Goal: Task Accomplishment & Management: Manage account settings

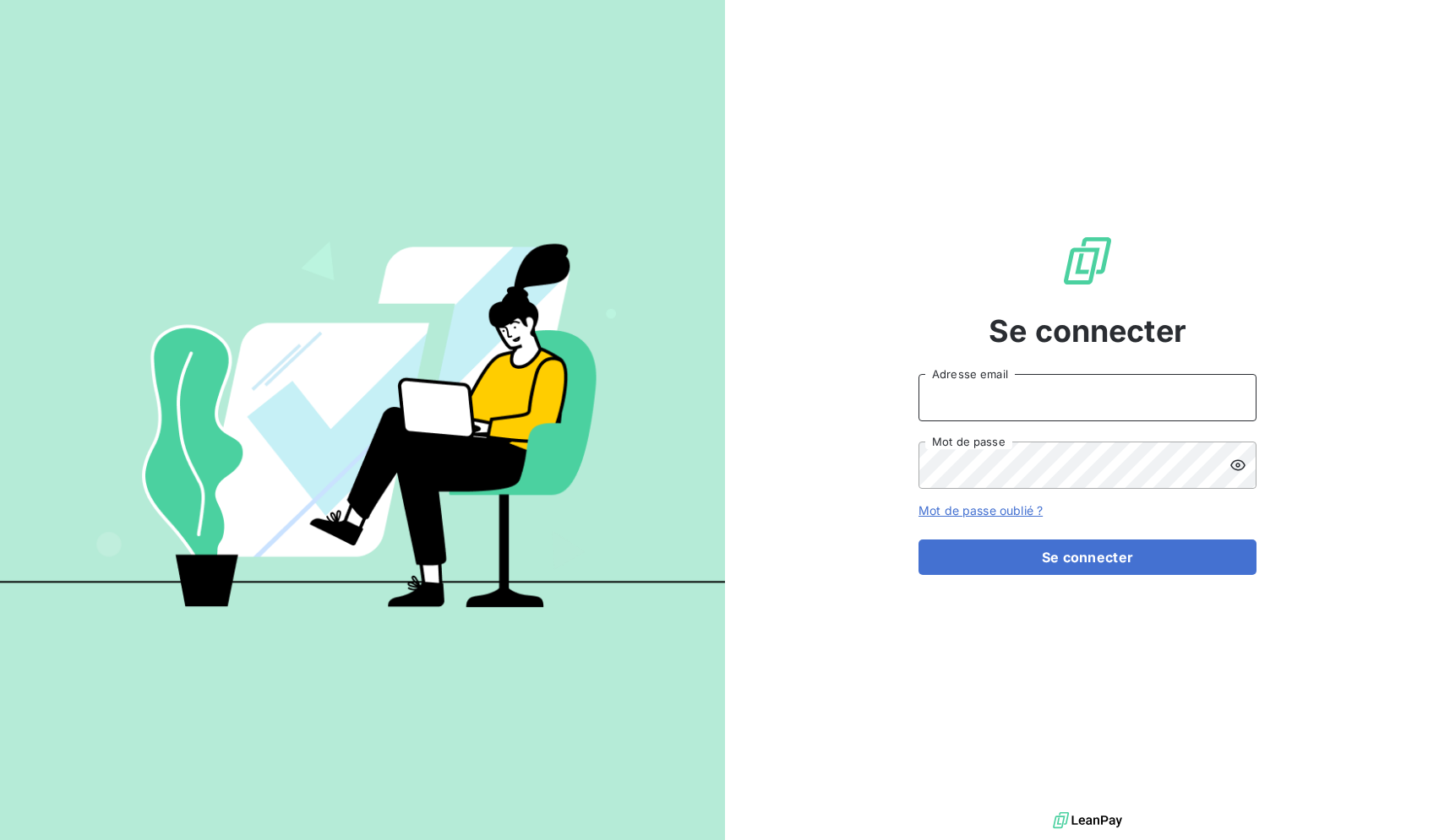
click at [965, 391] on input "Adresse email" at bounding box center [1087, 397] width 338 height 47
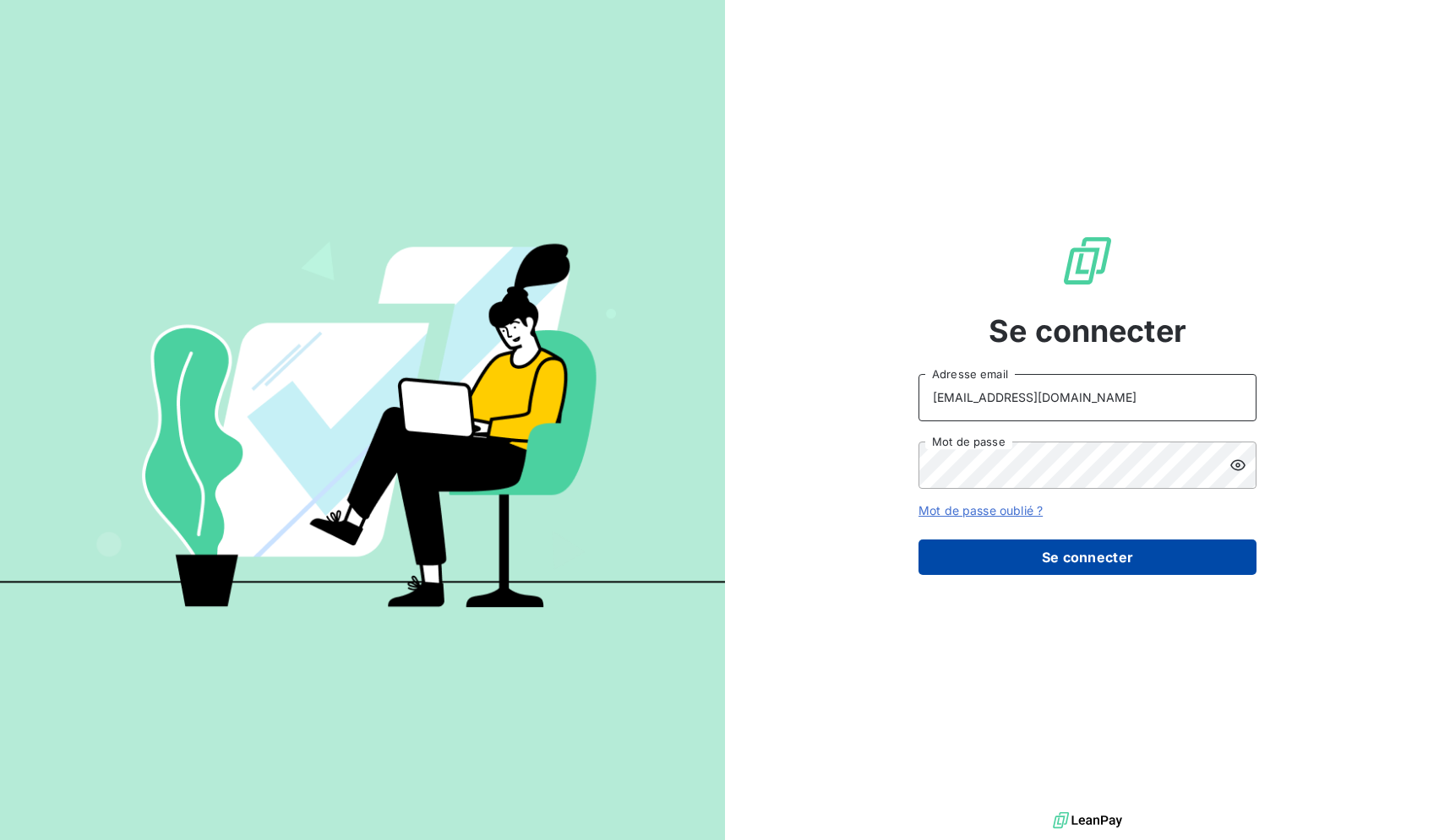
type input "[EMAIL_ADDRESS][DOMAIN_NAME]"
click at [1014, 560] on button "Se connecter" at bounding box center [1087, 557] width 338 height 35
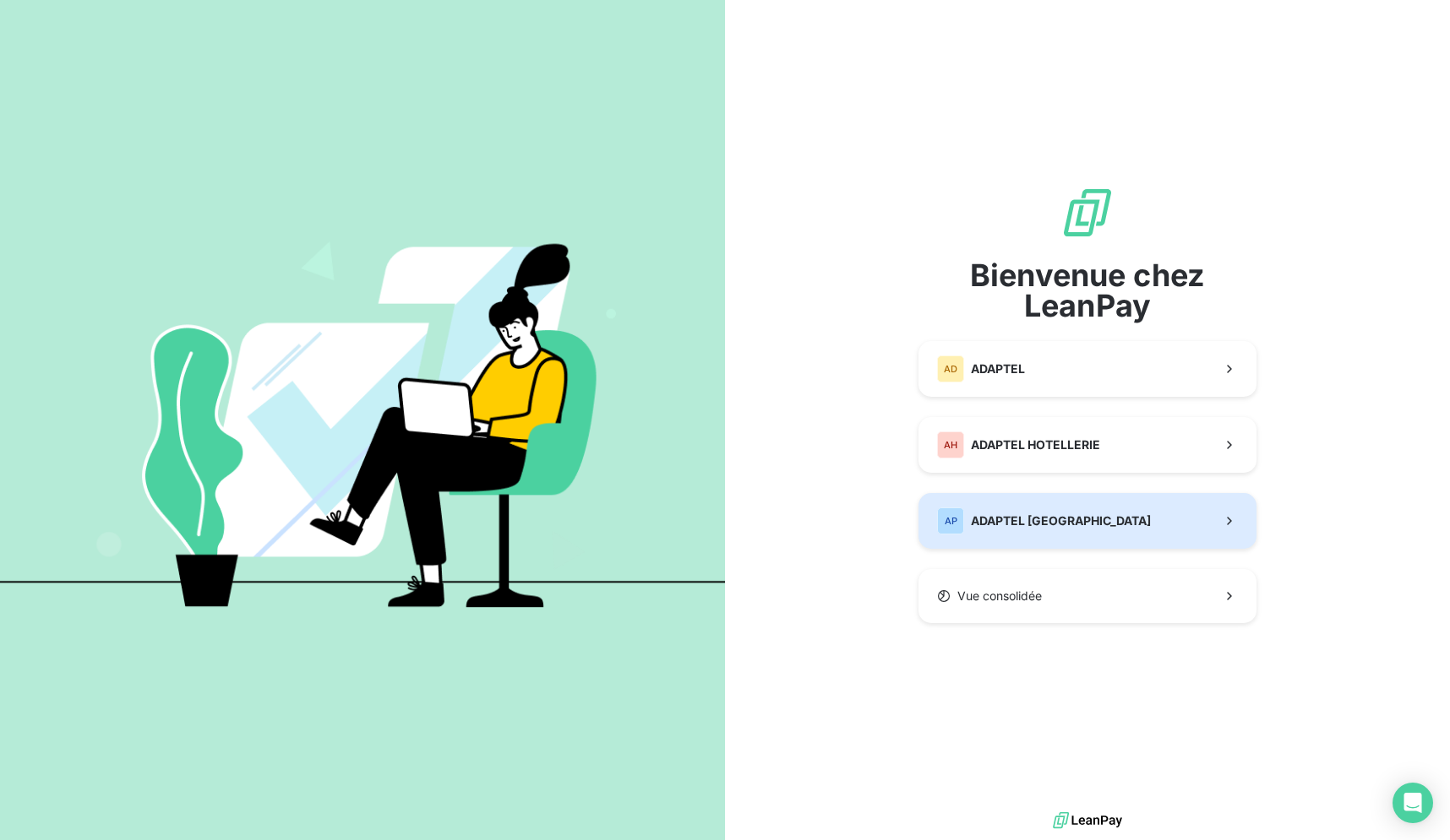
click at [1159, 507] on button "AP ADAPTEL [GEOGRAPHIC_DATA]" at bounding box center [1087, 521] width 338 height 56
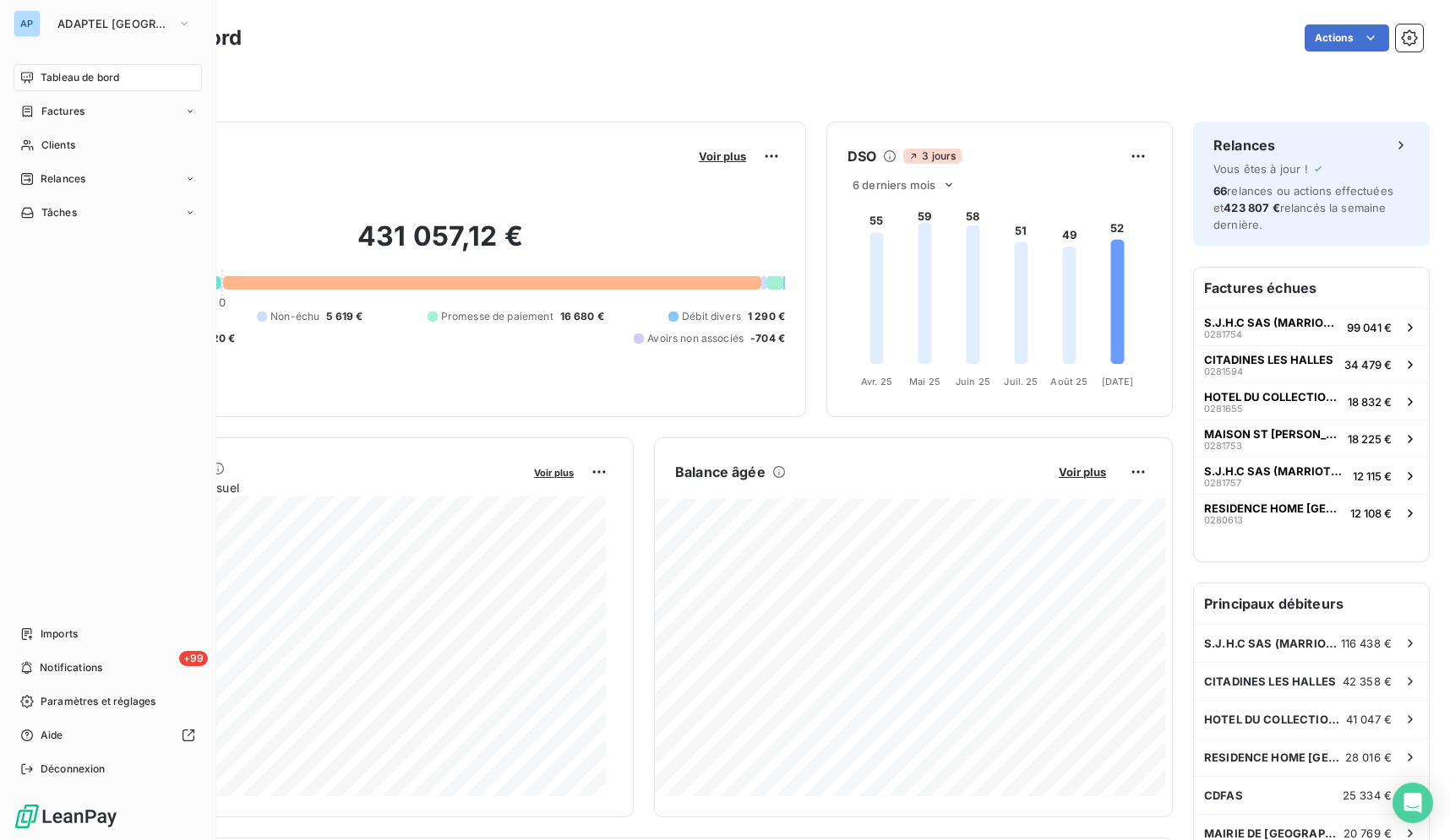
click at [38, 27] on div "AP" at bounding box center [27, 23] width 27 height 27
click at [75, 20] on span "ADAPTEL [GEOGRAPHIC_DATA]" at bounding box center [114, 23] width 114 height 13
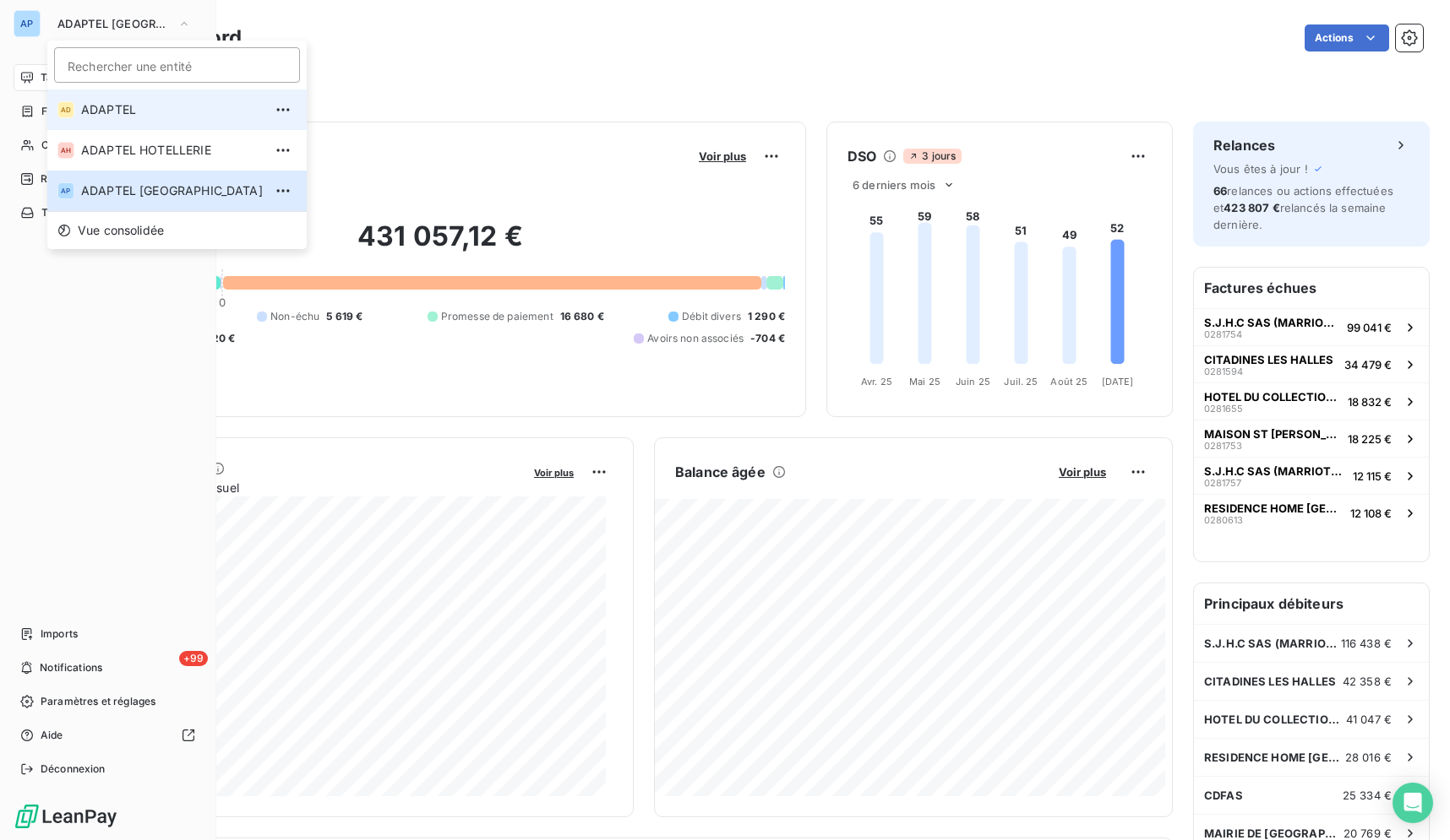
click at [171, 114] on span "ADAPTEL" at bounding box center [171, 109] width 182 height 17
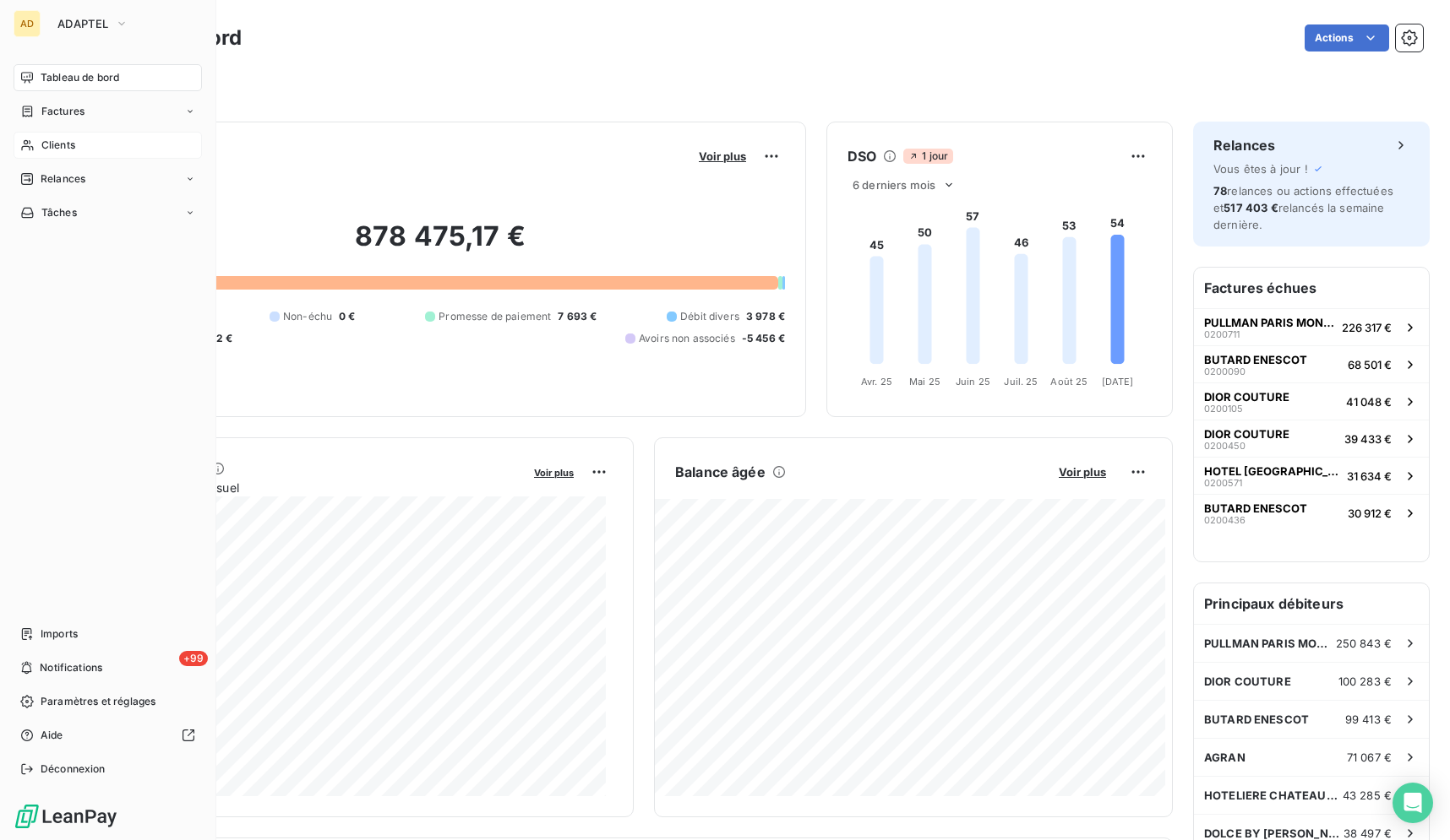
click at [70, 153] on div "Clients" at bounding box center [107, 145] width 188 height 27
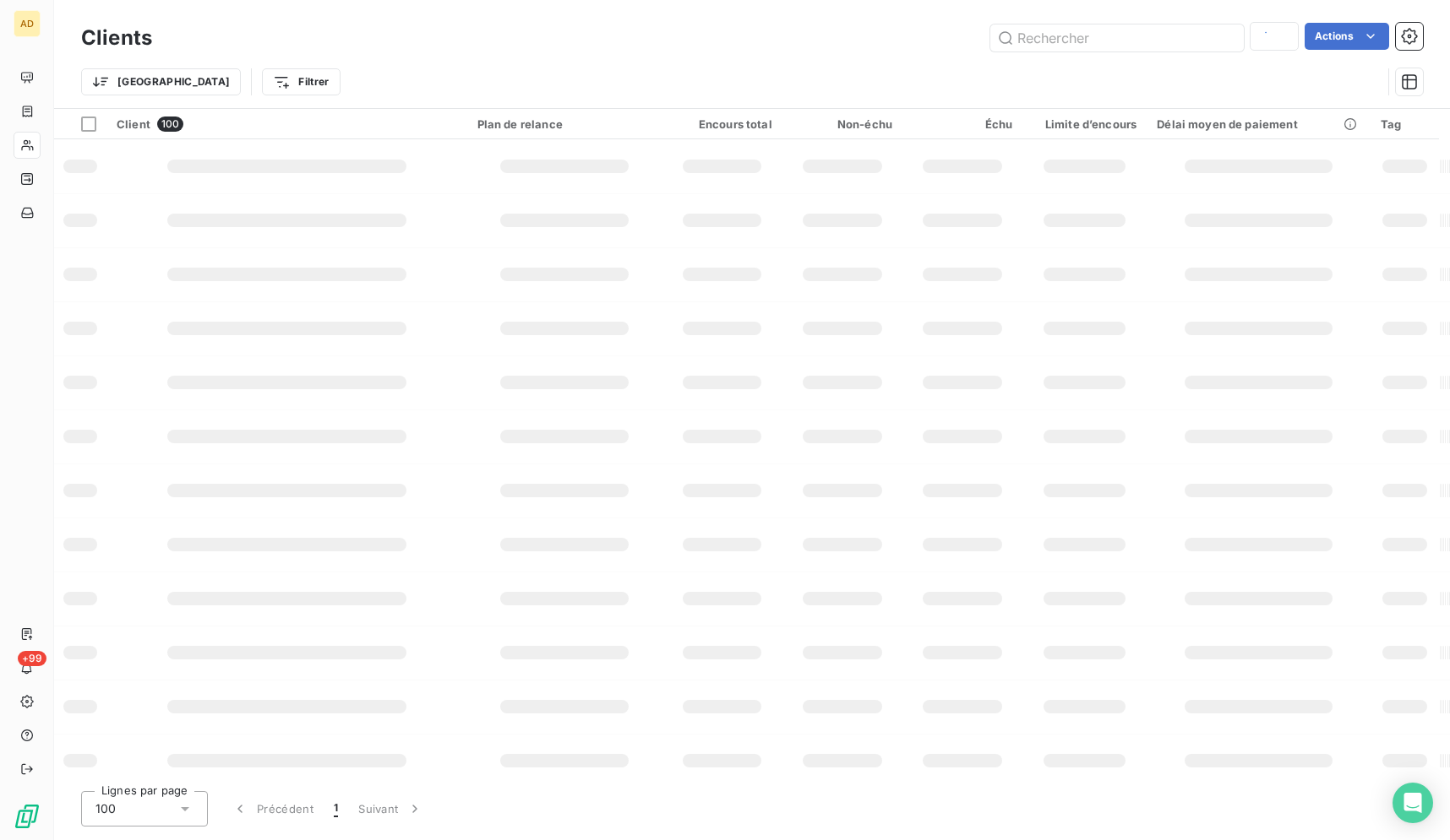
type input "GORALSKA SERVICES"
click at [1081, 39] on input "text" at bounding box center [1117, 38] width 254 height 27
click at [1082, 35] on input "text" at bounding box center [1117, 38] width 254 height 27
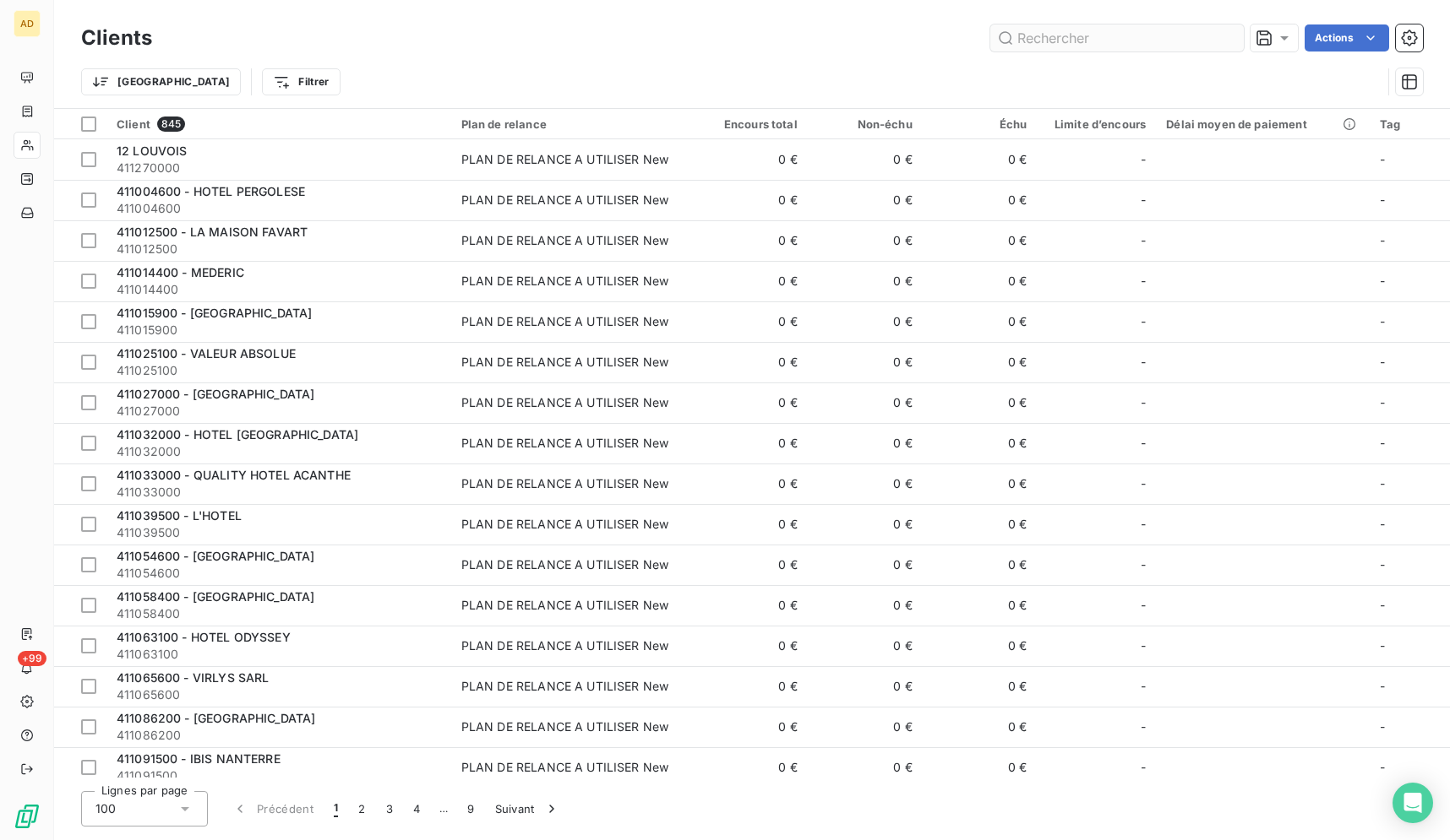
click at [1082, 35] on input "text" at bounding box center [1117, 38] width 254 height 27
click at [1071, 44] on input "text" at bounding box center [1117, 38] width 254 height 27
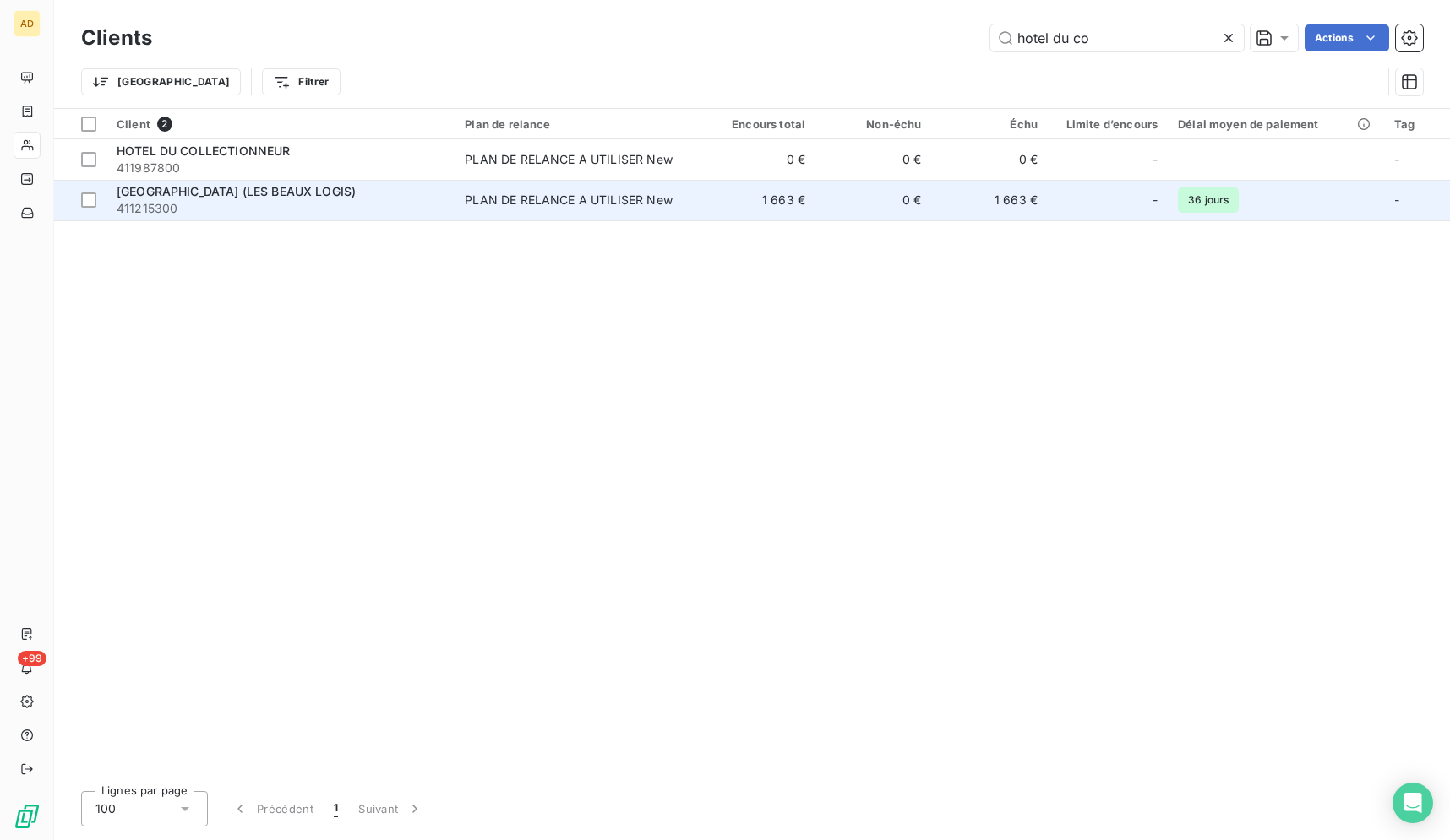
type input "hotel du co"
click at [1180, 213] on td "36 jours" at bounding box center [1276, 200] width 217 height 41
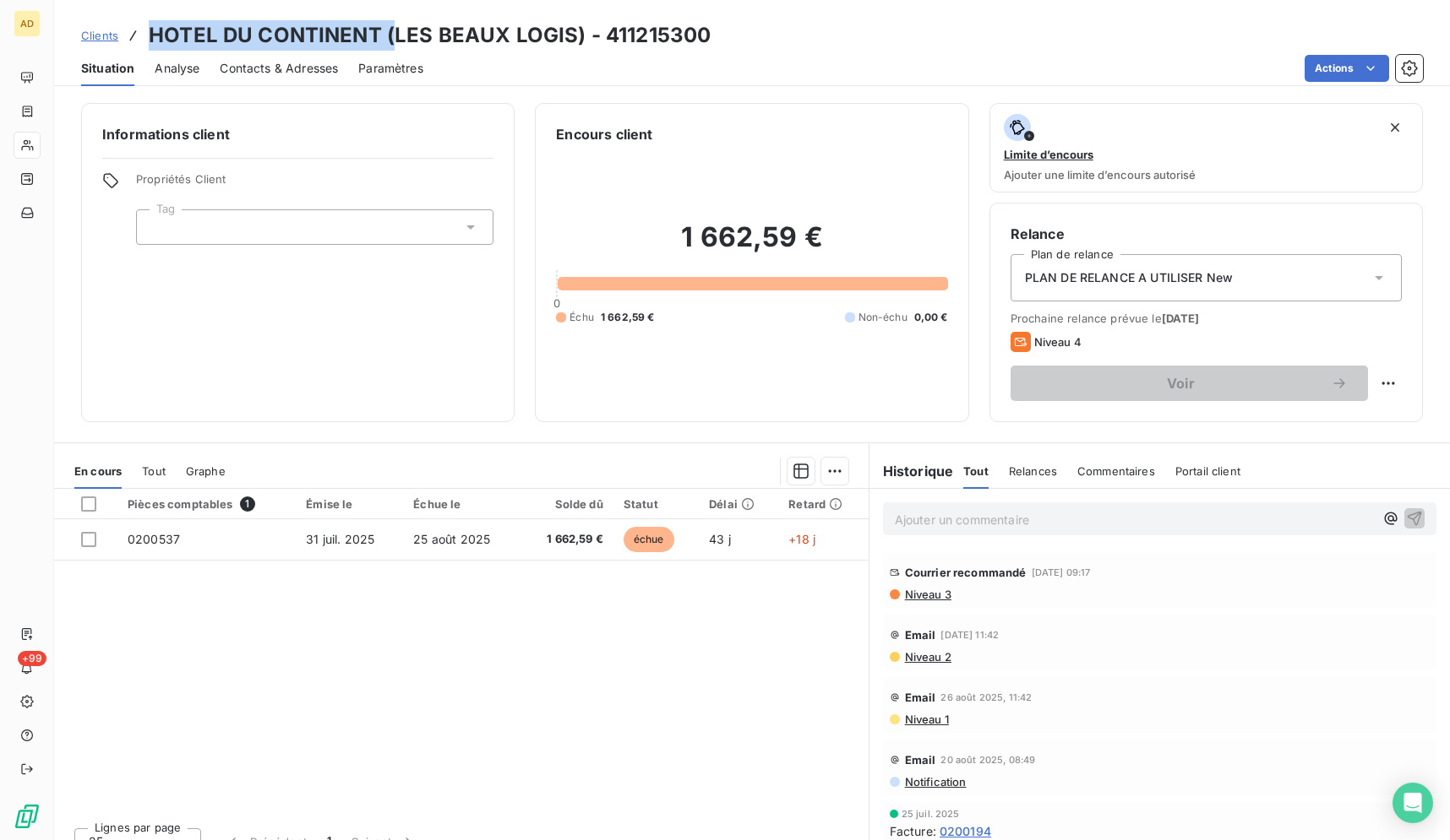
drag, startPoint x: 377, startPoint y: 40, endPoint x: 149, endPoint y: 33, distance: 228.1
click at [149, 33] on h3 "HOTEL DU CONTINENT (LES BEAUX LOGIS) - 411215300" at bounding box center [429, 35] width 562 height 30
copy h3 "HOTEL DU CONTINENT ("
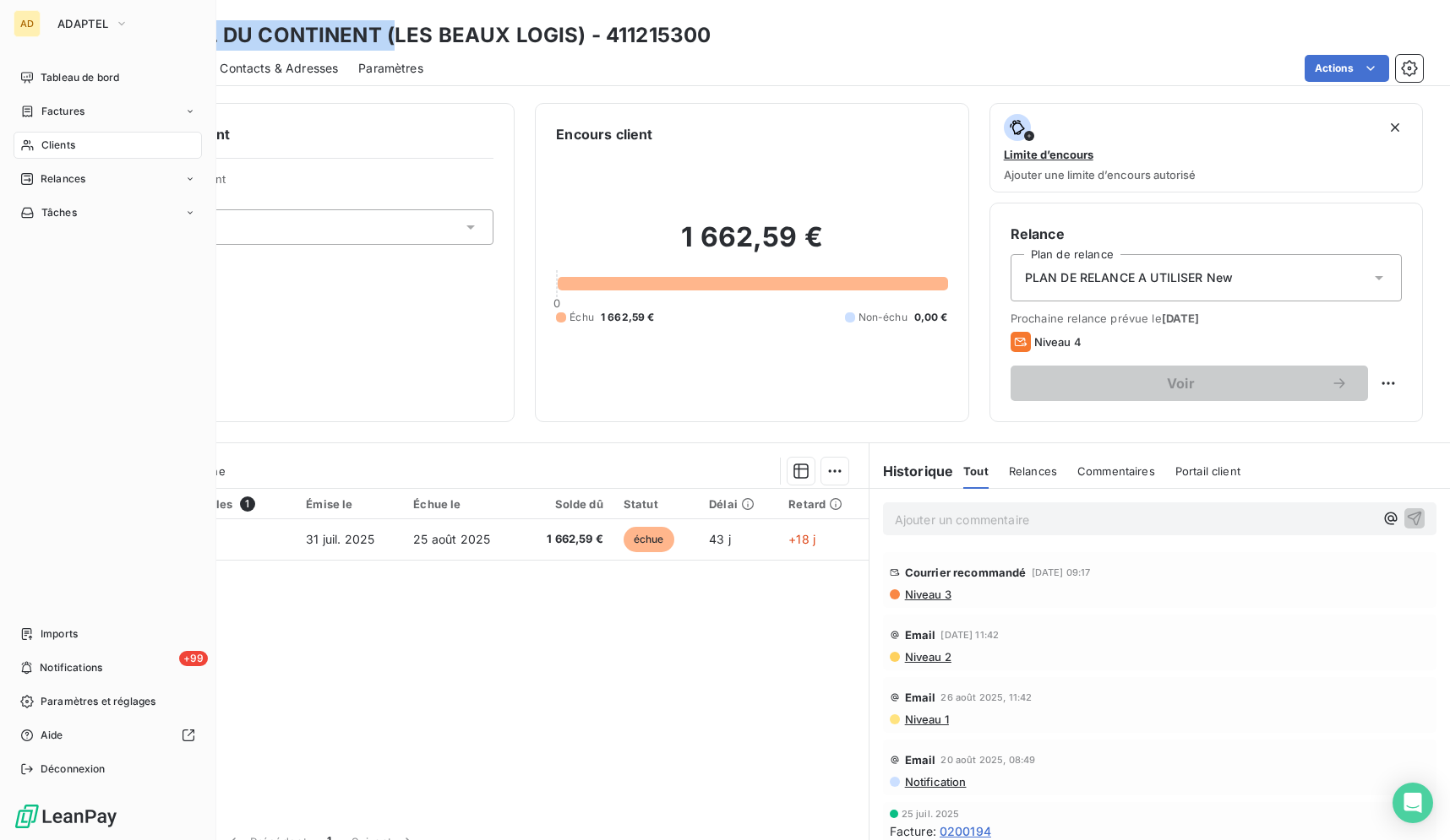
click at [32, 151] on icon at bounding box center [28, 145] width 14 height 13
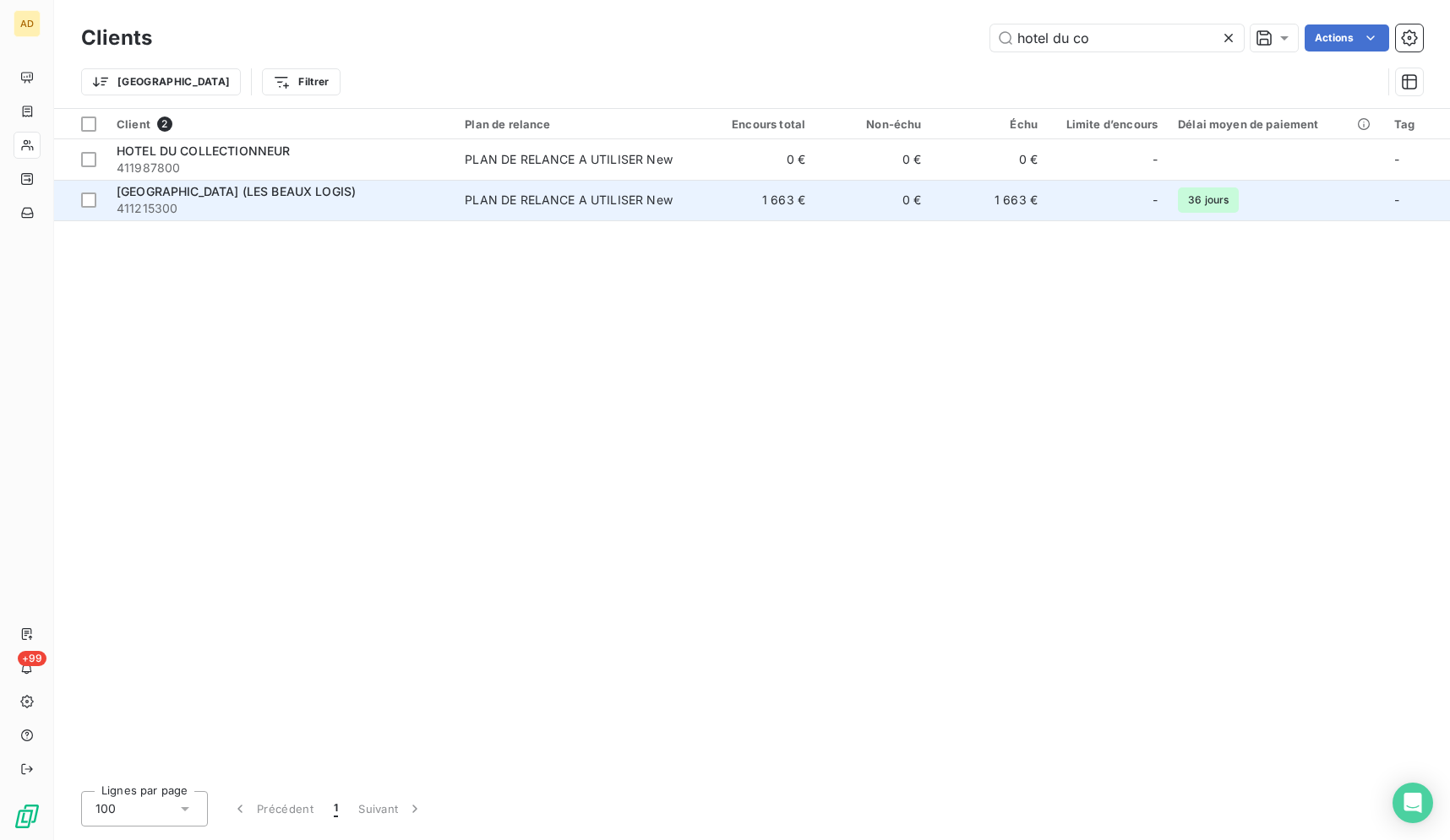
click at [740, 184] on td "1 663 €" at bounding box center [757, 200] width 115 height 41
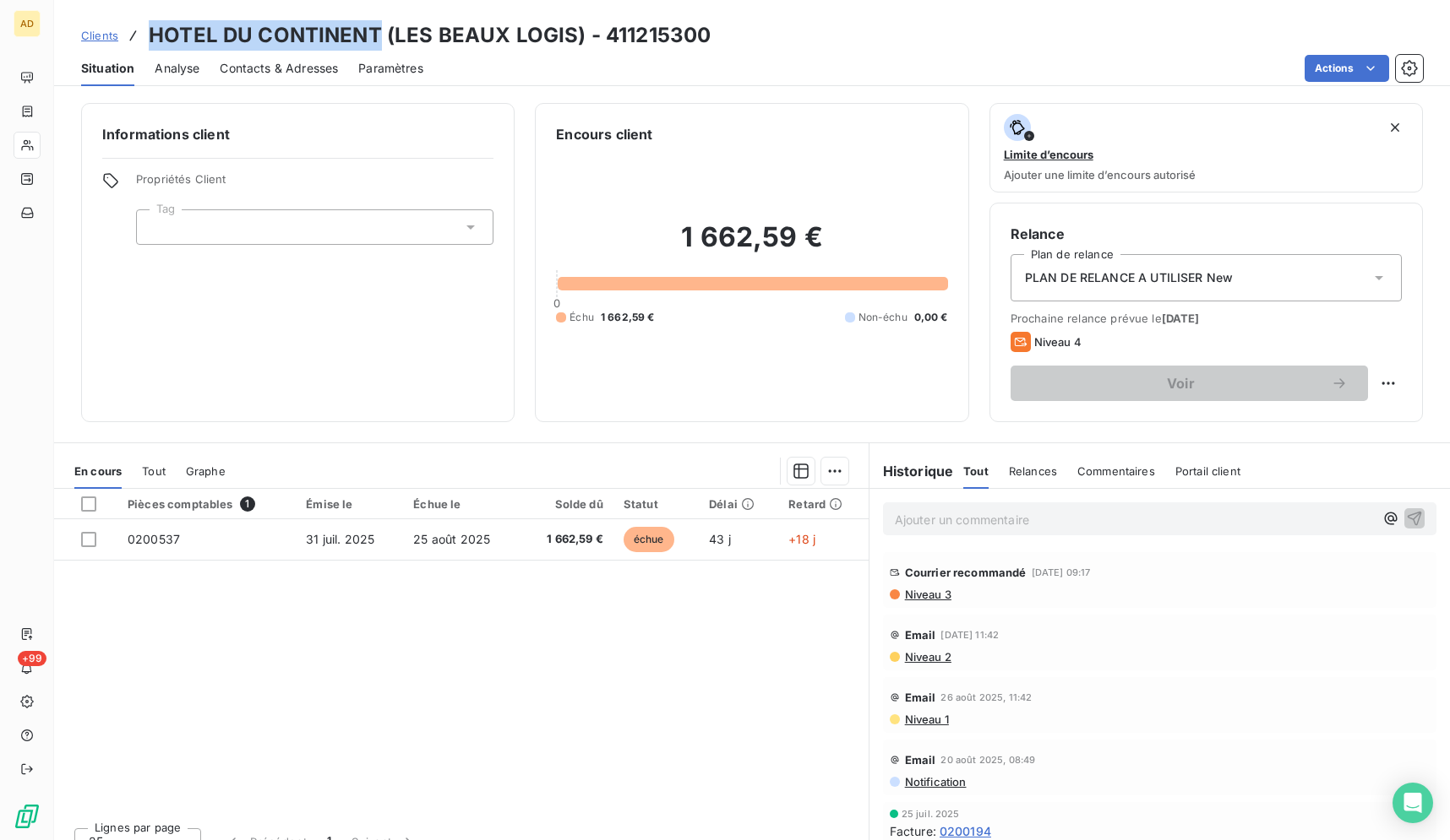
drag, startPoint x: 375, startPoint y: 32, endPoint x: 145, endPoint y: 29, distance: 230.0
click at [145, 29] on div "Clients HOTEL DU CONTINENT (LES BEAUX LOGIS) - 411215300" at bounding box center [395, 35] width 629 height 30
copy div "HOTEL DU CONTINENT"
click at [832, 30] on div "Clients HOTEL DU CONTINENT (LES BEAUX LOGIS) - 411215300" at bounding box center [752, 35] width 1396 height 30
click at [1366, 24] on div "Clients HOTEL DU CONTINENT (LES BEAUX LOGIS) - 411215300" at bounding box center [752, 35] width 1396 height 30
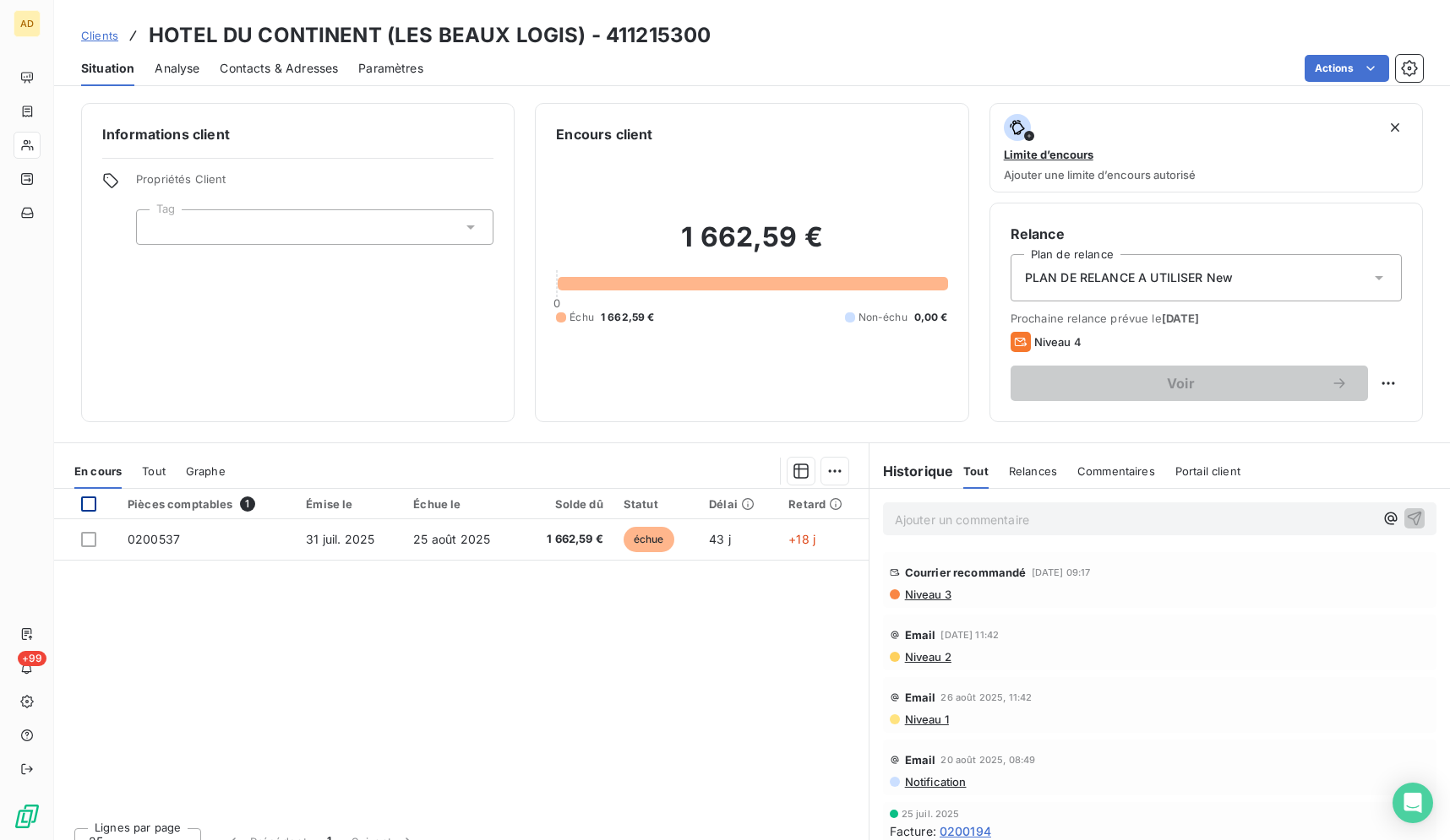
click at [87, 501] on div at bounding box center [88, 504] width 15 height 15
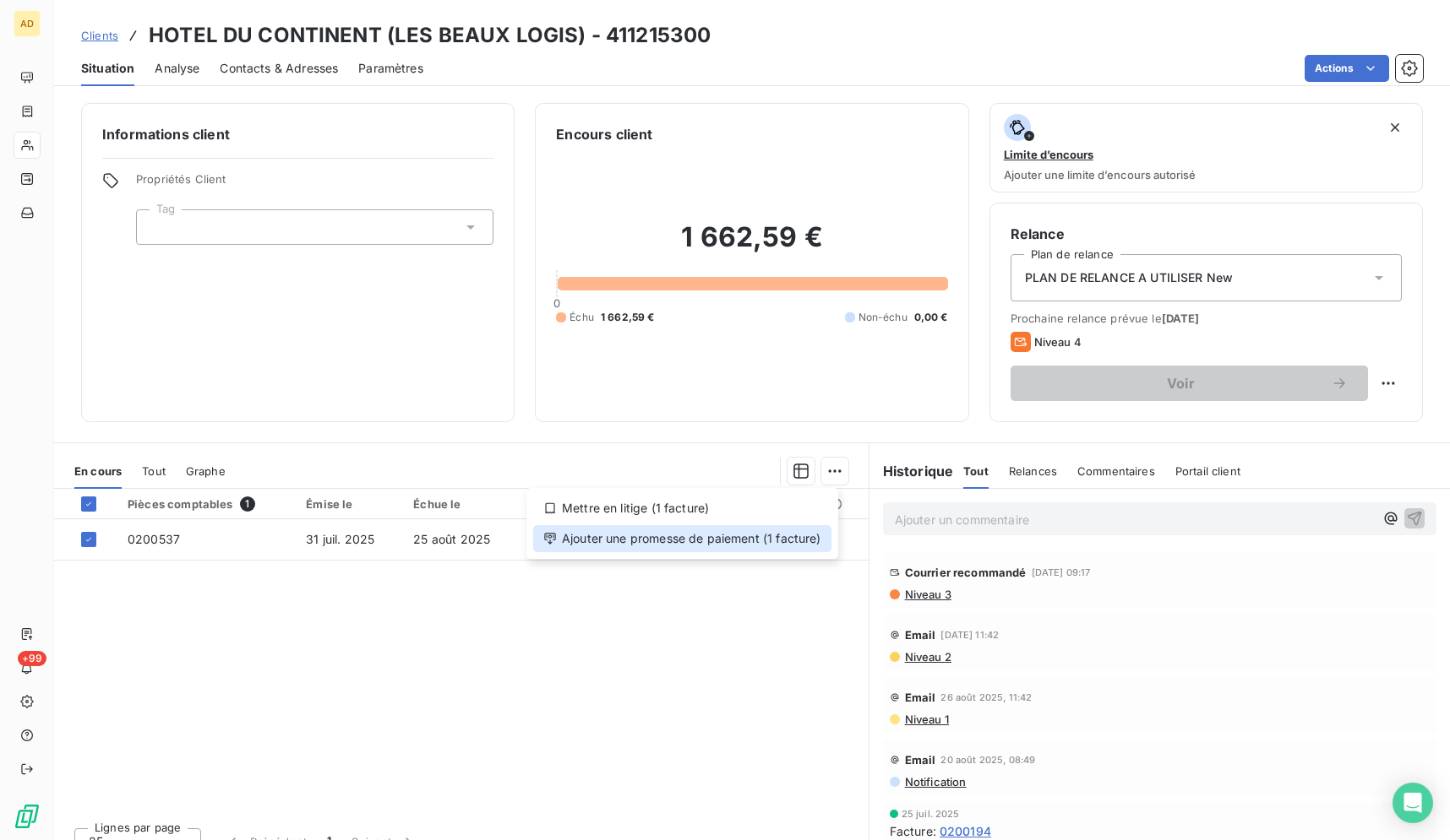
click at [749, 539] on div "Ajouter une promesse de paiement (1 facture)" at bounding box center [682, 538] width 298 height 27
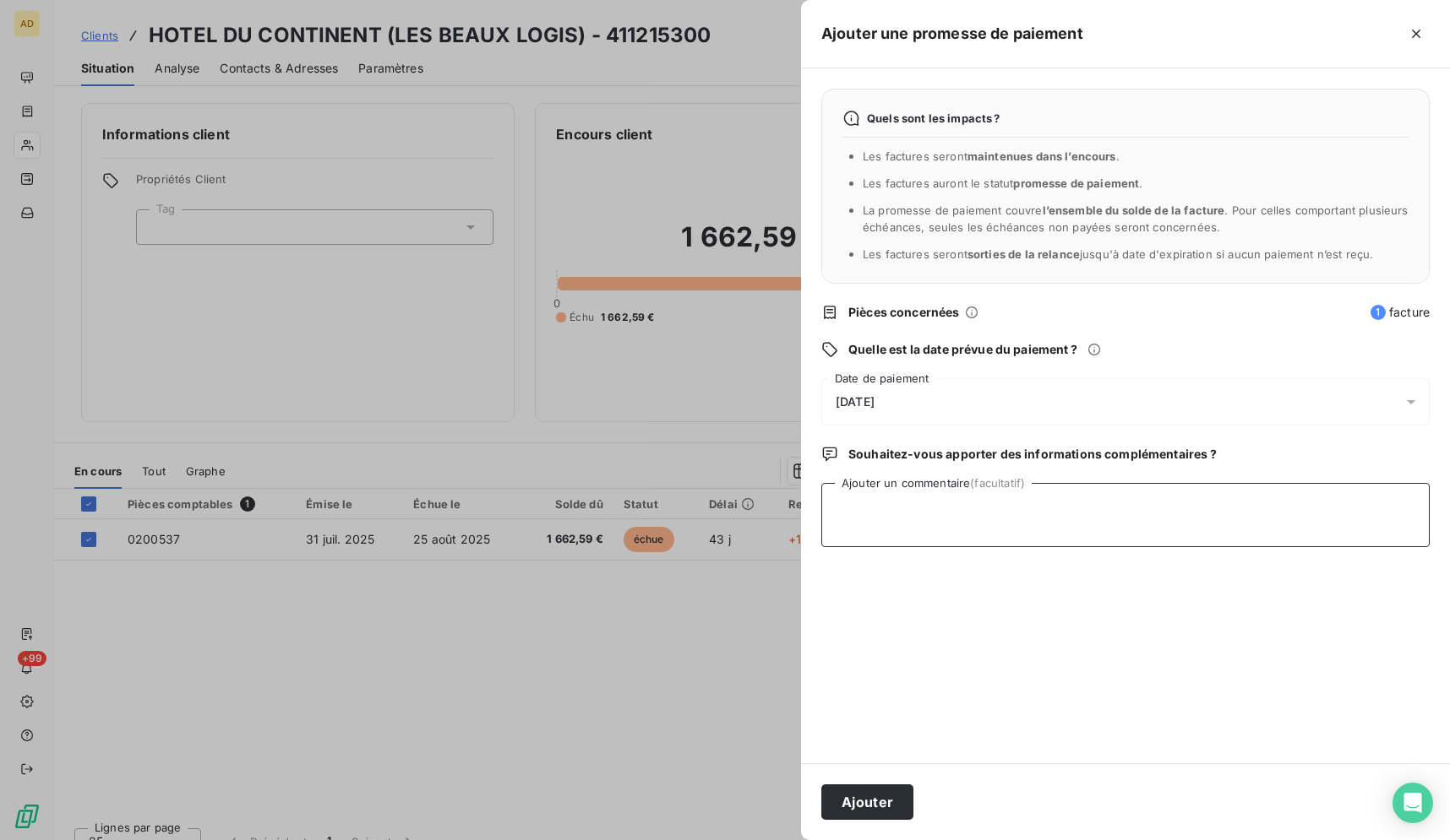
click at [1126, 518] on textarea "Ajouter un commentaire (facultatif)" at bounding box center [1124, 515] width 608 height 64
type textarea "paiement à transférer de ADA [GEOGRAPHIC_DATA] à ADA 15"
click at [854, 799] on button "Ajouter" at bounding box center [867, 802] width 92 height 35
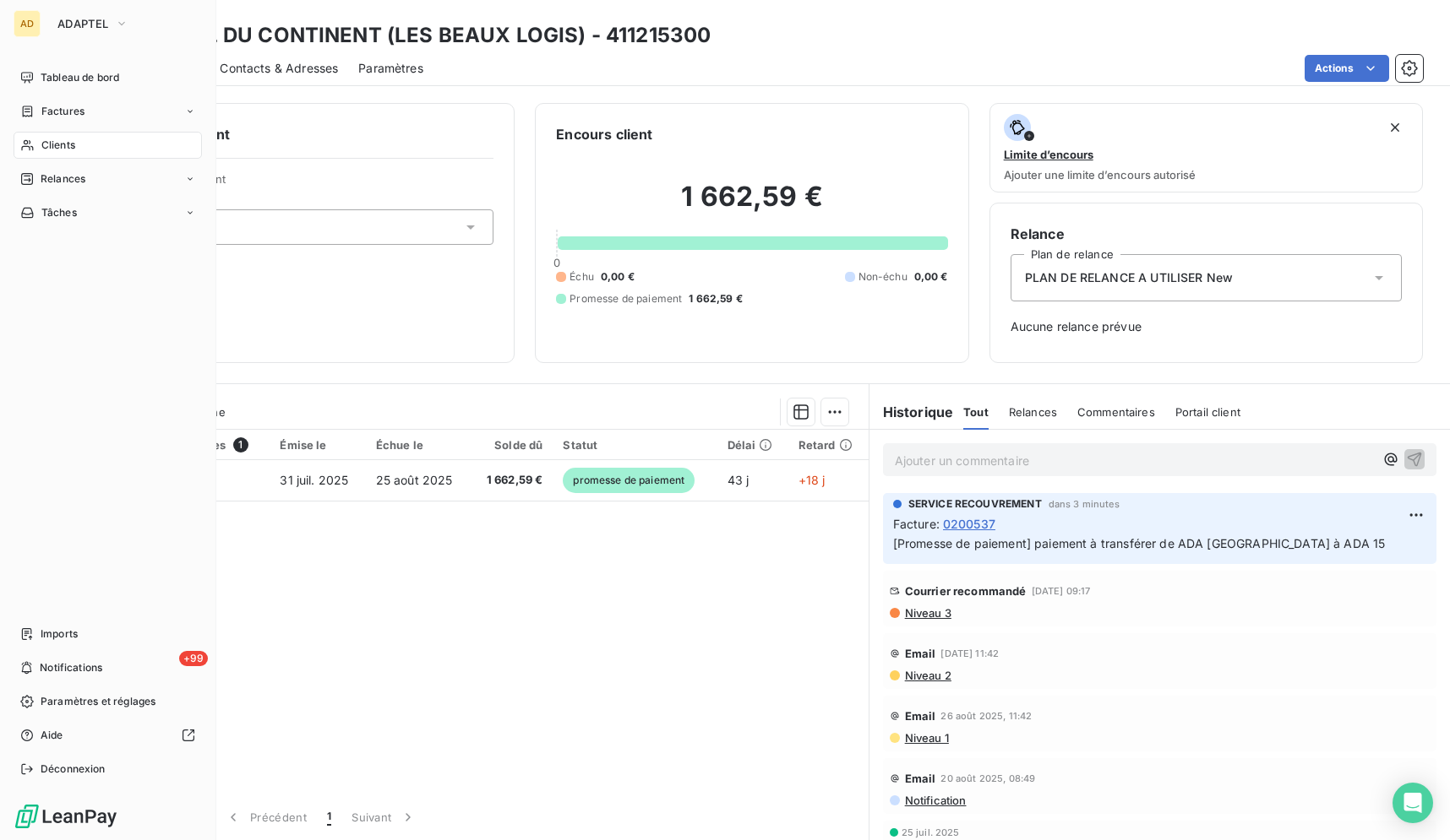
click at [15, 145] on div "Clients" at bounding box center [107, 145] width 188 height 27
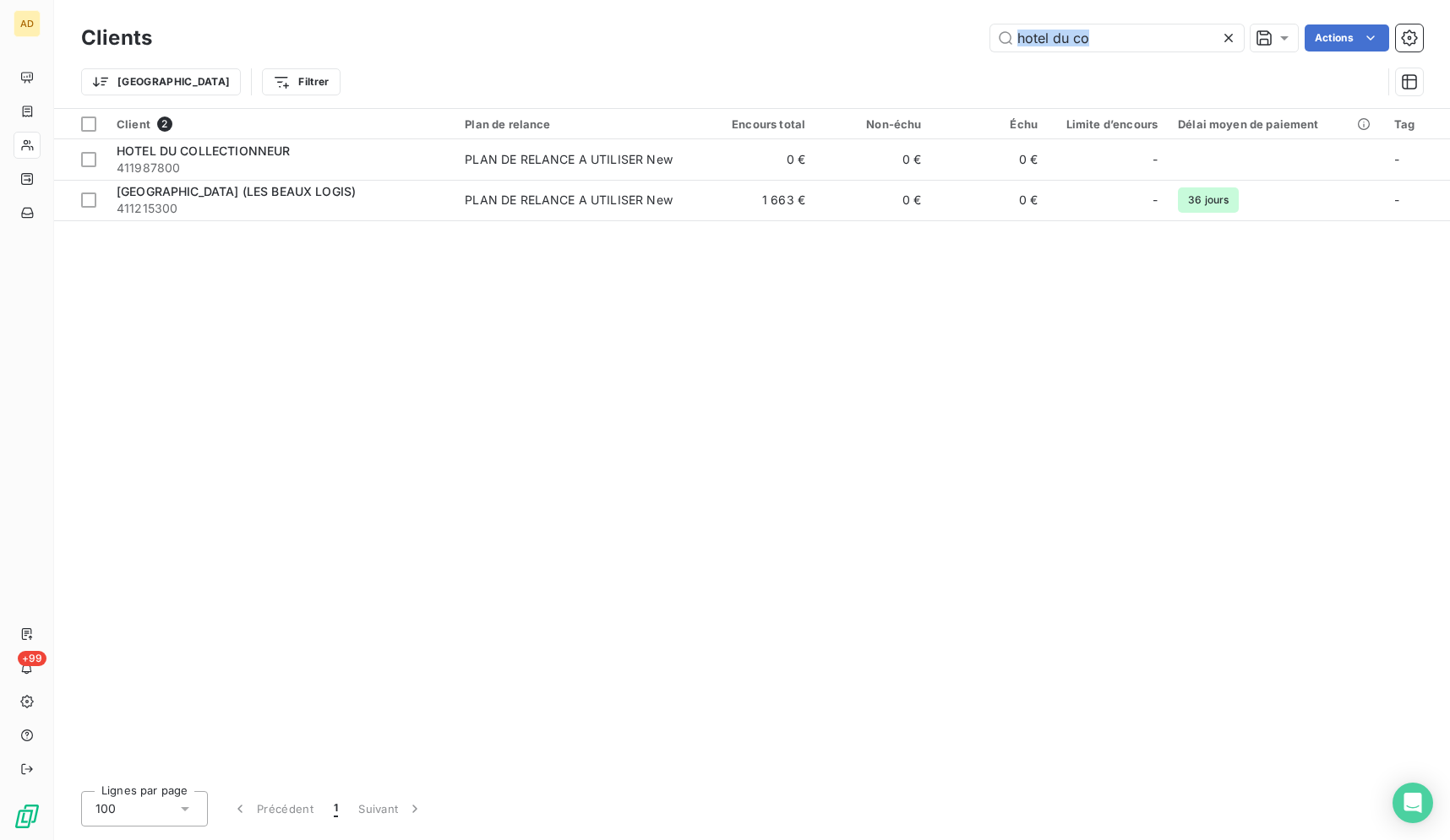
click at [1221, 53] on div "Clients hotel du co Actions" at bounding box center [752, 38] width 1342 height 35
click at [1233, 48] on div at bounding box center [1232, 38] width 24 height 27
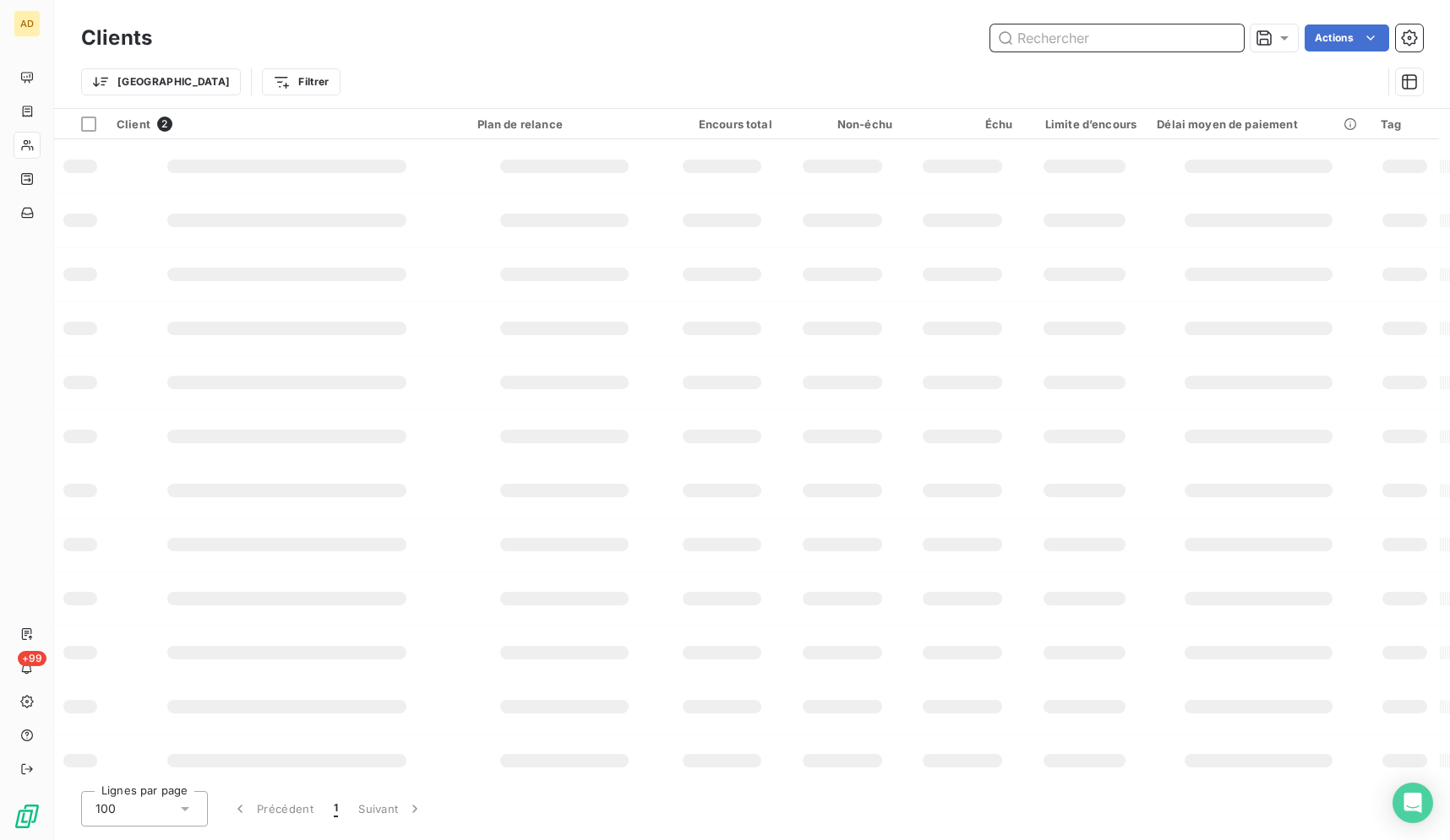
click at [1221, 42] on input "text" at bounding box center [1117, 38] width 254 height 27
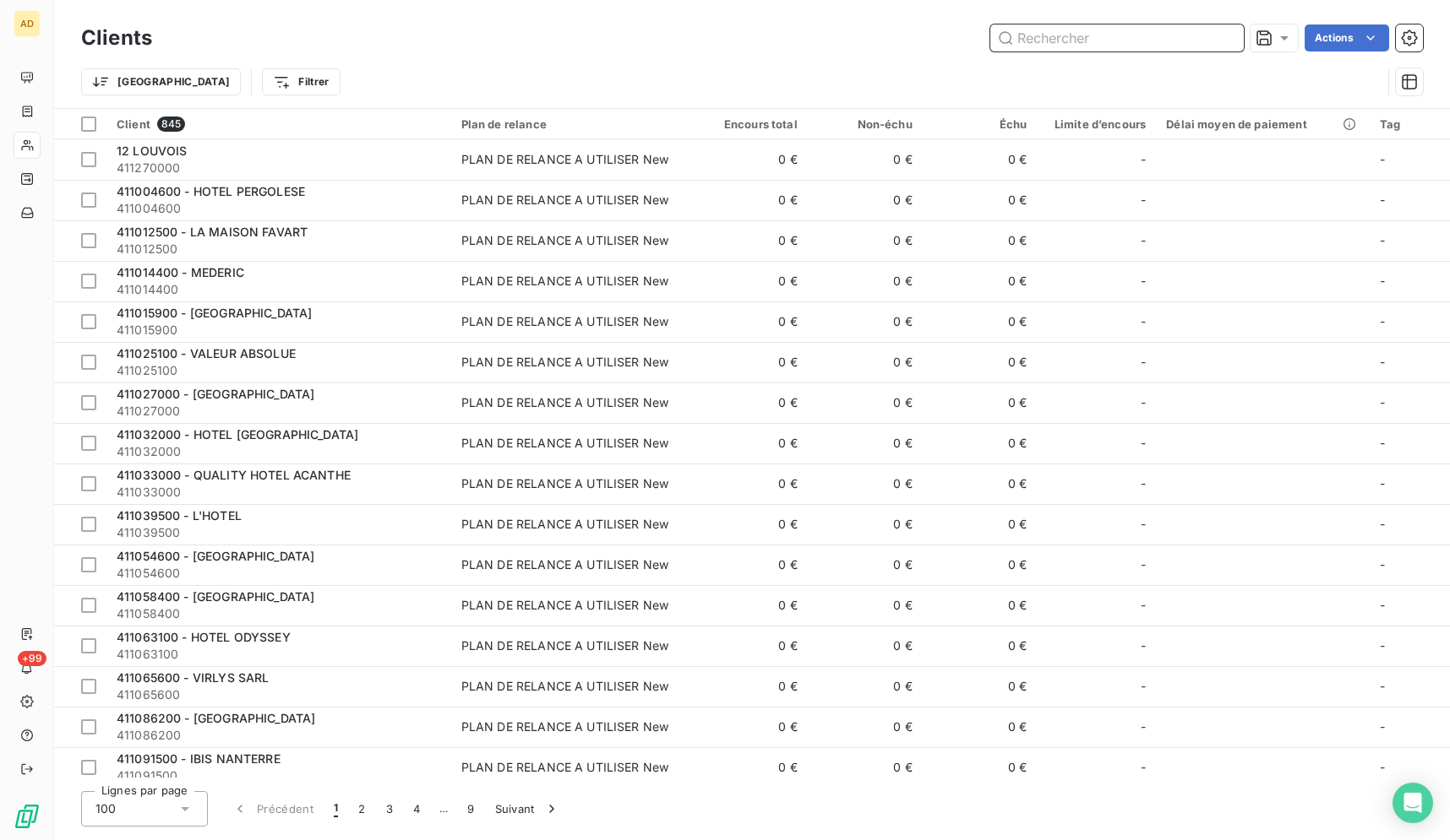
click at [1221, 42] on input "text" at bounding box center [1117, 38] width 254 height 27
paste input "[GEOGRAPHIC_DATA][PERSON_NAME] (SERVIREST)"
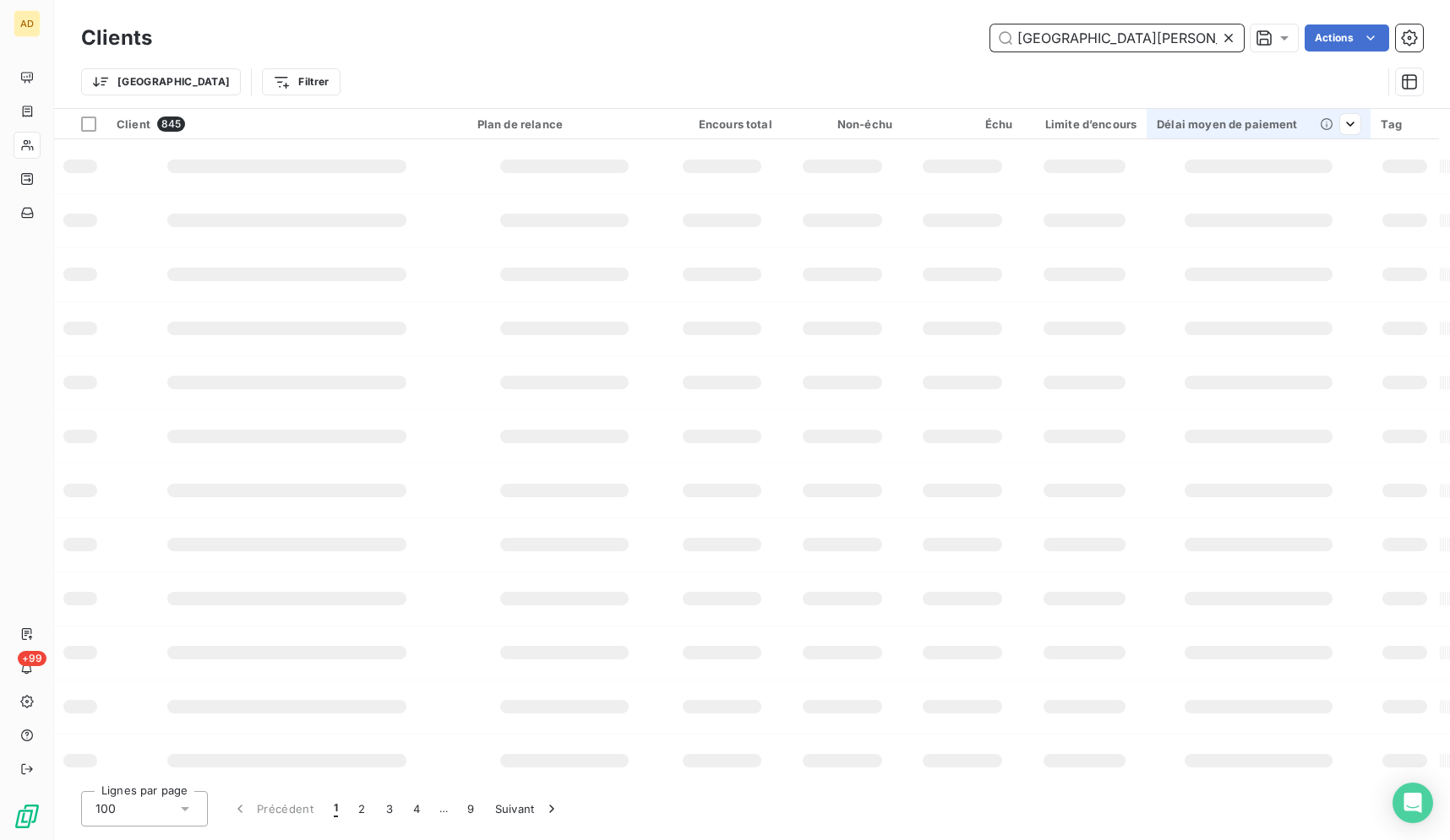
scroll to position [0, 54]
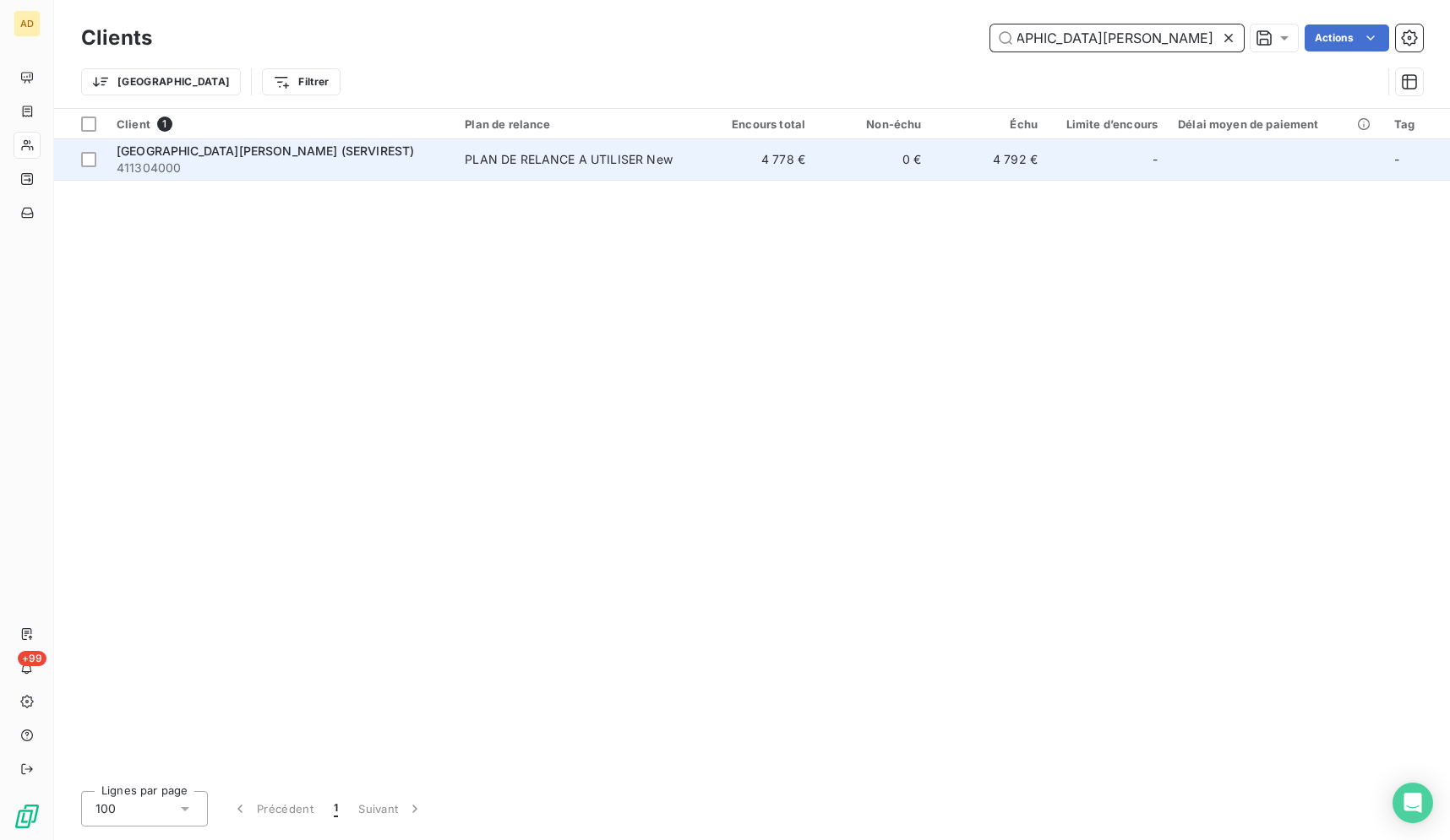
type input "[GEOGRAPHIC_DATA][PERSON_NAME] (SERVIREST)"
click at [946, 163] on td "4 792 €" at bounding box center [989, 160] width 115 height 41
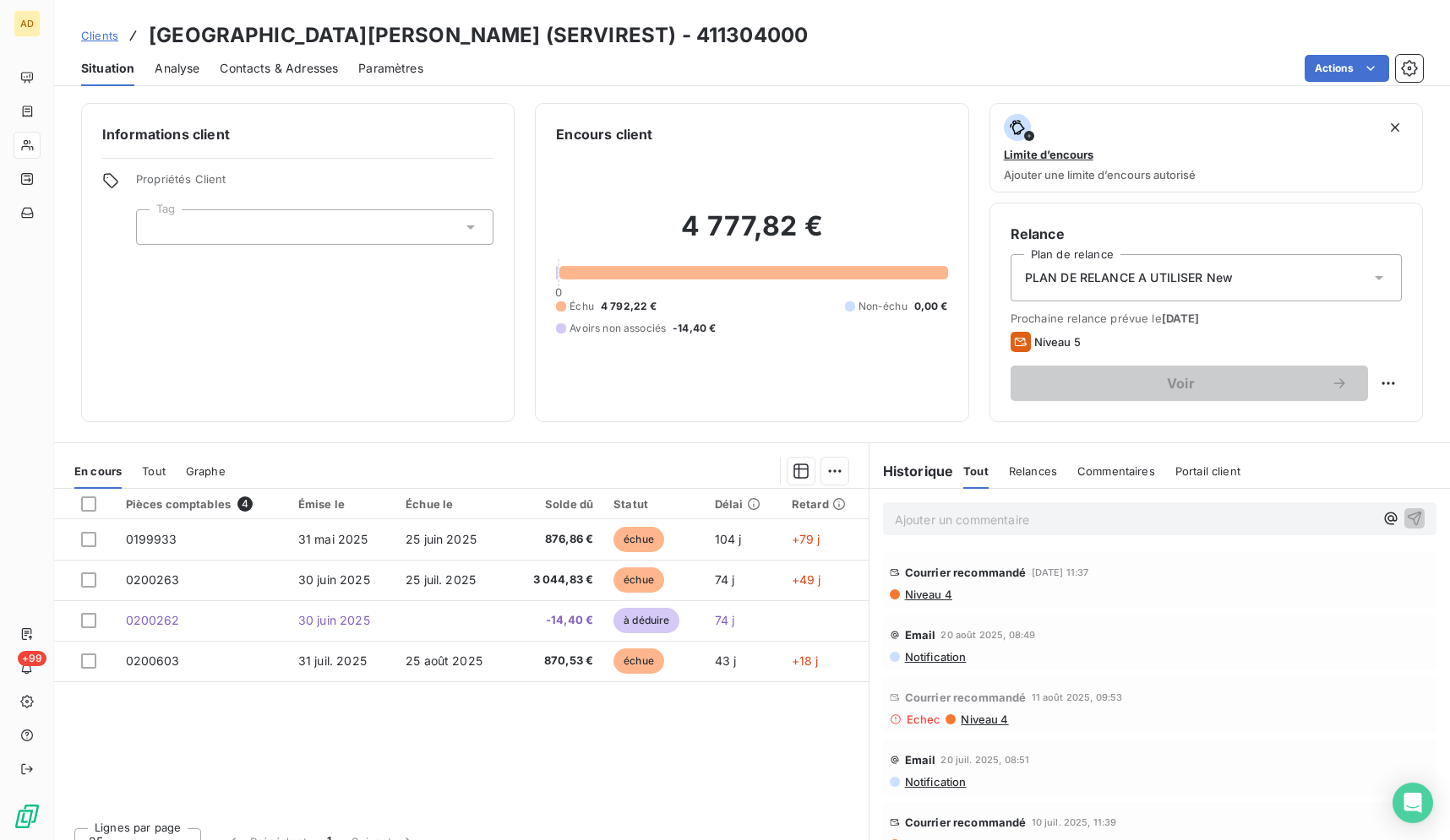
click at [749, 726] on div "Pièces comptables 4 Émise le Échue le Solde dû Statut Délai Retard 0199933 [DAT…" at bounding box center [461, 651] width 815 height 326
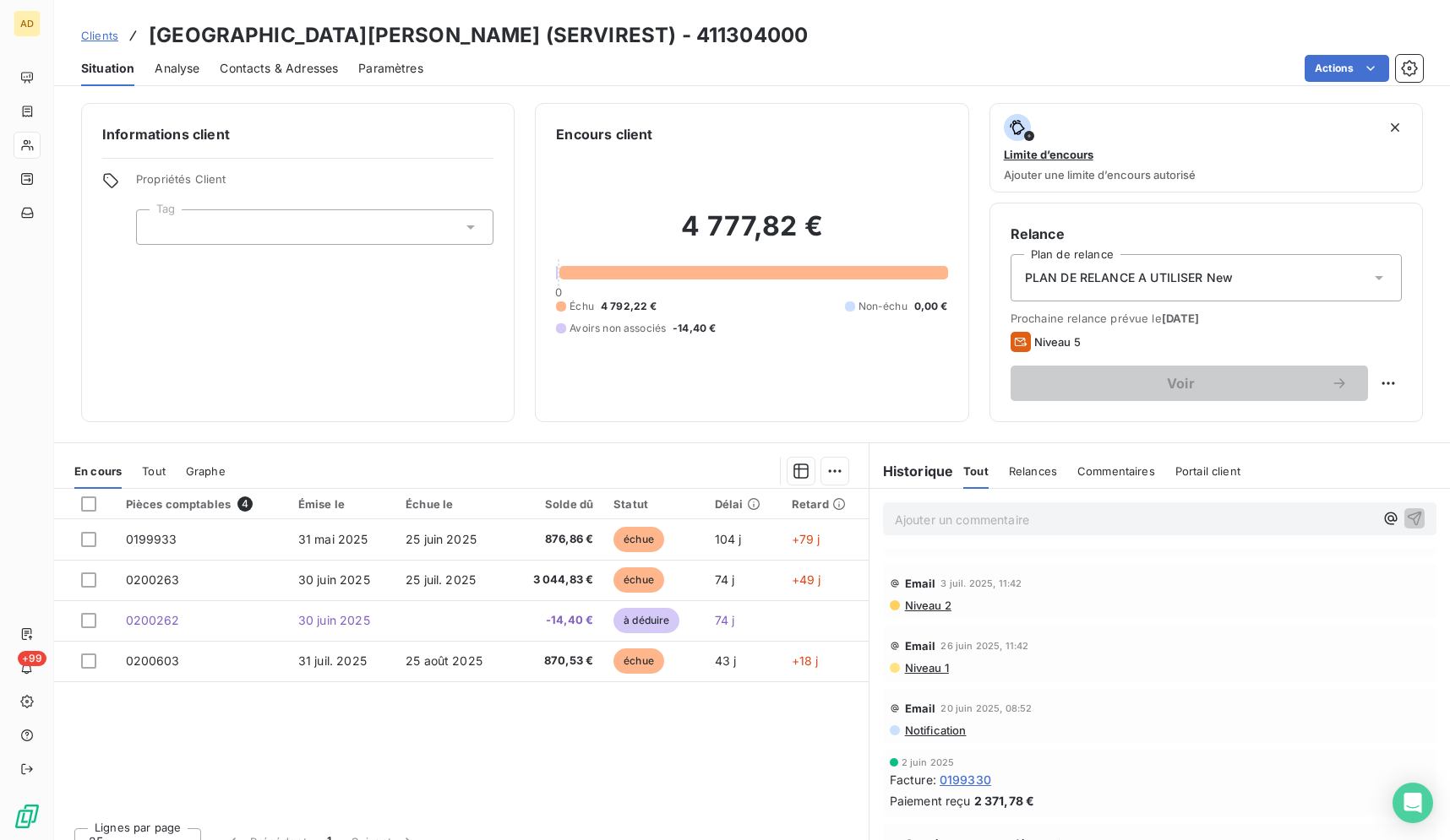
scroll to position [258, 0]
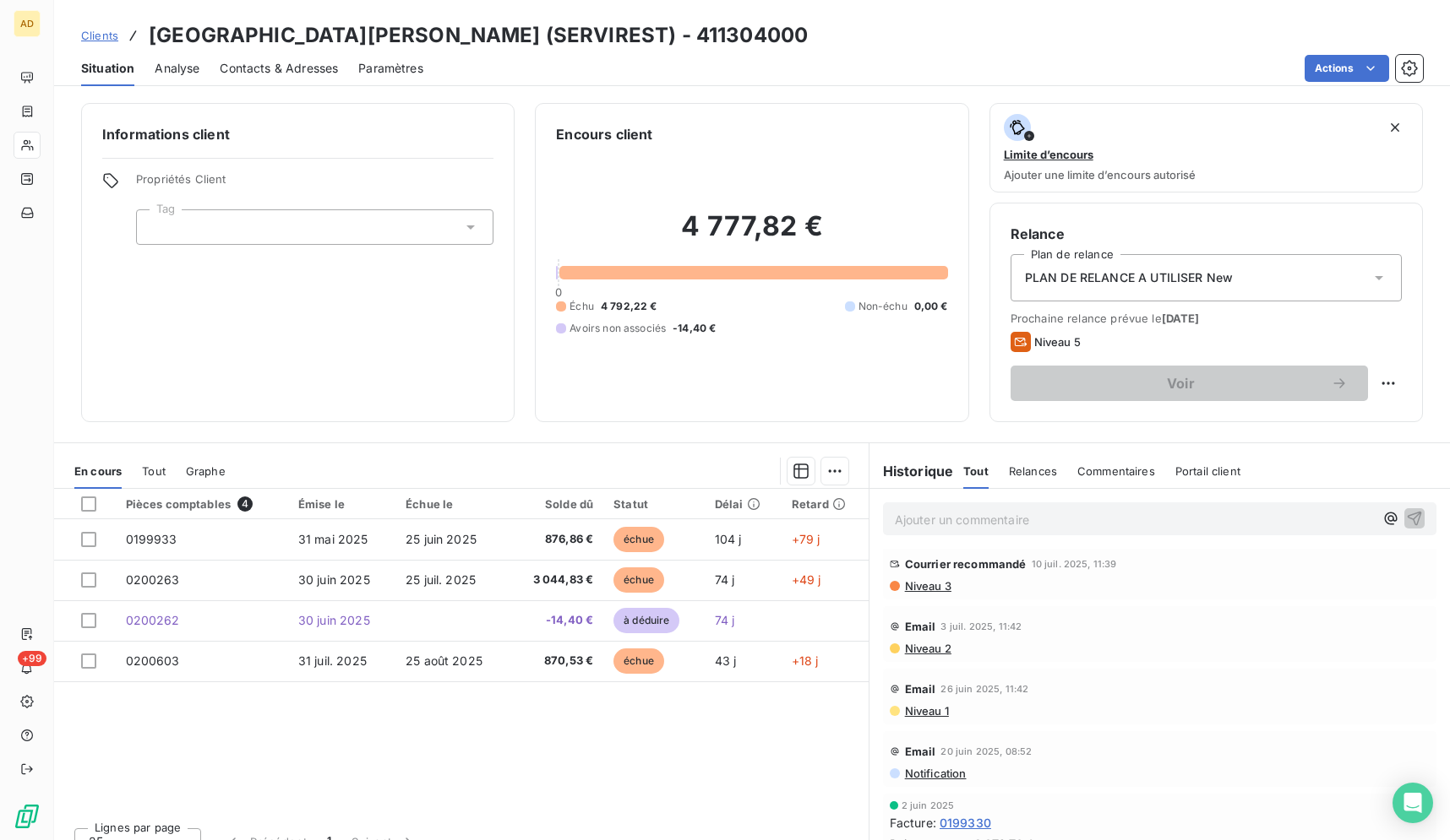
click at [675, 719] on div "Pièces comptables 4 Émise le Échue le Solde dû Statut Délai Retard 0199933 [DAT…" at bounding box center [461, 651] width 815 height 326
click at [706, 59] on div "Actions" at bounding box center [933, 68] width 979 height 27
click at [677, 760] on div "Pièces comptables 4 Émise le Échue le Solde dû Statut Délai Retard 0199933 [DAT…" at bounding box center [461, 651] width 815 height 326
click at [715, 839] on div "Lignes par page 25 Précédent 1 Suivant" at bounding box center [461, 839] width 815 height 51
click at [700, 71] on div "Actions" at bounding box center [933, 68] width 979 height 27
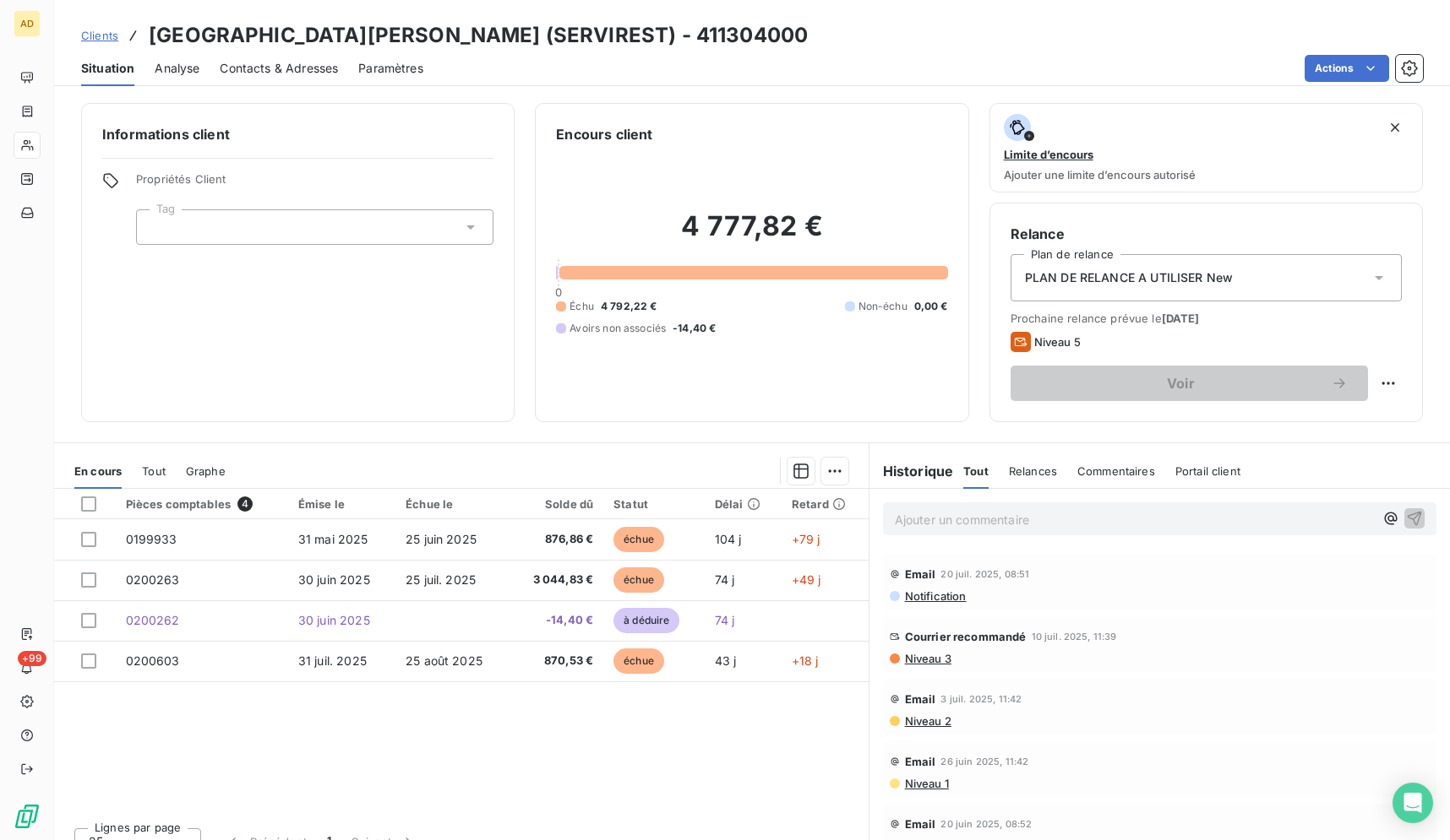
scroll to position [189, 0]
click at [764, 735] on div "Pièces comptables 4 Émise le Échue le Solde dû Statut Délai Retard 0199933 [DAT…" at bounding box center [461, 651] width 815 height 326
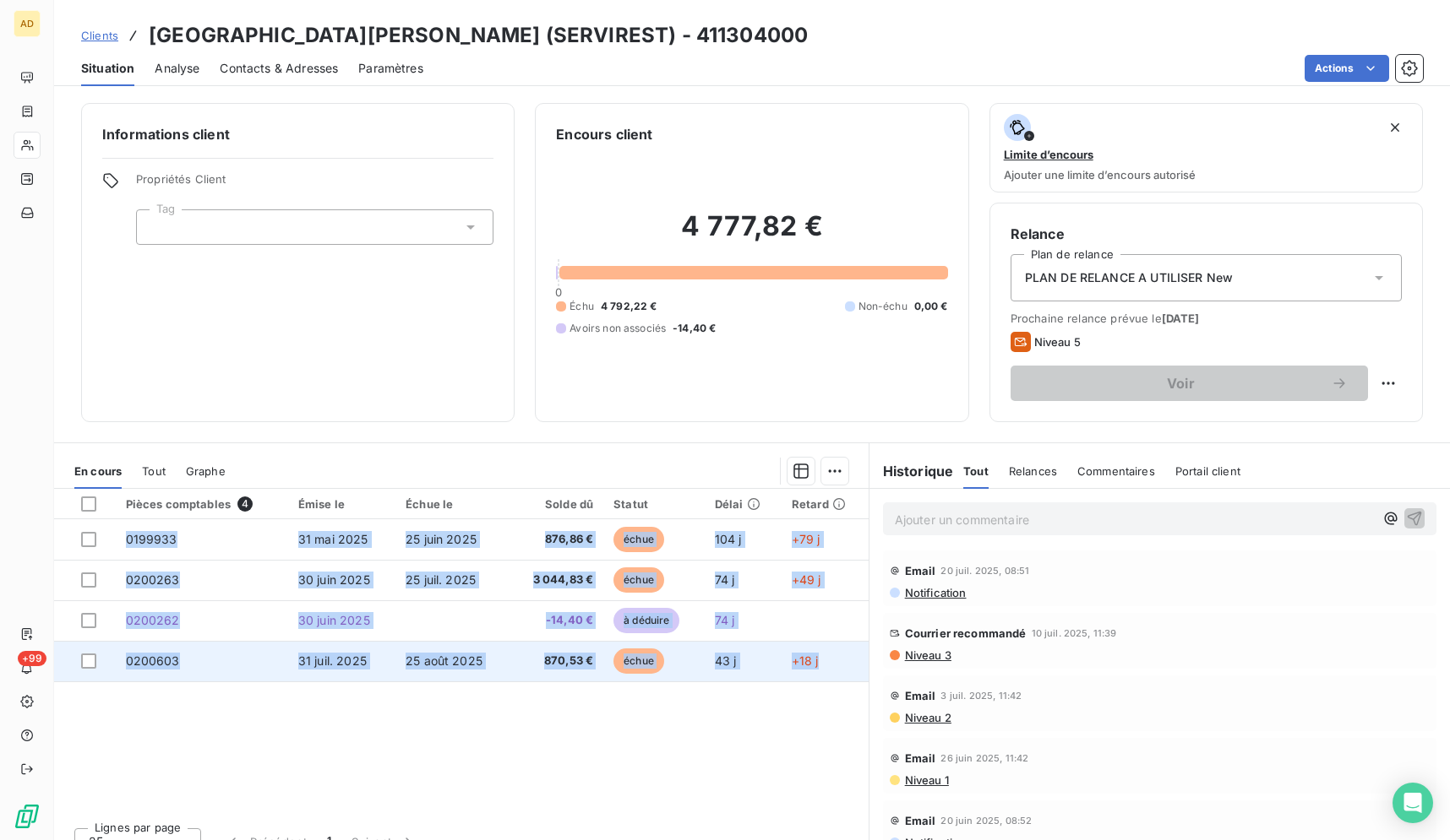
drag, startPoint x: 150, startPoint y: 25, endPoint x: 849, endPoint y: 666, distance: 948.4
click at [849, 666] on div "Clients HOTEL SAINT [PERSON_NAME] (SERVIREST) - 411304000 Situation Analyse Con…" at bounding box center [752, 420] width 1396 height 840
copy tbody "0199933 [DATE] [DATE] 876,86 € échue 104 j +79 j 0200263 [DATE] [DATE] 3 044,83…"
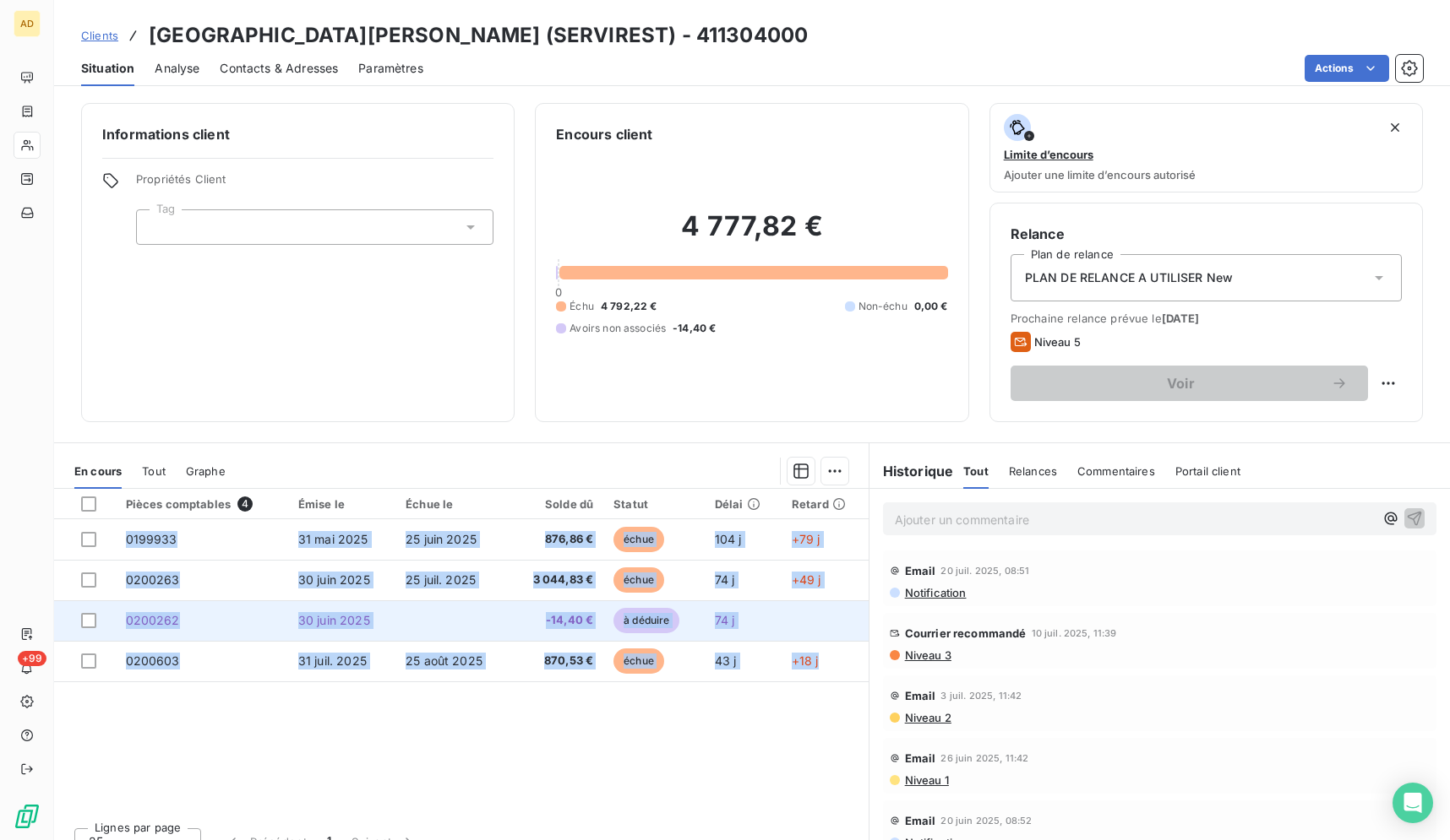
copy tbody "0199933 [DATE] [DATE] 876,86 € échue 104 j +79 j 0200263 [DATE] [DATE] 3 044,83…"
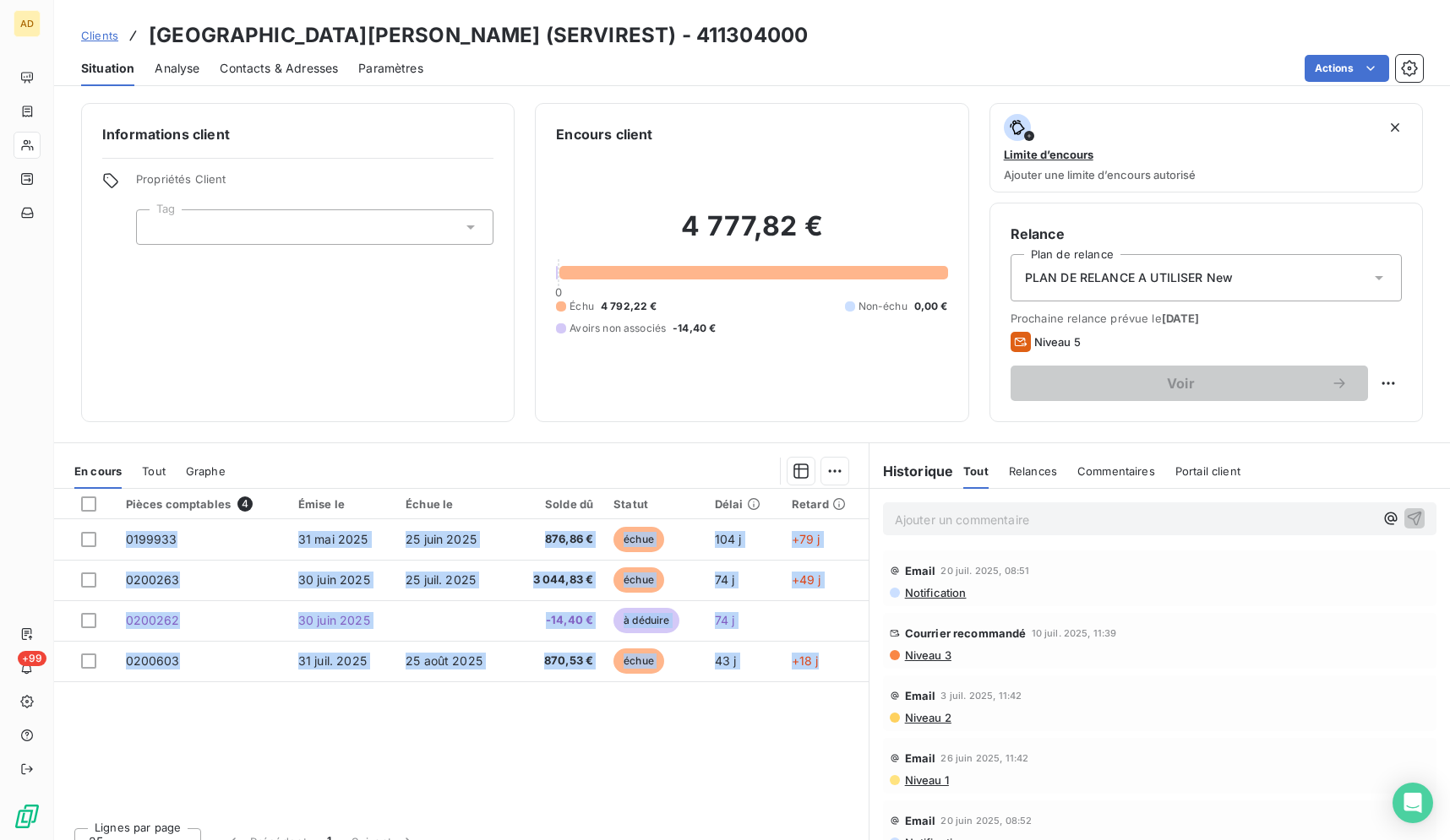
click at [306, 74] on span "Contacts & Adresses" at bounding box center [279, 68] width 118 height 17
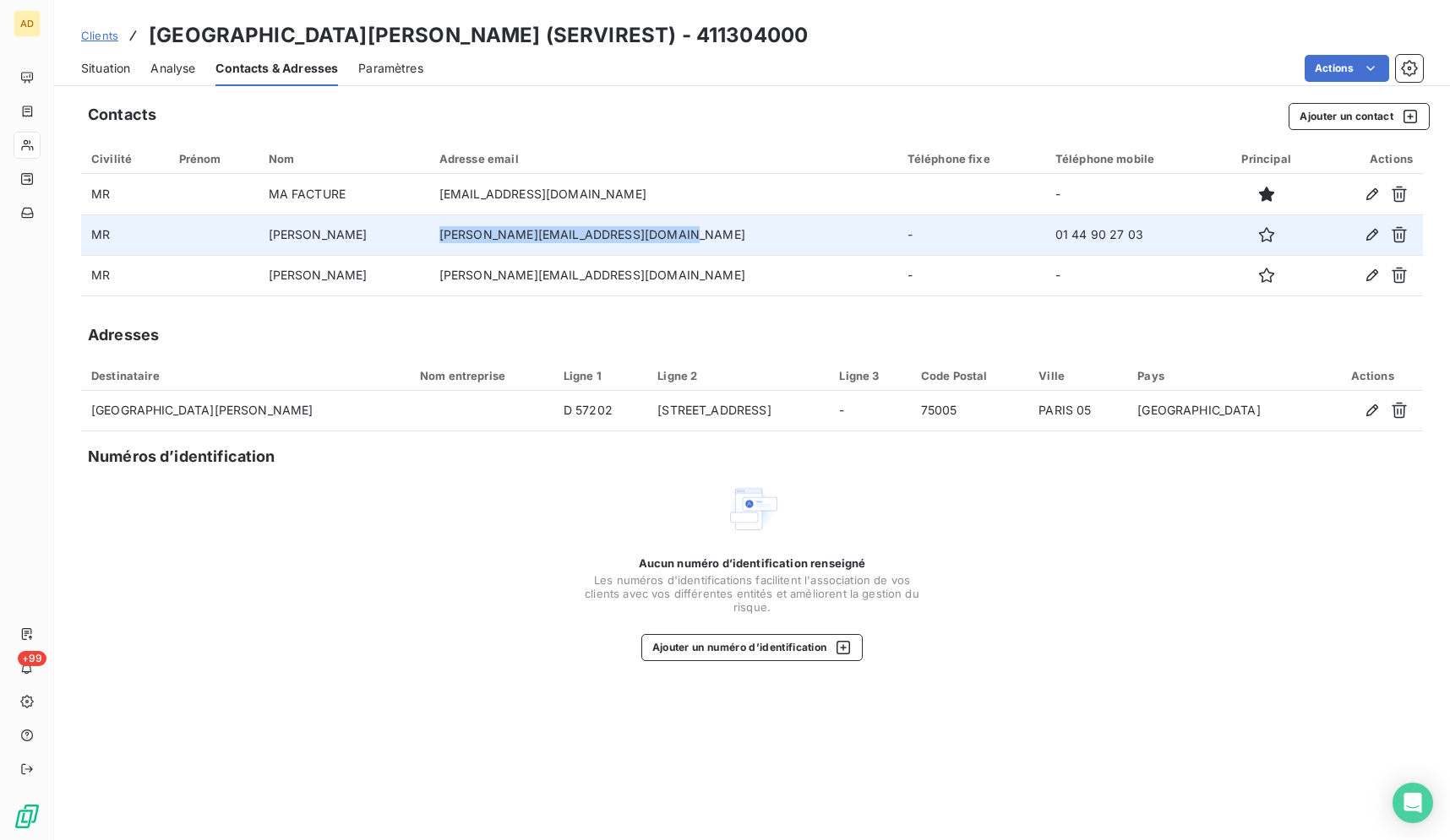
drag, startPoint x: 722, startPoint y: 235, endPoint x: 495, endPoint y: 239, distance: 227.0
click at [495, 239] on td "[PERSON_NAME][EMAIL_ADDRESS][DOMAIN_NAME]" at bounding box center [663, 235] width 468 height 41
copy td "[PERSON_NAME][EMAIL_ADDRESS][DOMAIN_NAME]"
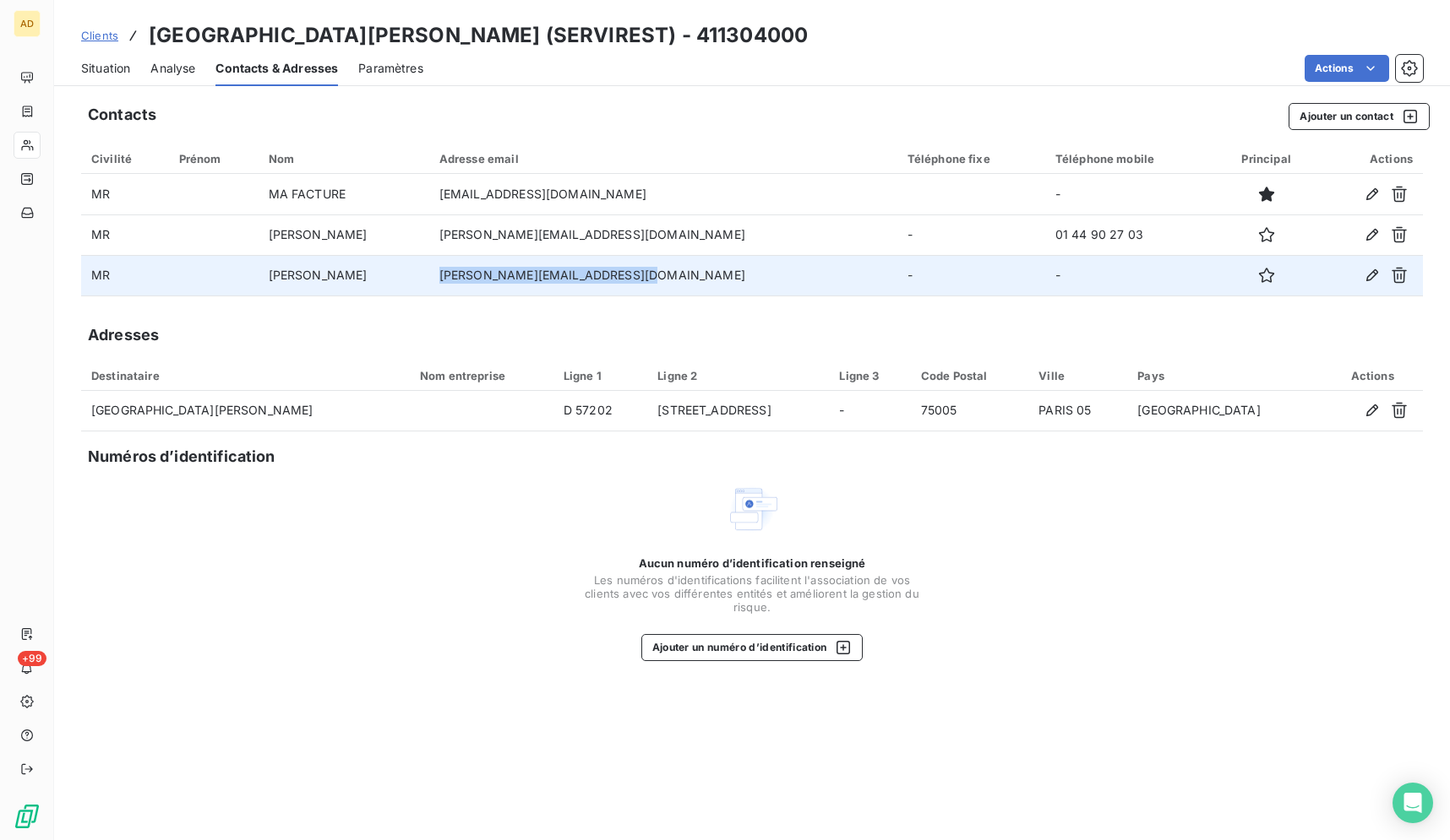
drag, startPoint x: 690, startPoint y: 275, endPoint x: 499, endPoint y: 285, distance: 191.3
click at [499, 285] on td "[PERSON_NAME][EMAIL_ADDRESS][DOMAIN_NAME]" at bounding box center [663, 276] width 468 height 41
copy td "[PERSON_NAME][EMAIL_ADDRESS][DOMAIN_NAME]"
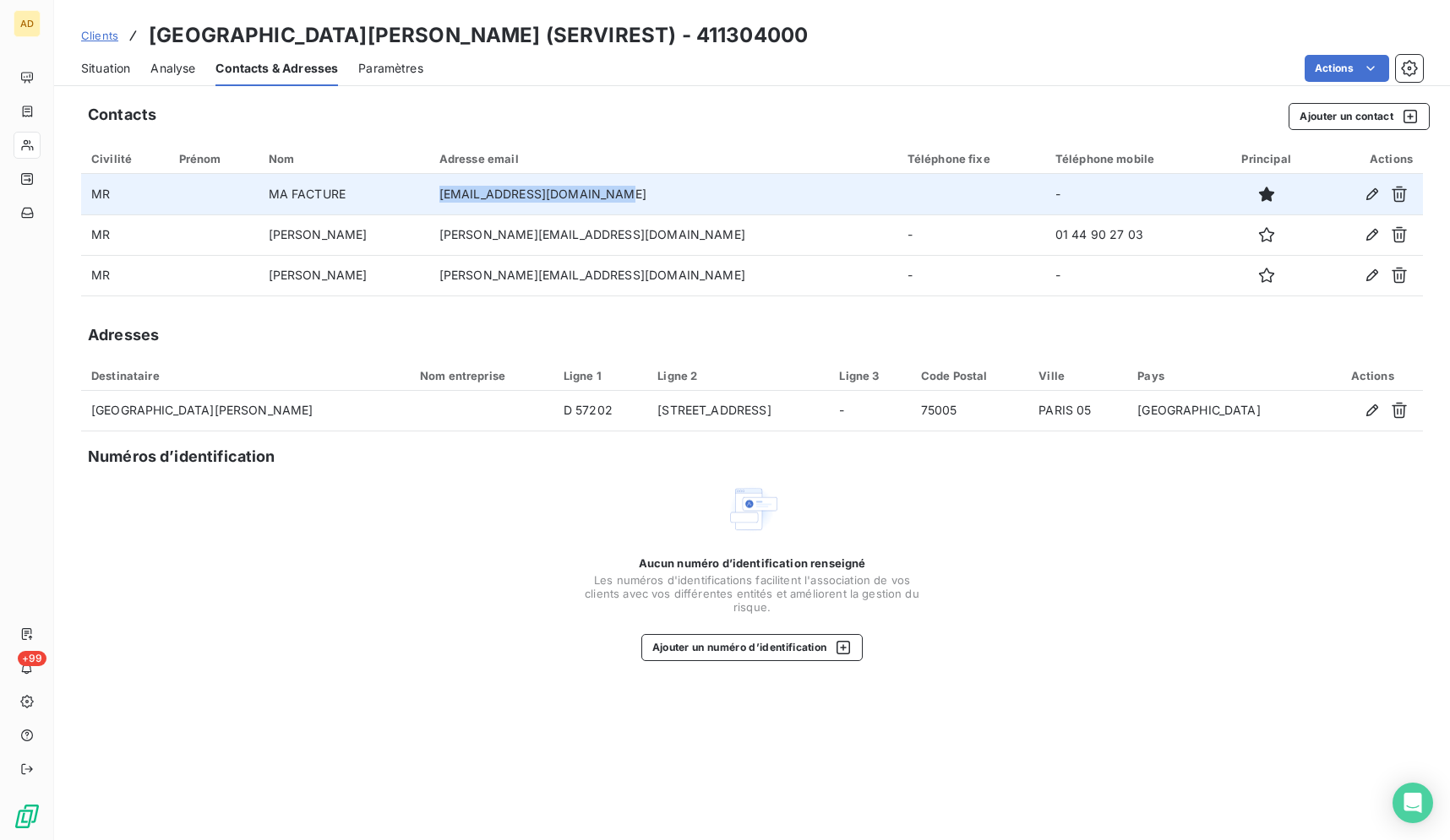
drag, startPoint x: 695, startPoint y: 202, endPoint x: 504, endPoint y: 200, distance: 191.0
click at [504, 200] on td "[EMAIL_ADDRESS][DOMAIN_NAME]" at bounding box center [663, 194] width 468 height 41
copy td "[EMAIL_ADDRESS][DOMAIN_NAME]"
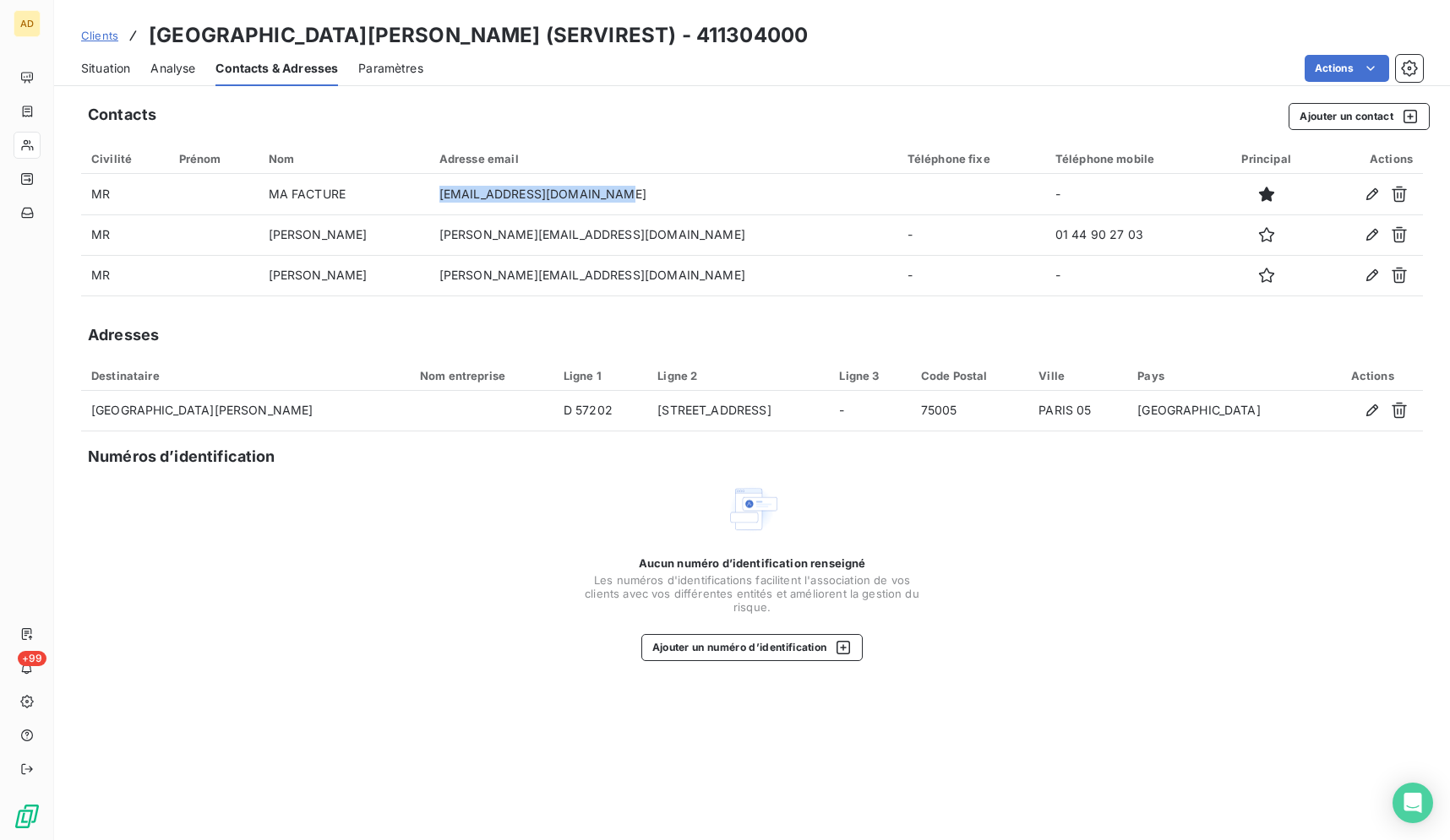
click at [114, 68] on span "Situation" at bounding box center [105, 68] width 49 height 17
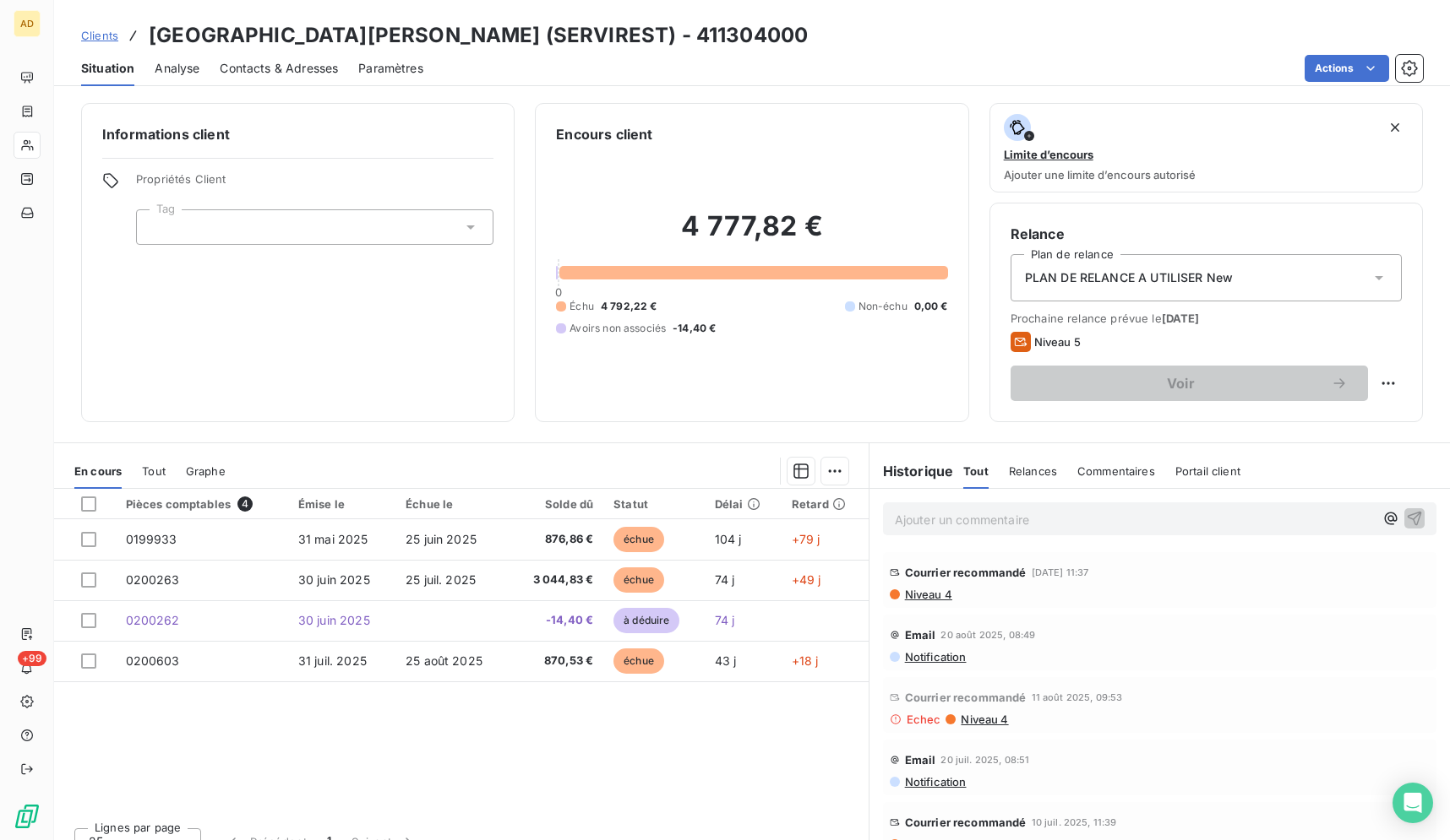
click at [276, 72] on span "Contacts & Adresses" at bounding box center [279, 68] width 118 height 17
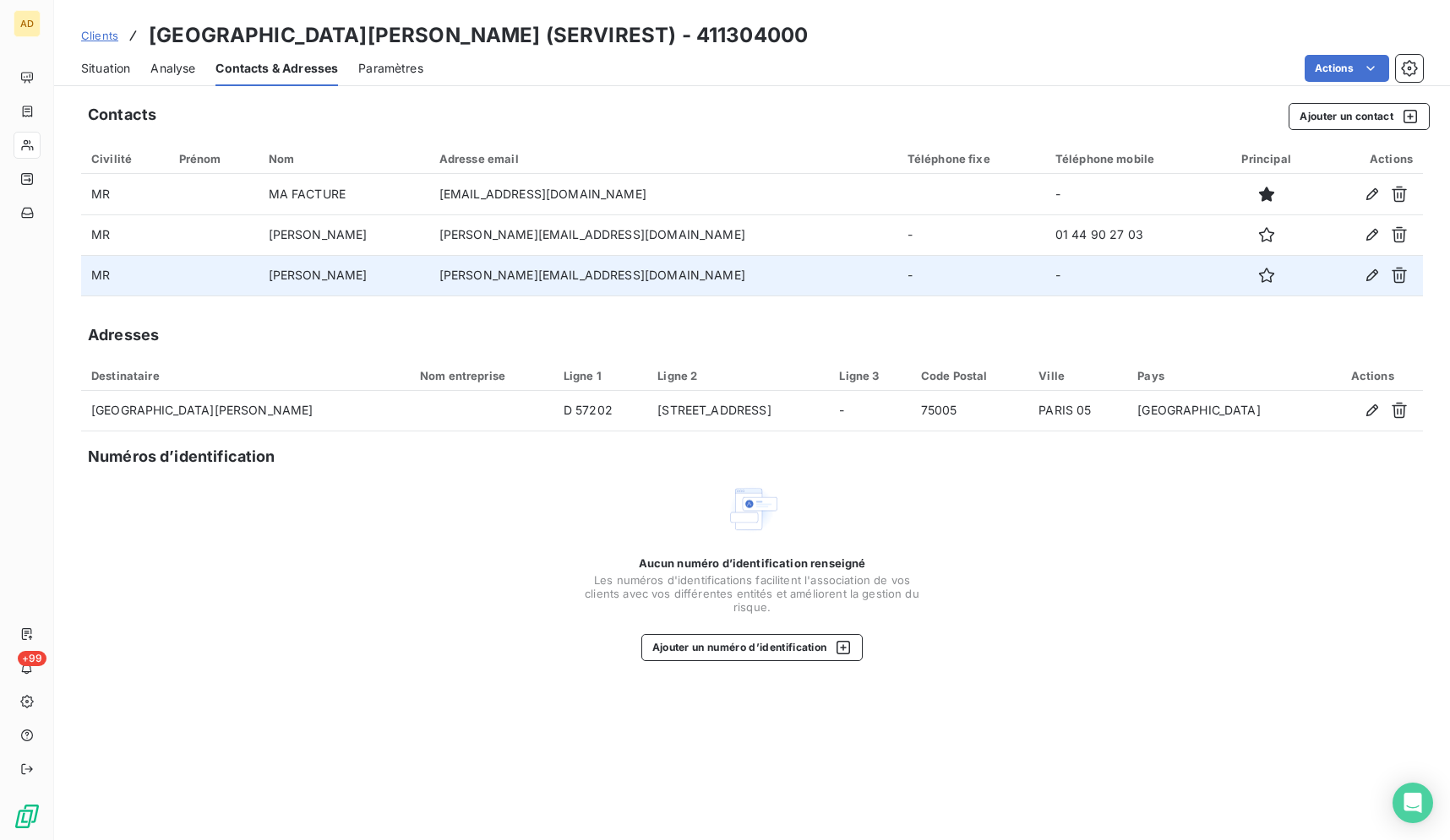
drag, startPoint x: 713, startPoint y: 241, endPoint x: 508, endPoint y: 255, distance: 205.5
click at [497, 253] on td "[PERSON_NAME][EMAIL_ADDRESS][DOMAIN_NAME]" at bounding box center [663, 235] width 468 height 41
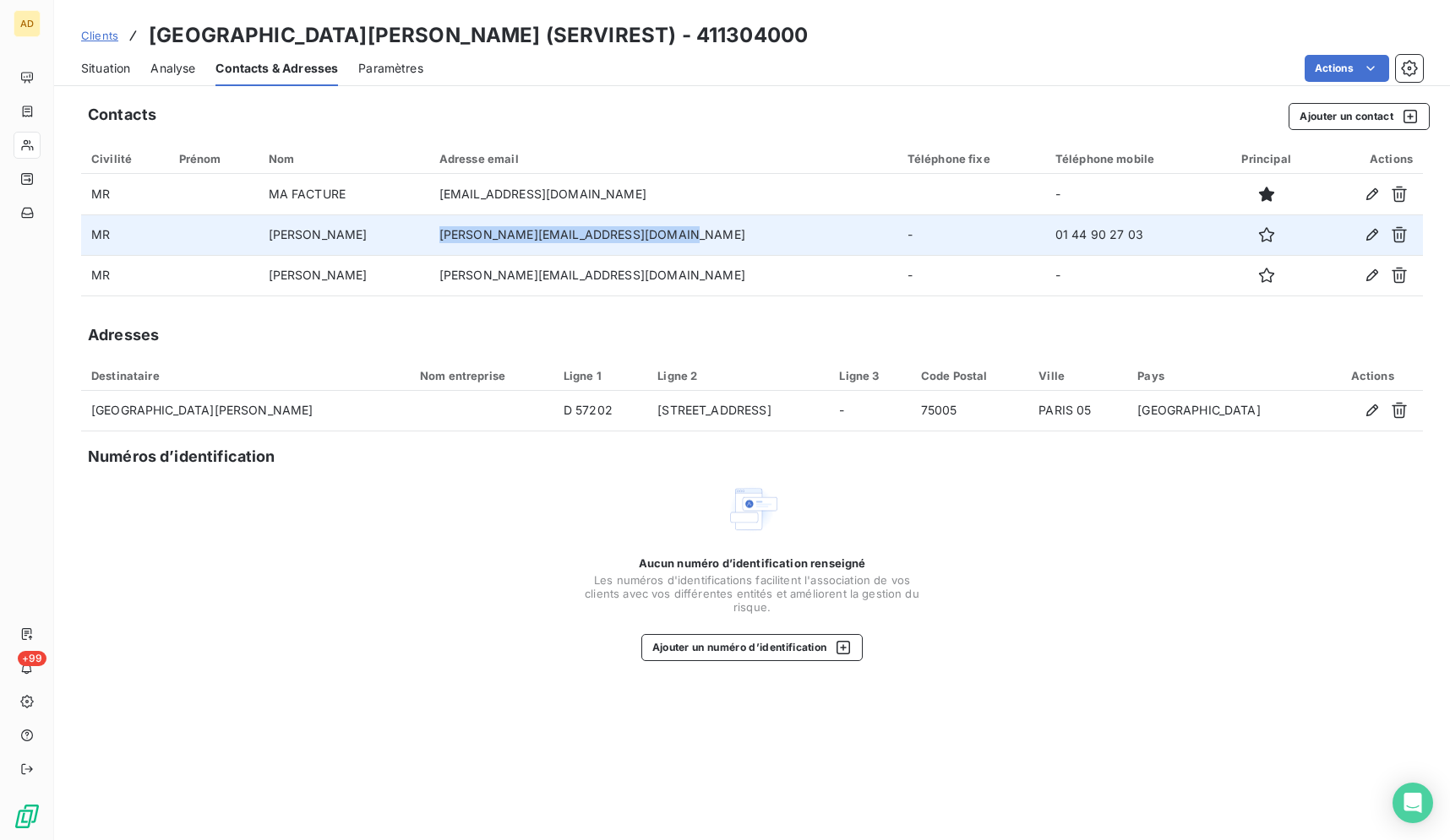
copy td "[PERSON_NAME][EMAIL_ADDRESS][DOMAIN_NAME]"
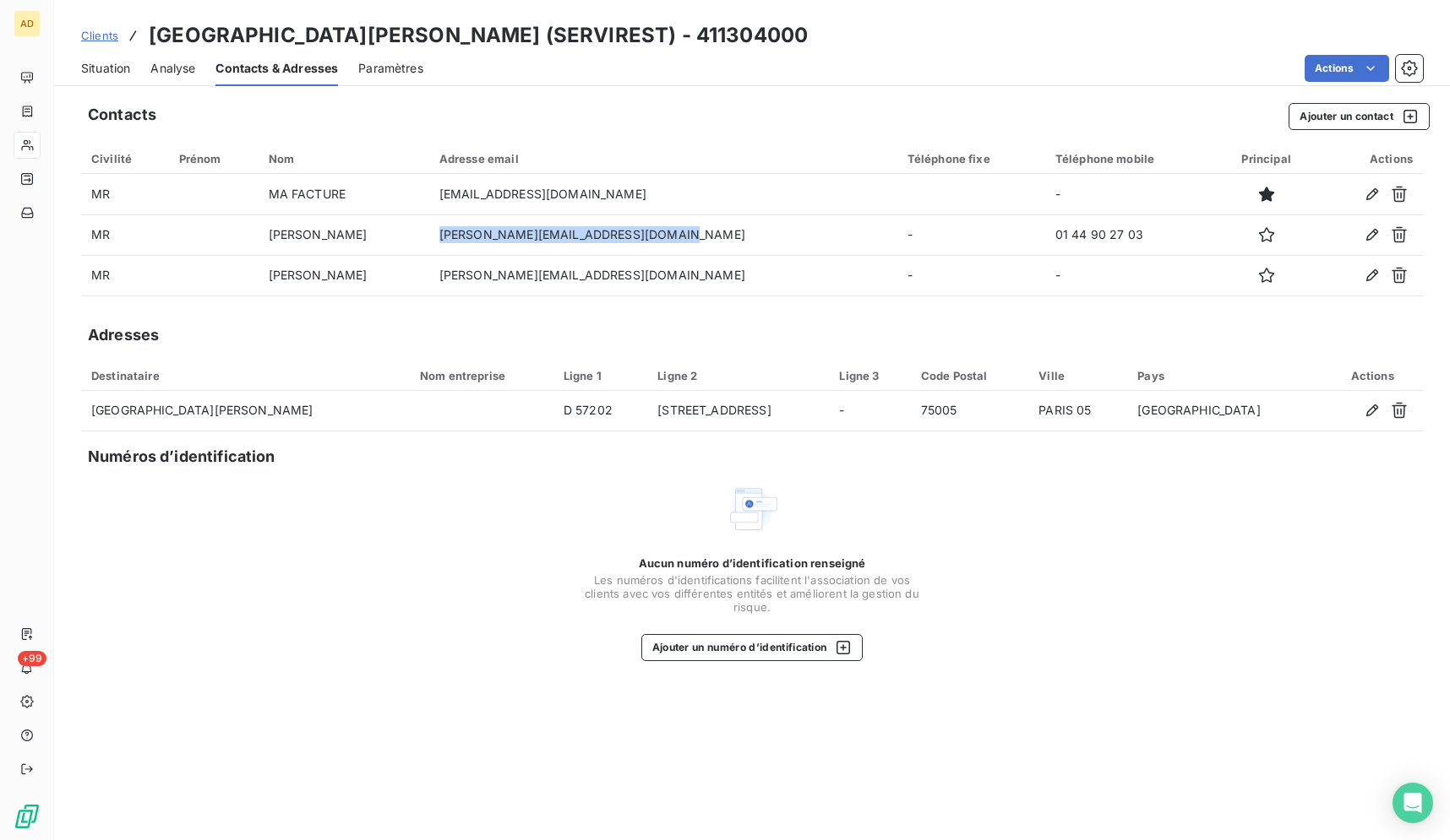
click at [120, 75] on span "Situation" at bounding box center [105, 68] width 49 height 17
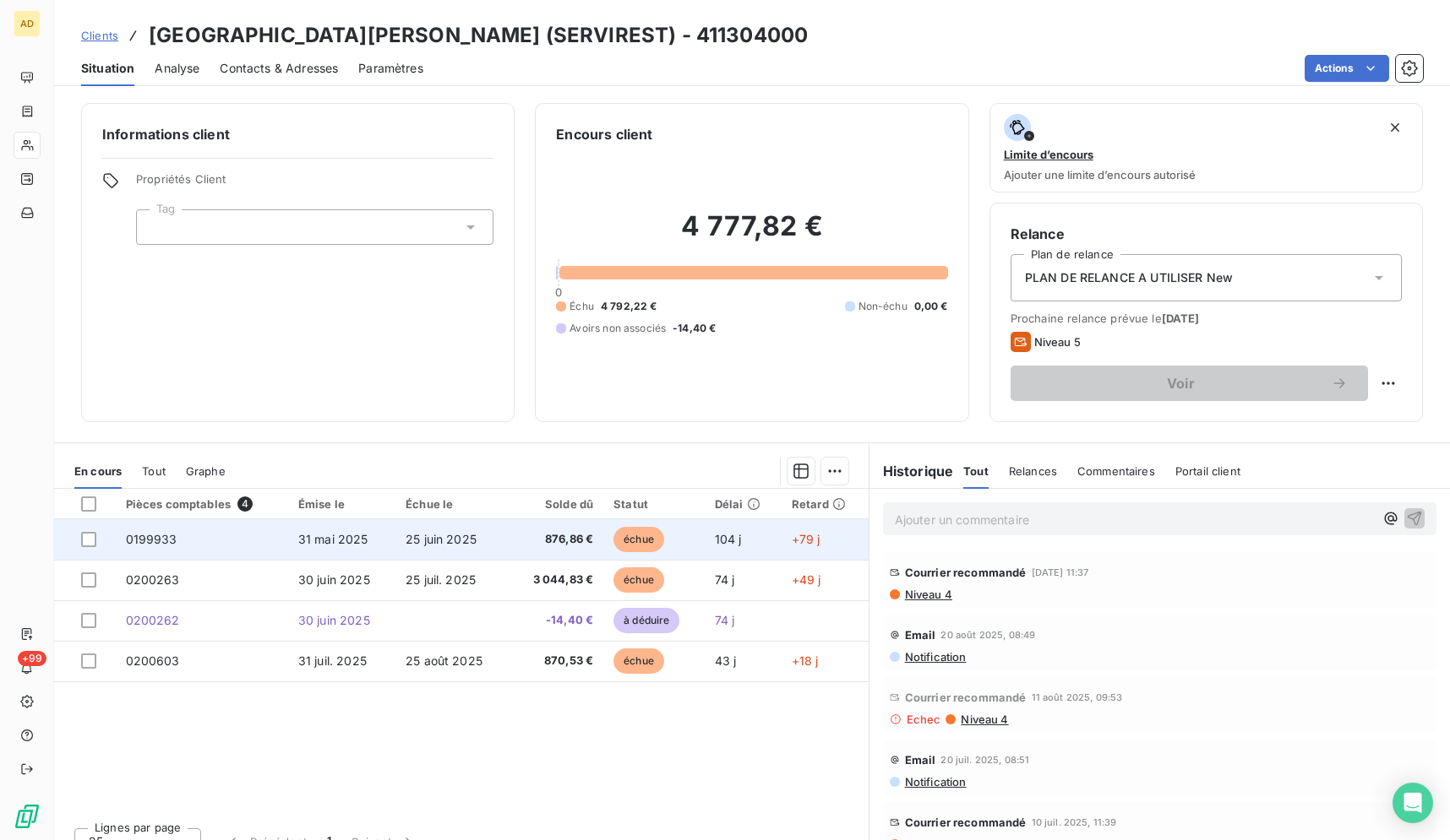
click at [526, 533] on span "876,86 €" at bounding box center [556, 539] width 75 height 17
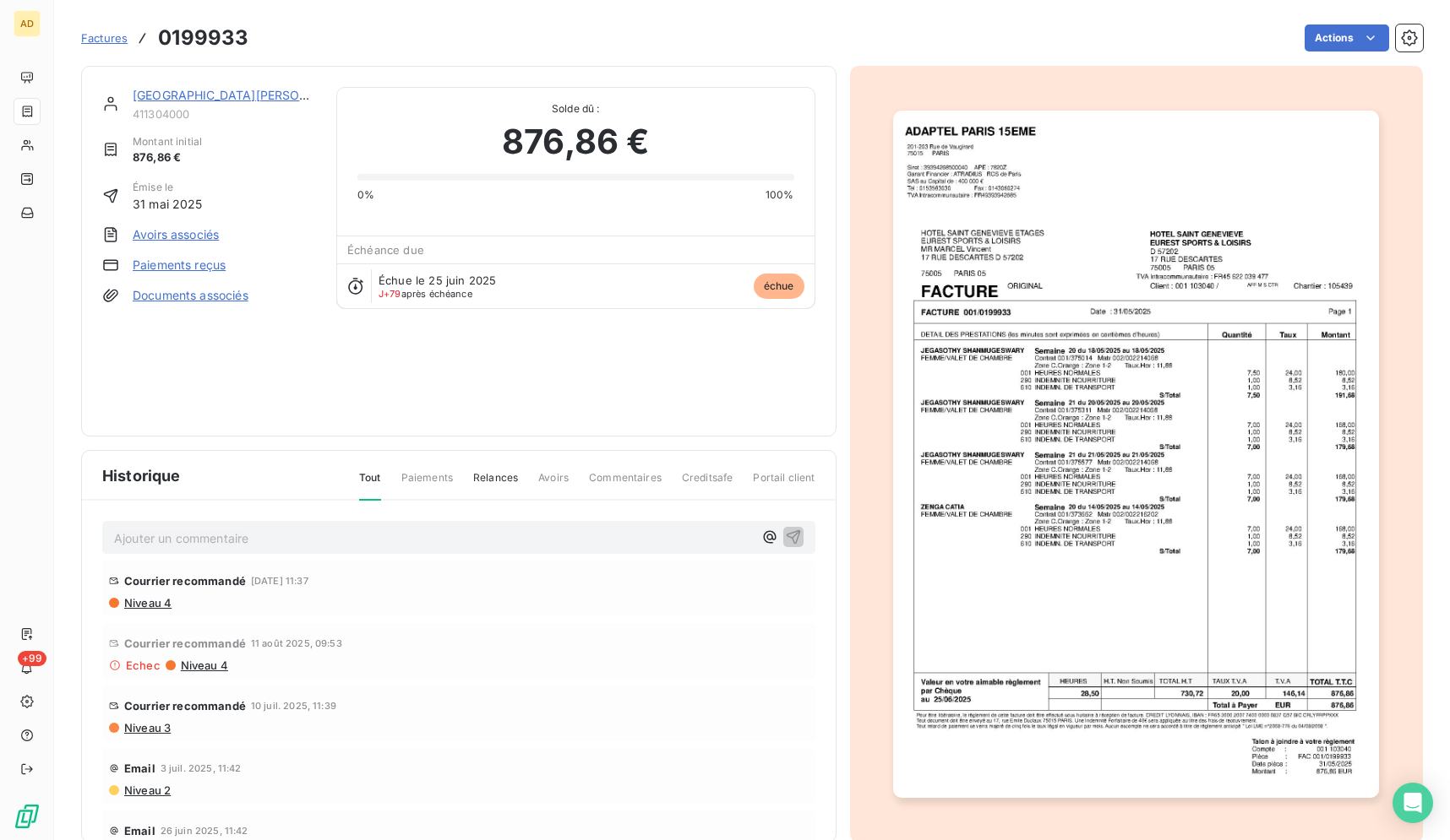
click at [1154, 335] on img "button" at bounding box center [1135, 454] width 485 height 687
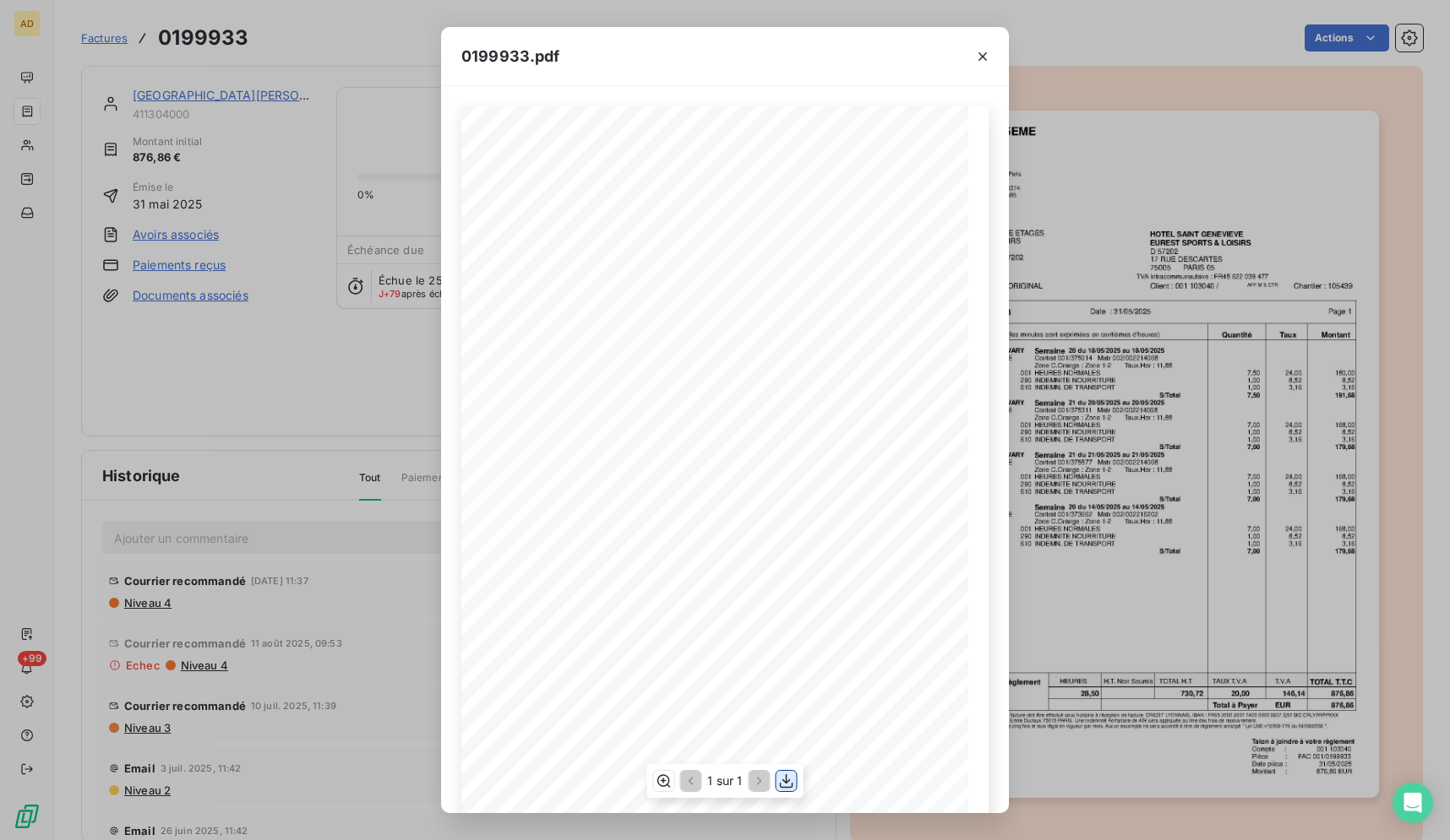
click at [793, 778] on icon "button" at bounding box center [786, 781] width 17 height 17
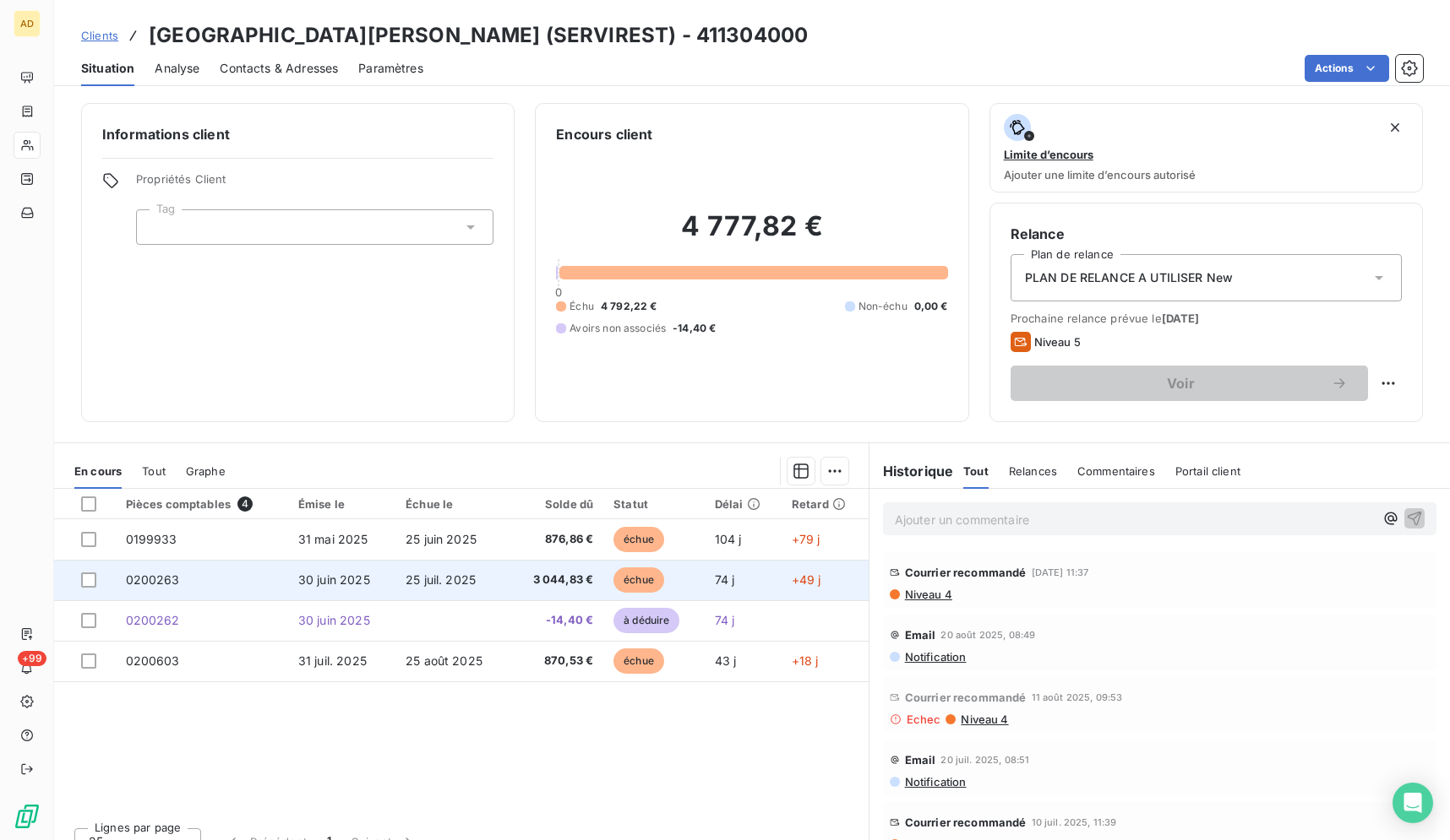
click at [534, 573] on span "3 044,83 €" at bounding box center [556, 580] width 75 height 17
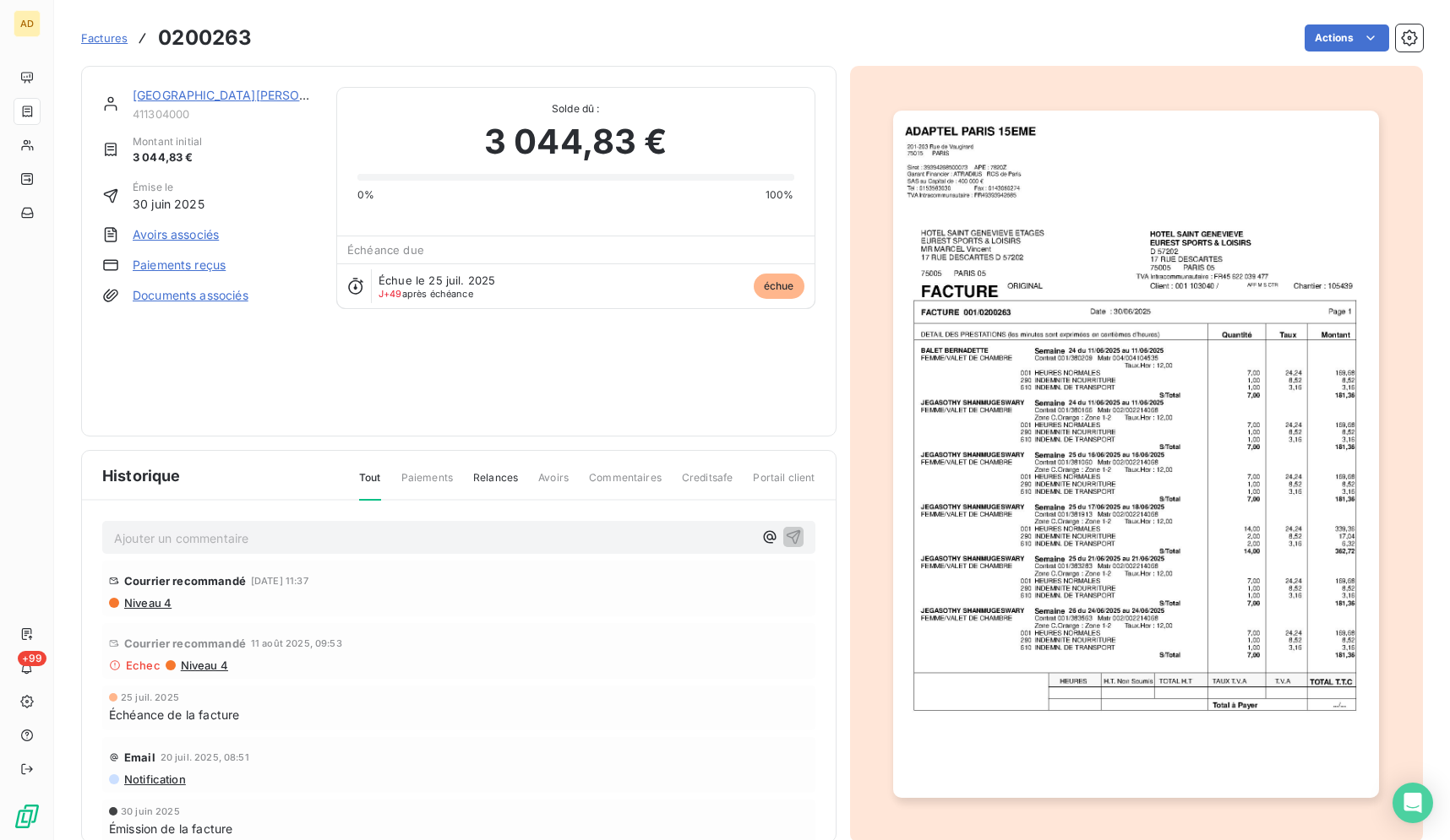
click at [1043, 436] on img "button" at bounding box center [1135, 454] width 485 height 687
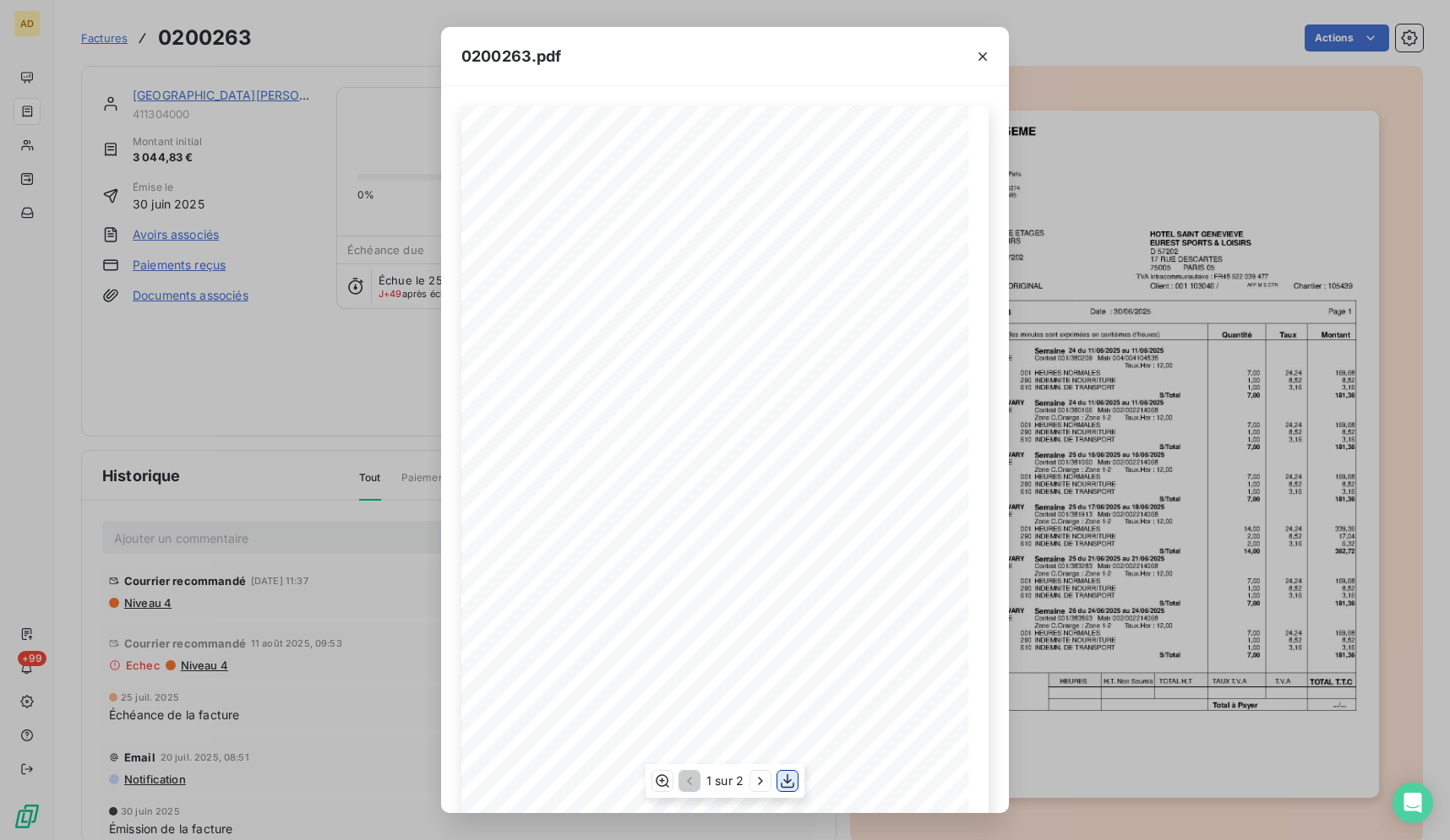
click at [783, 784] on icon "button" at bounding box center [787, 781] width 17 height 17
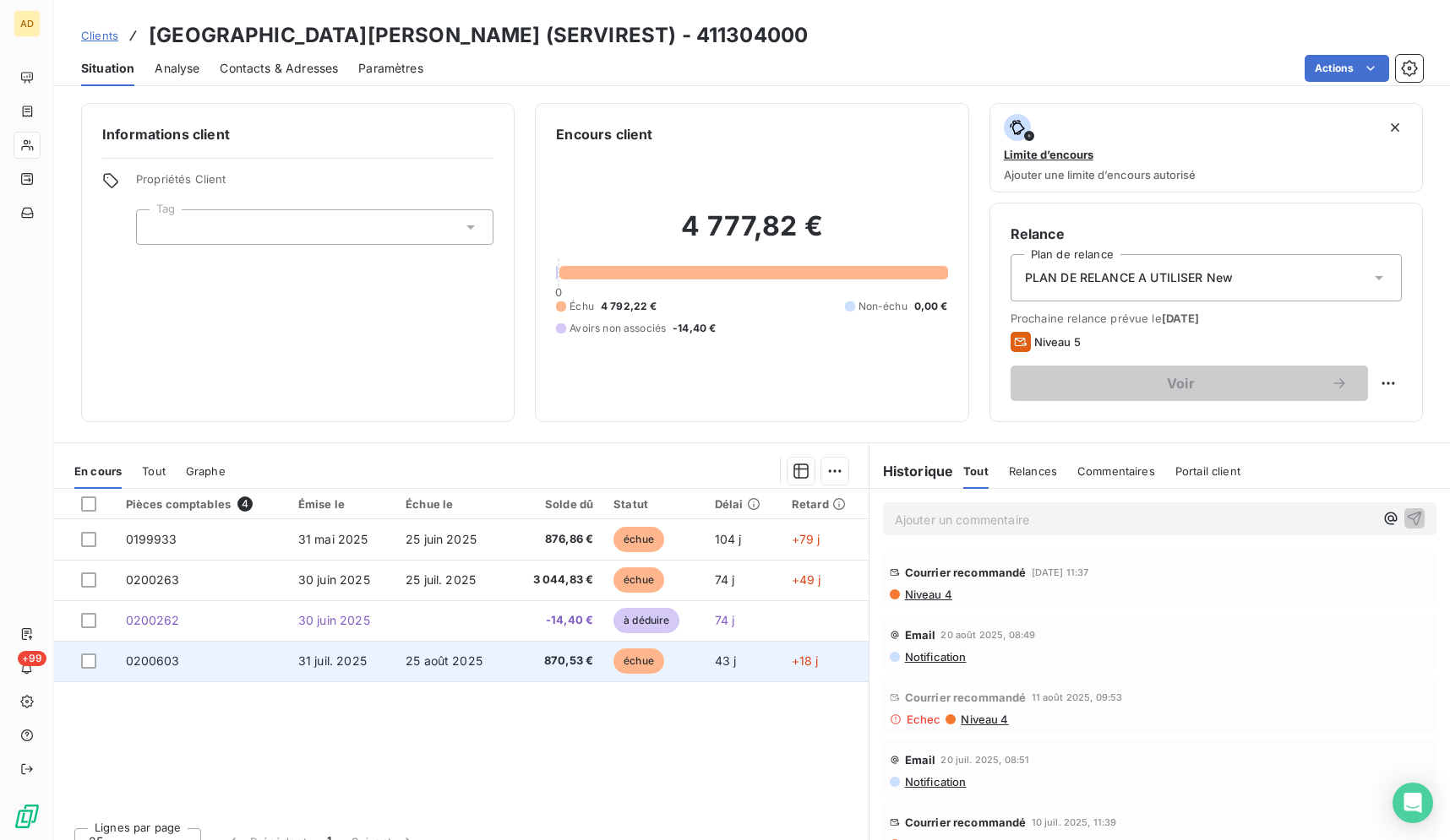
click at [390, 678] on td "31 juil. 2025" at bounding box center [342, 662] width 107 height 41
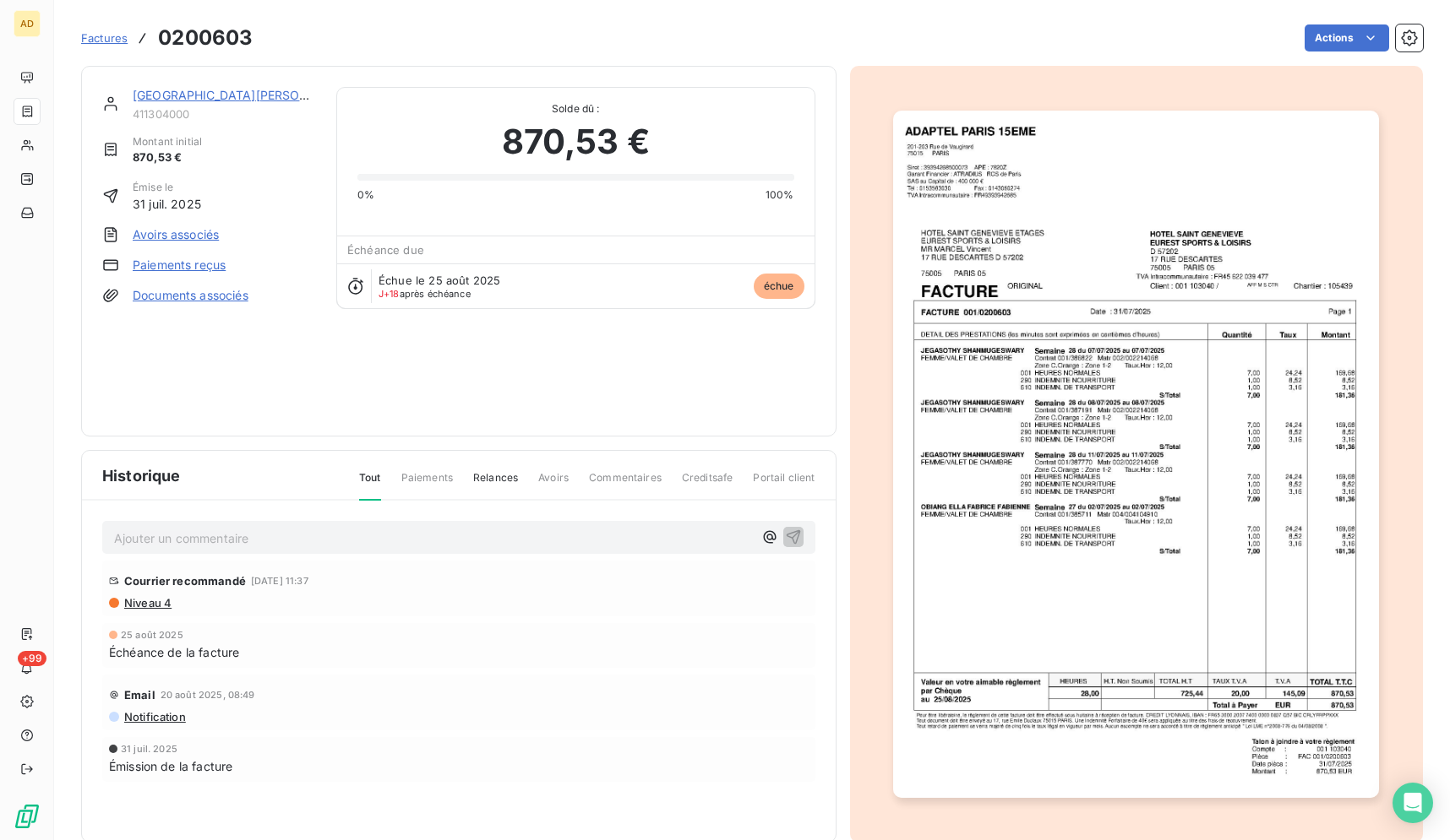
click at [1190, 591] on img "button" at bounding box center [1135, 454] width 485 height 687
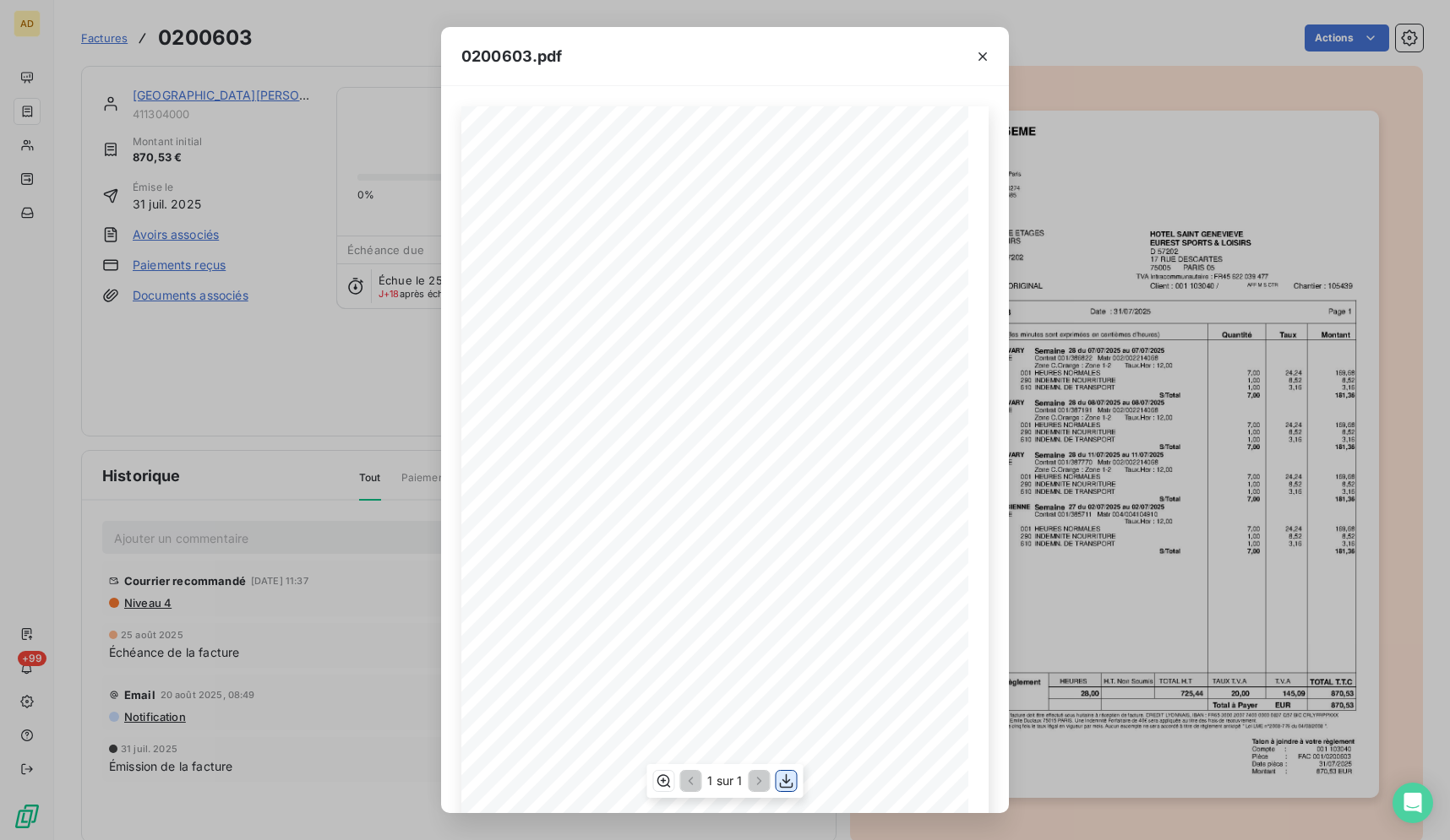
click at [792, 781] on icon "button" at bounding box center [786, 781] width 17 height 17
click at [978, 47] on button "button" at bounding box center [982, 57] width 27 height 27
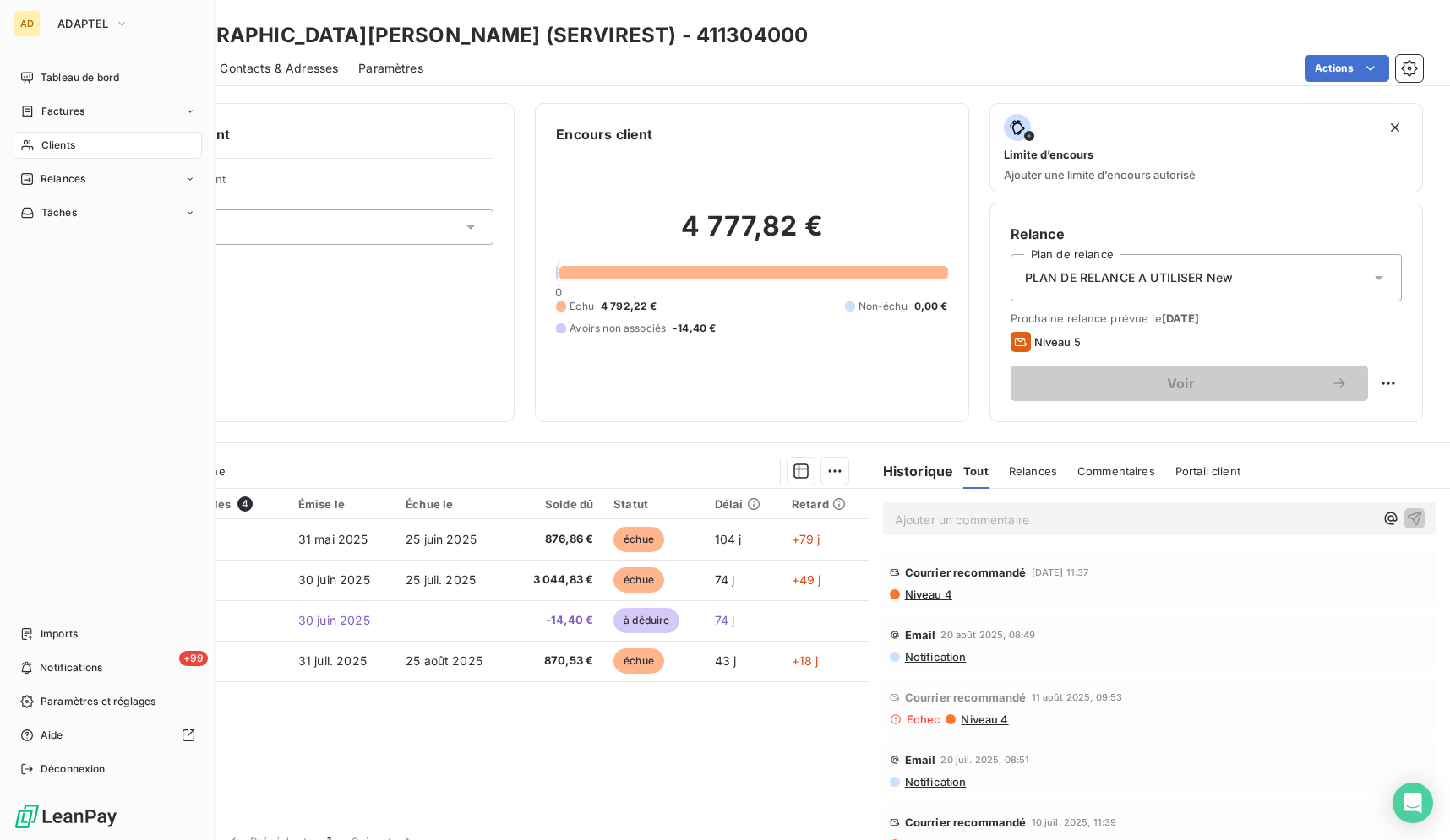
click at [44, 150] on span "Clients" at bounding box center [59, 145] width 34 height 15
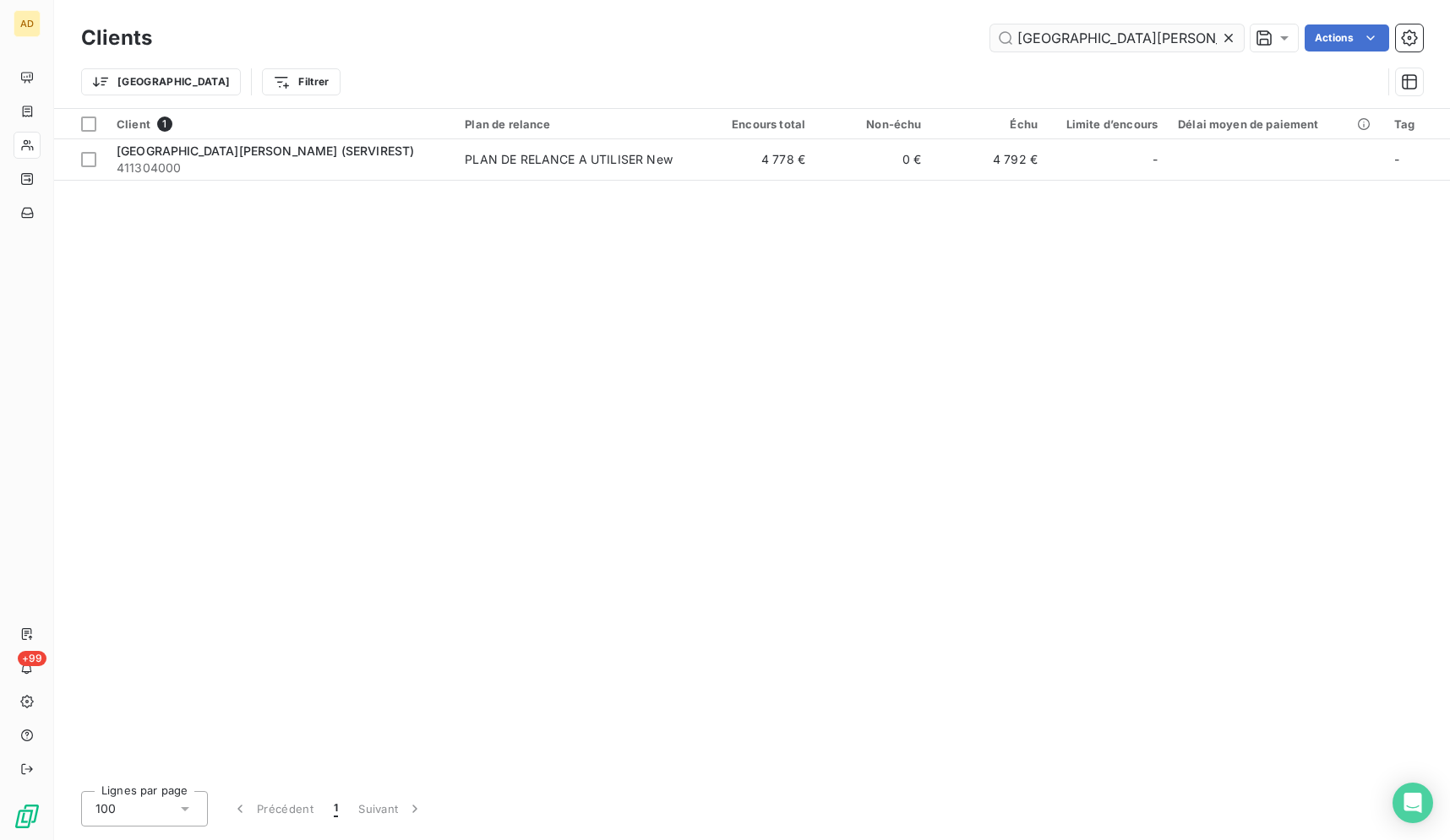
scroll to position [0, 54]
click at [1233, 39] on icon at bounding box center [1228, 37] width 17 height 17
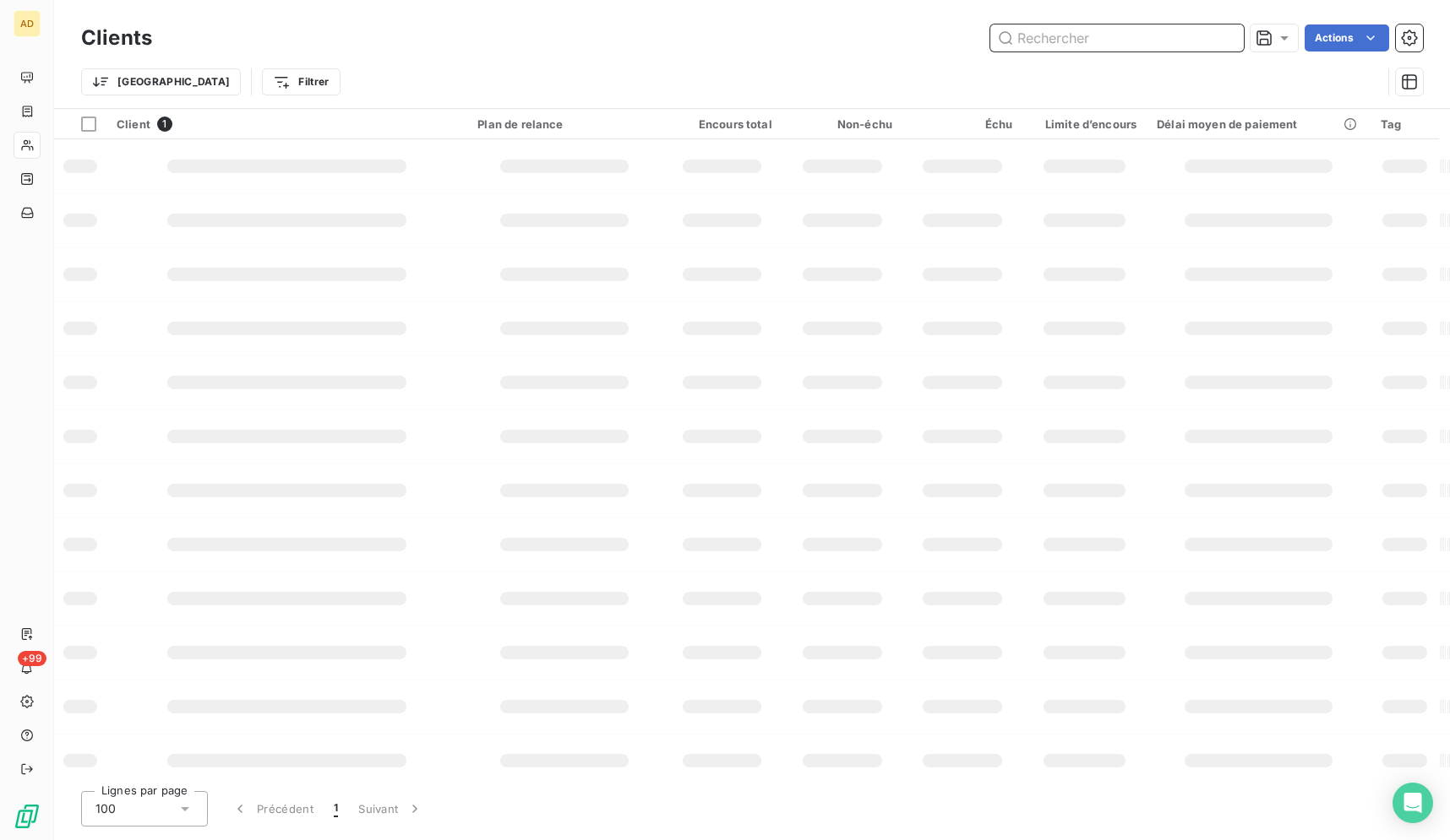
click at [1233, 39] on input "text" at bounding box center [1117, 38] width 254 height 27
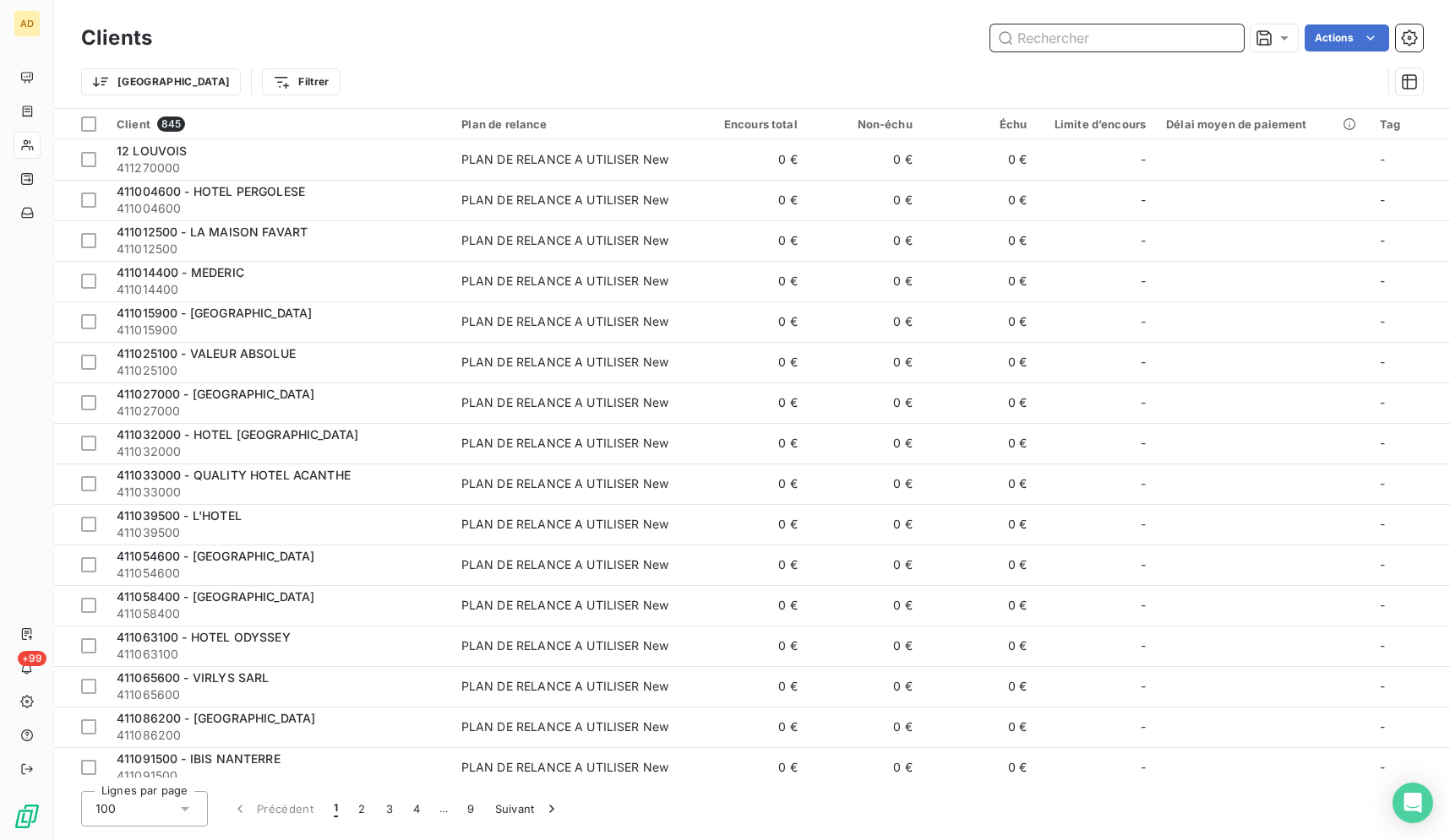
click at [1099, 27] on input "text" at bounding box center [1117, 38] width 254 height 27
paste input "HOTEL LACORDAIRE"
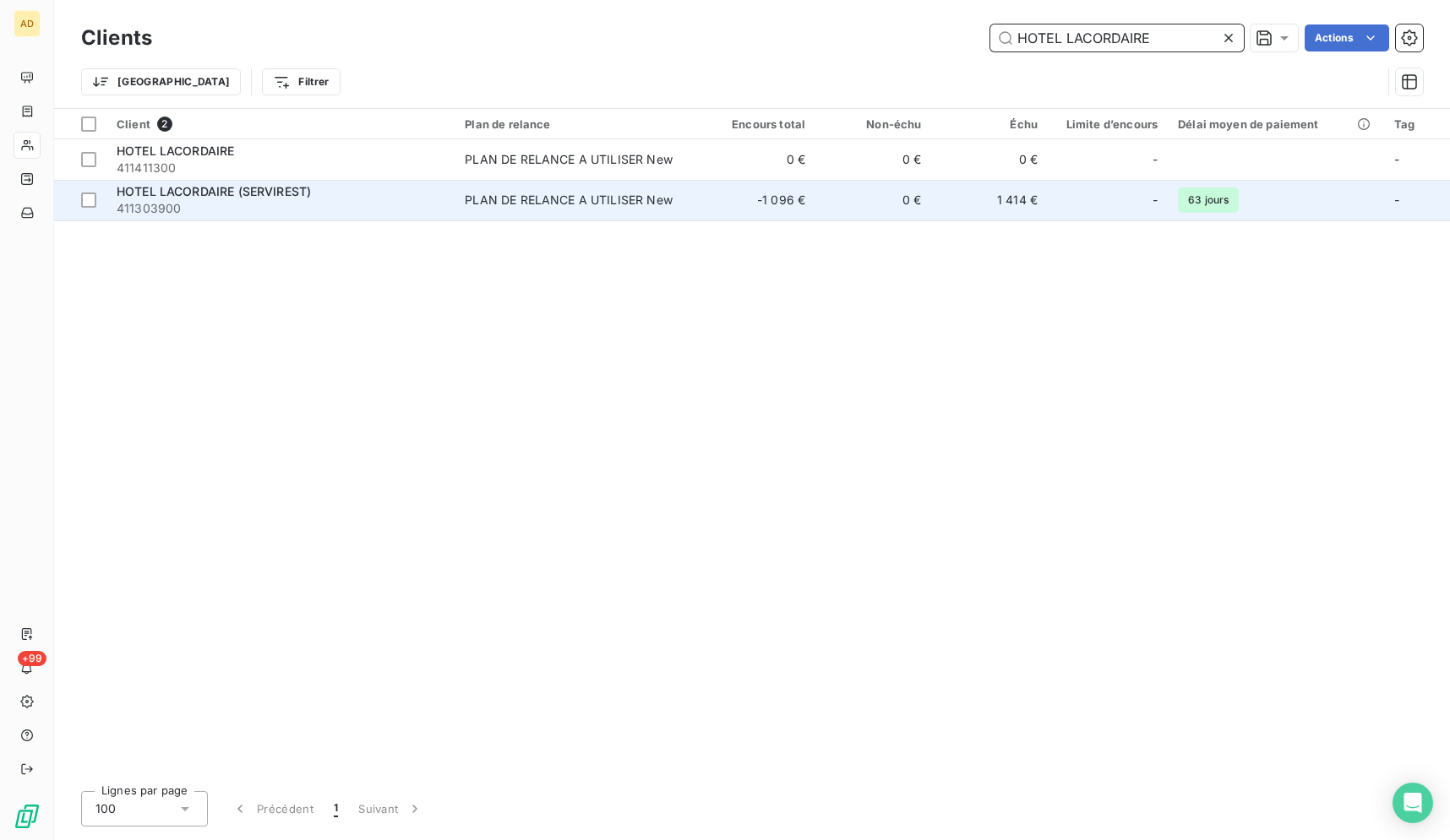
type input "HOTEL LACORDAIRE"
click at [757, 203] on td "-1 096 €" at bounding box center [757, 200] width 115 height 41
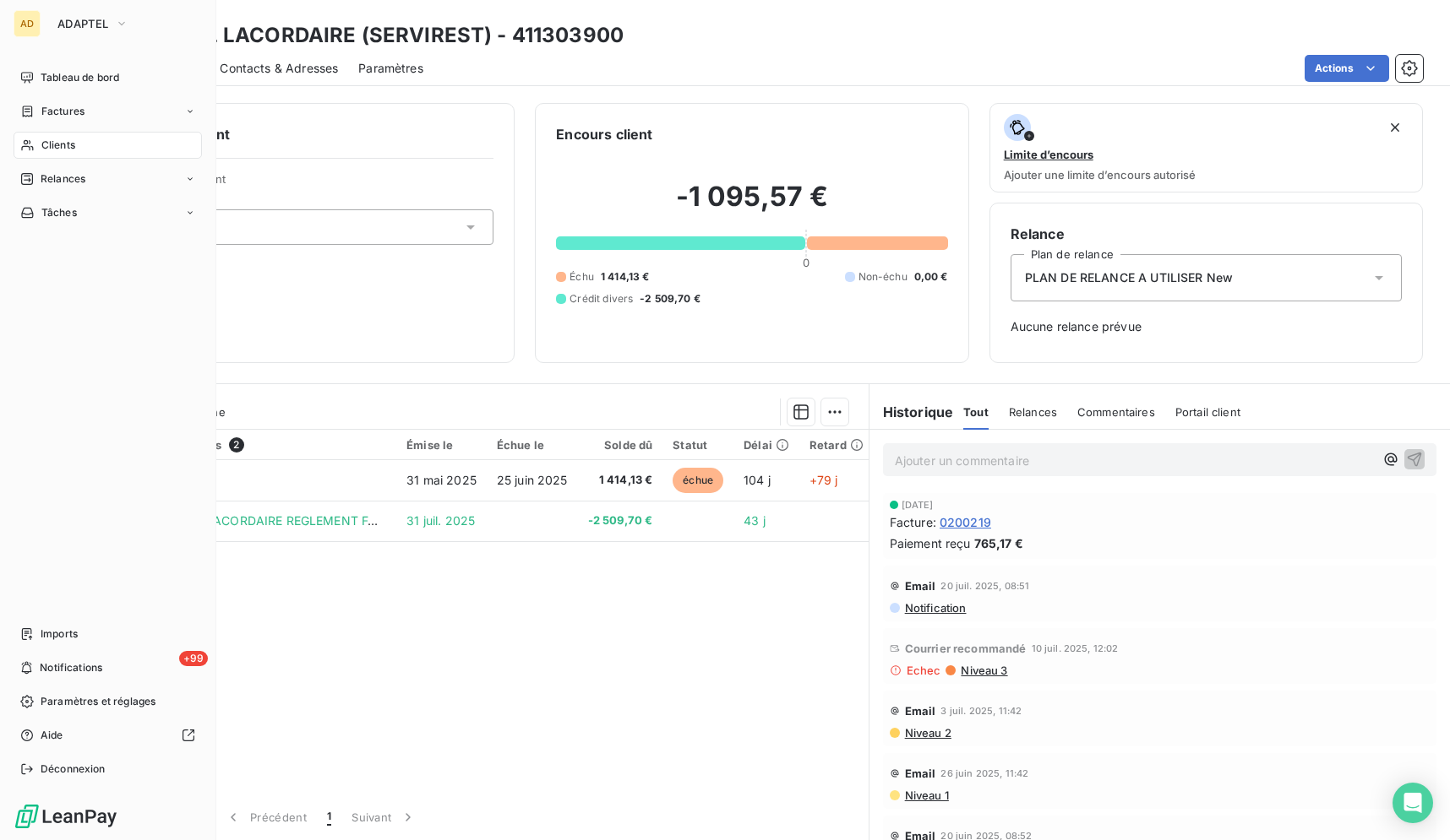
click at [32, 140] on icon at bounding box center [28, 145] width 14 height 13
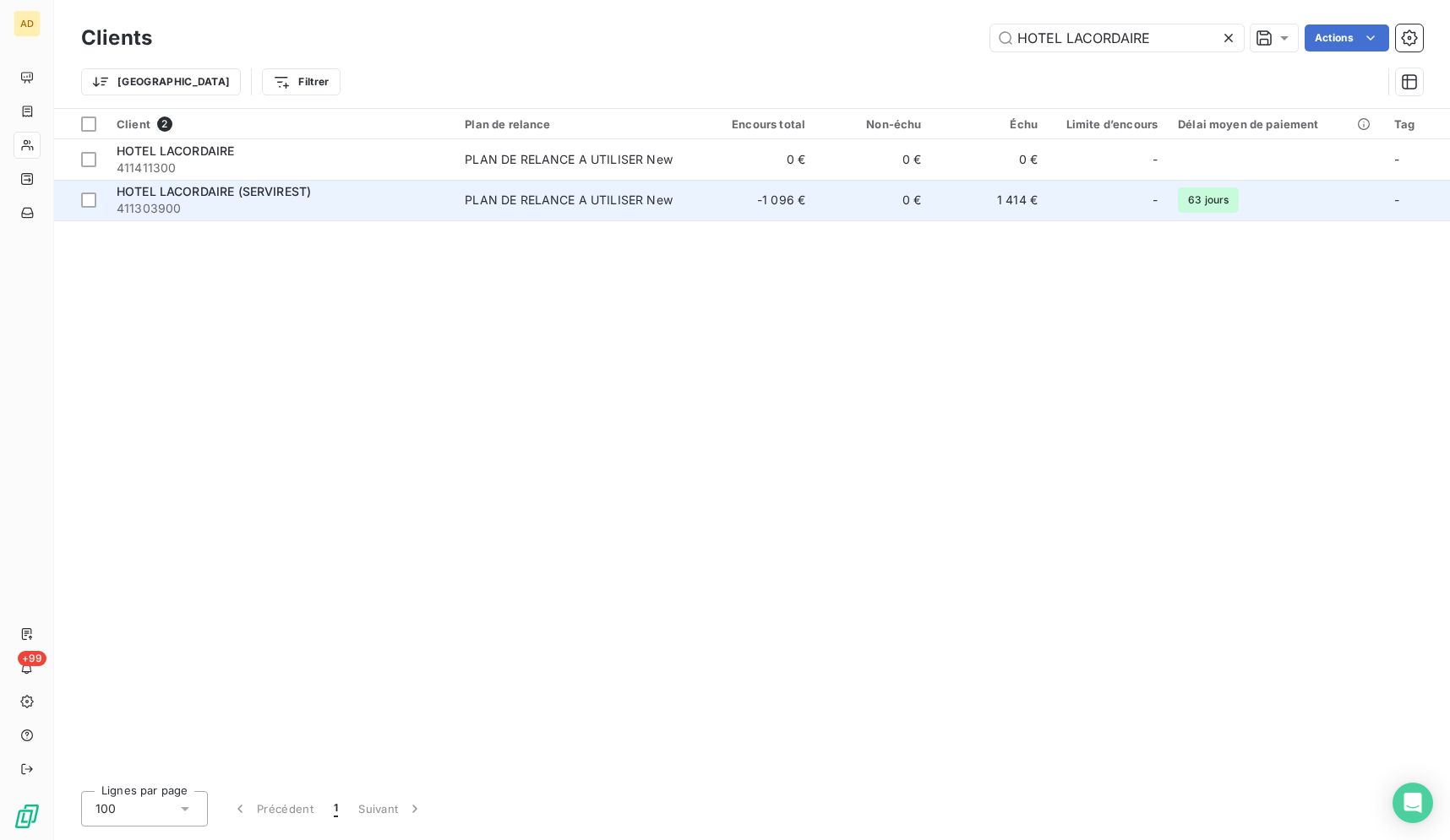
click at [1257, 200] on td "63 jours" at bounding box center [1276, 200] width 217 height 41
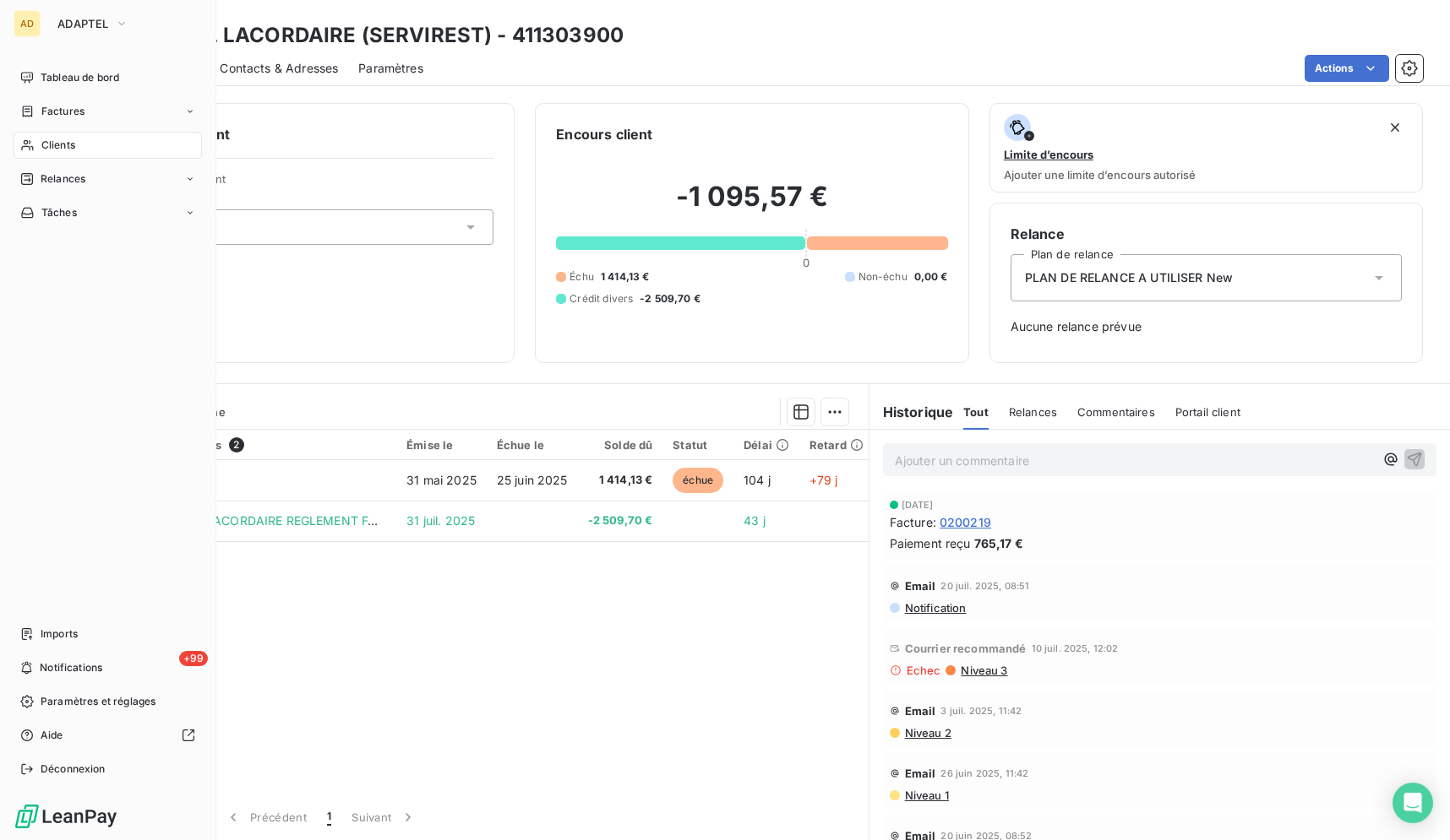
click at [51, 152] on span "Clients" at bounding box center [59, 145] width 34 height 15
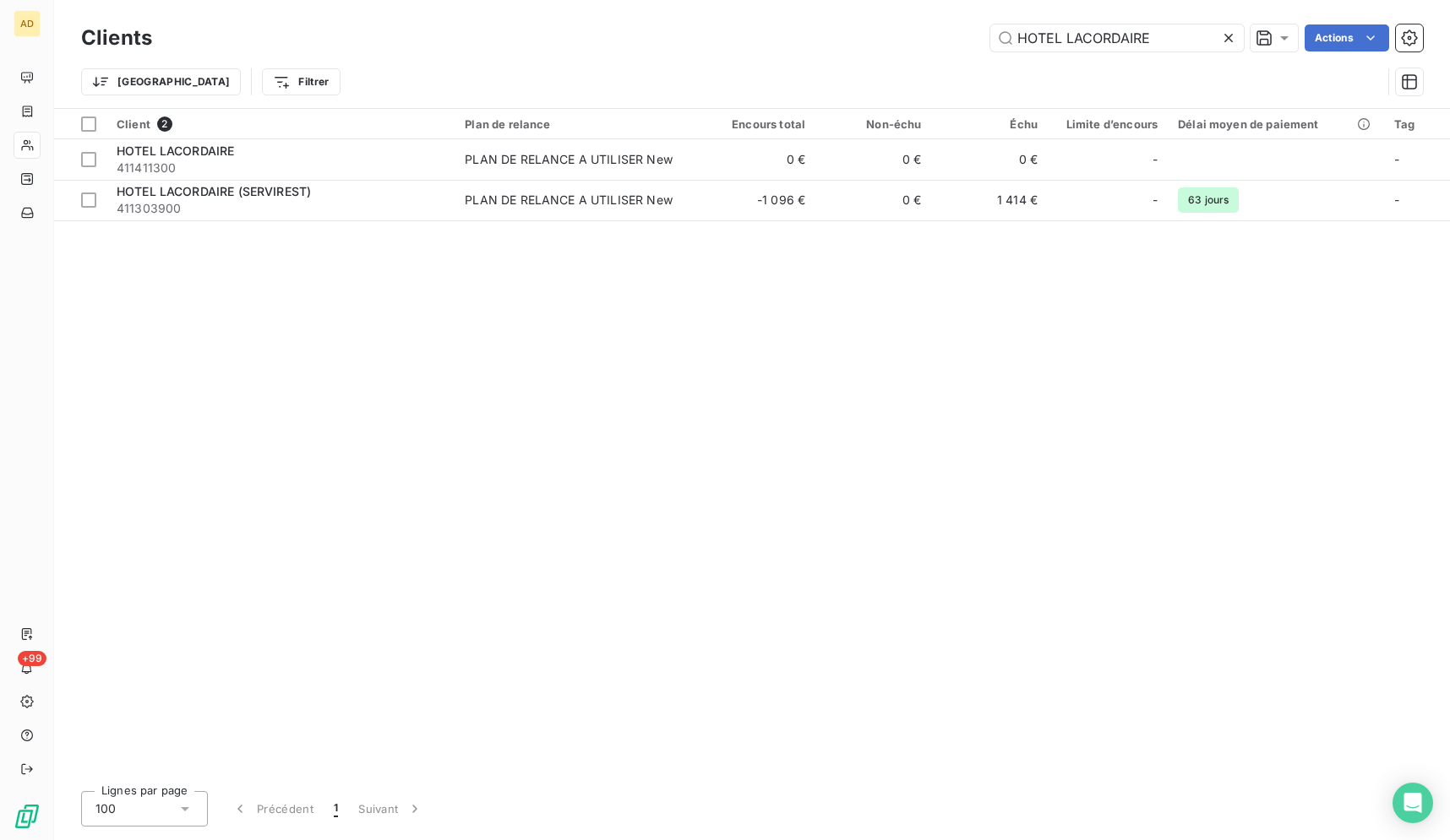
click at [1233, 37] on icon at bounding box center [1228, 37] width 17 height 17
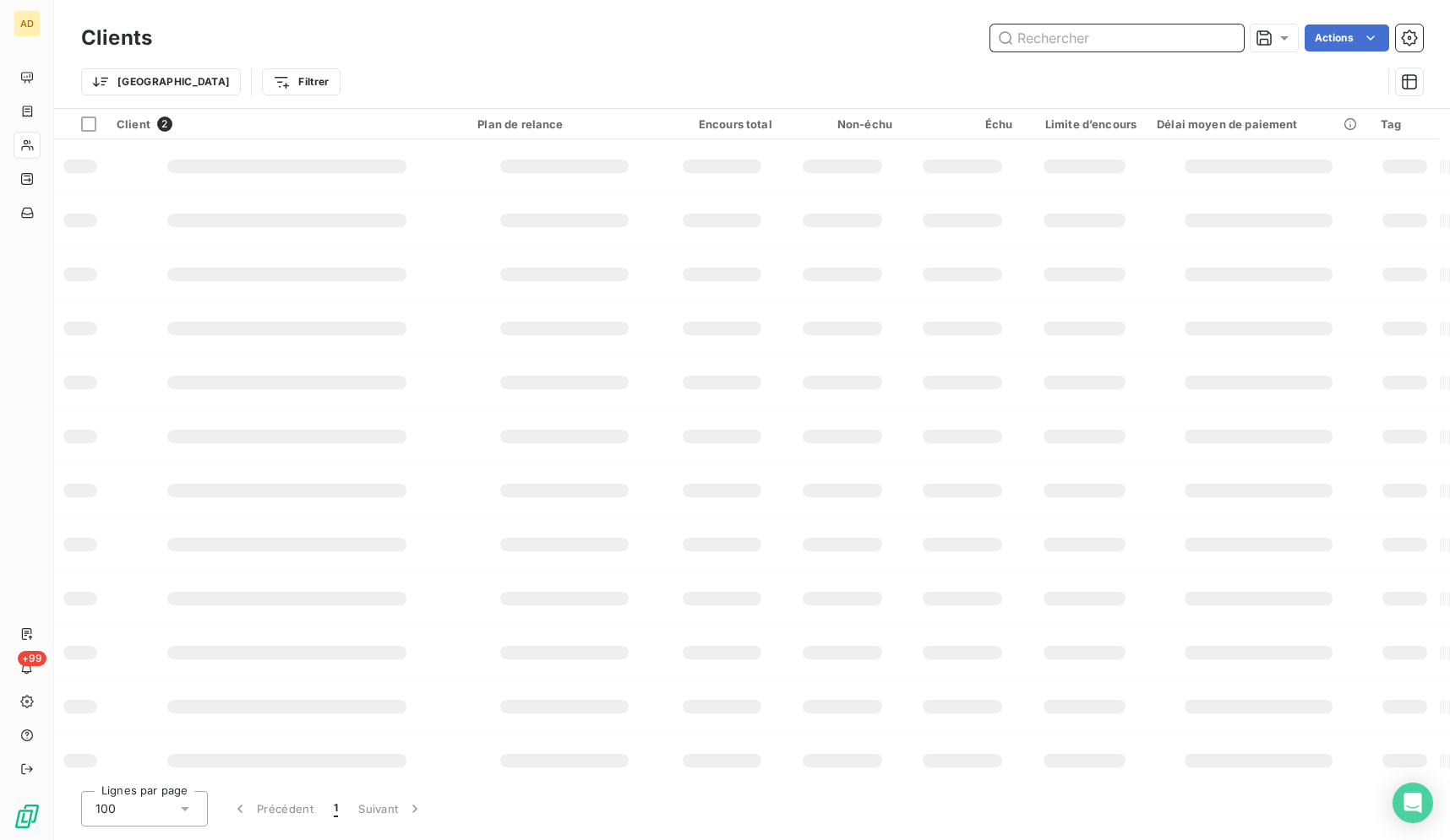
click at [1177, 31] on input "text" at bounding box center [1117, 38] width 254 height 27
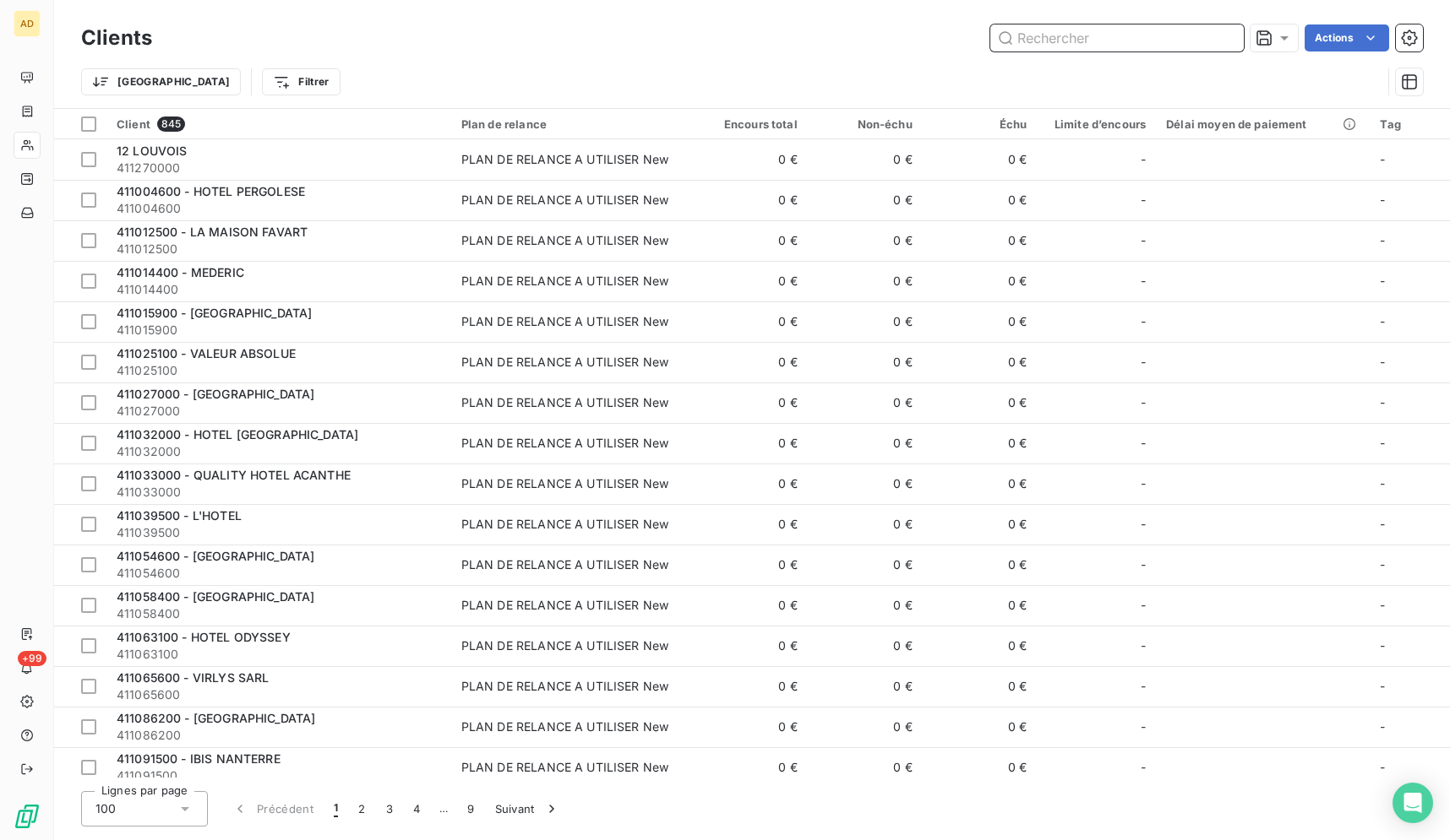
click at [1119, 44] on input "text" at bounding box center [1117, 38] width 254 height 27
click at [1118, 36] on input "text" at bounding box center [1117, 38] width 254 height 27
paste input "HOTEL [GEOGRAPHIC_DATA][PERSON_NAME] (SERVIREST)"
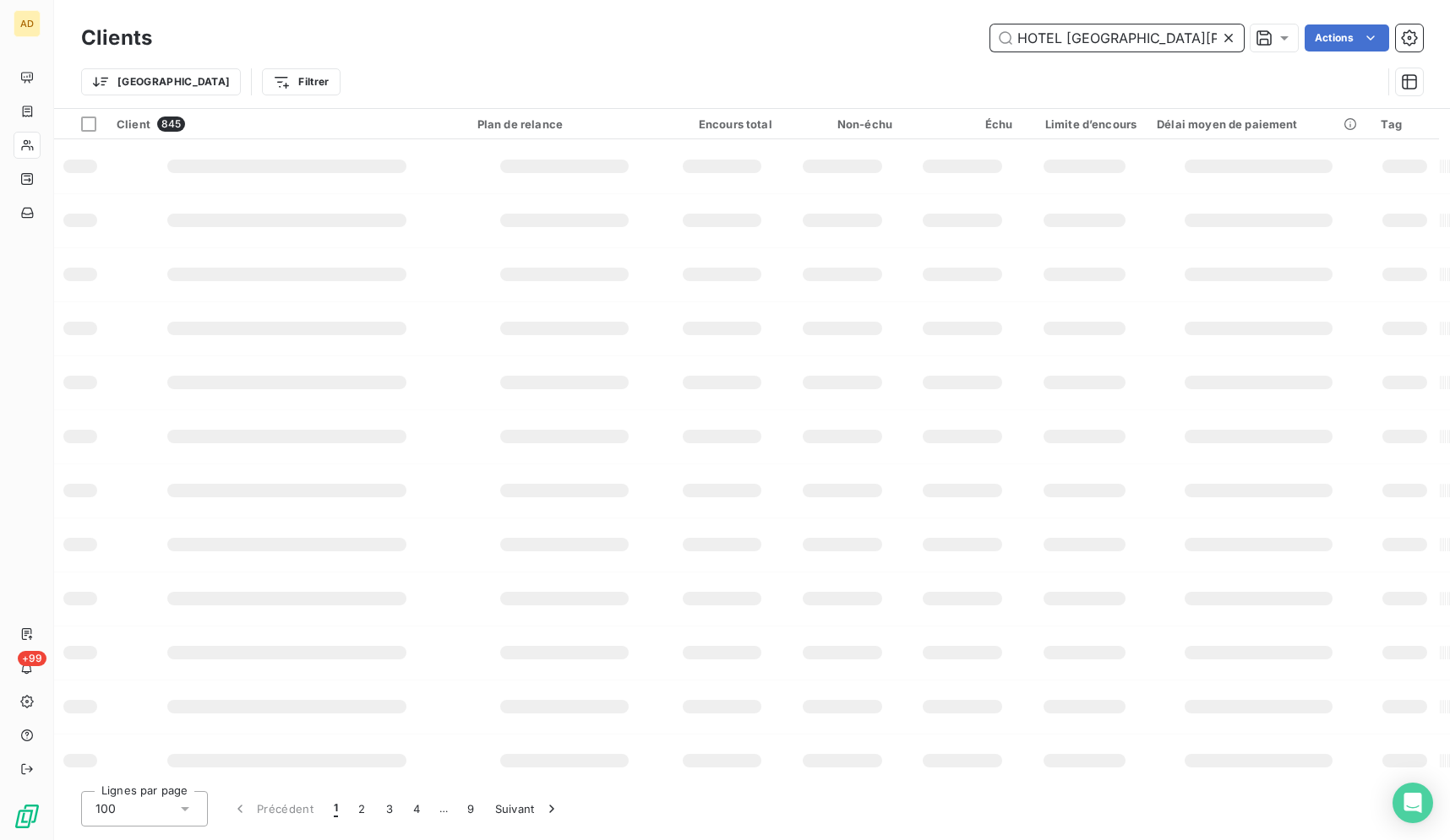
scroll to position [0, 50]
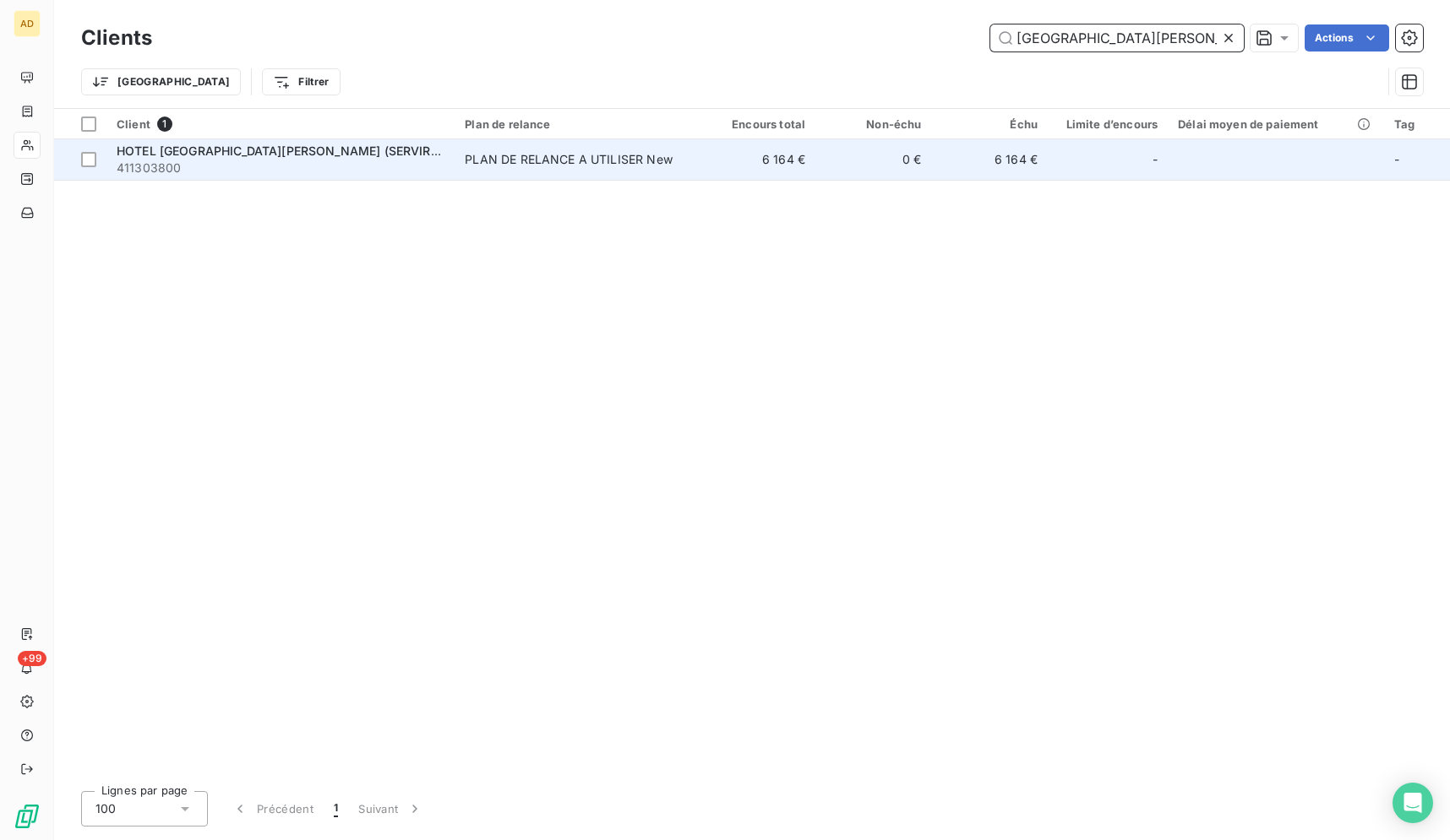
type input "HOTEL [GEOGRAPHIC_DATA][PERSON_NAME] (SERVIREST)"
click at [930, 156] on td "0 €" at bounding box center [873, 160] width 115 height 41
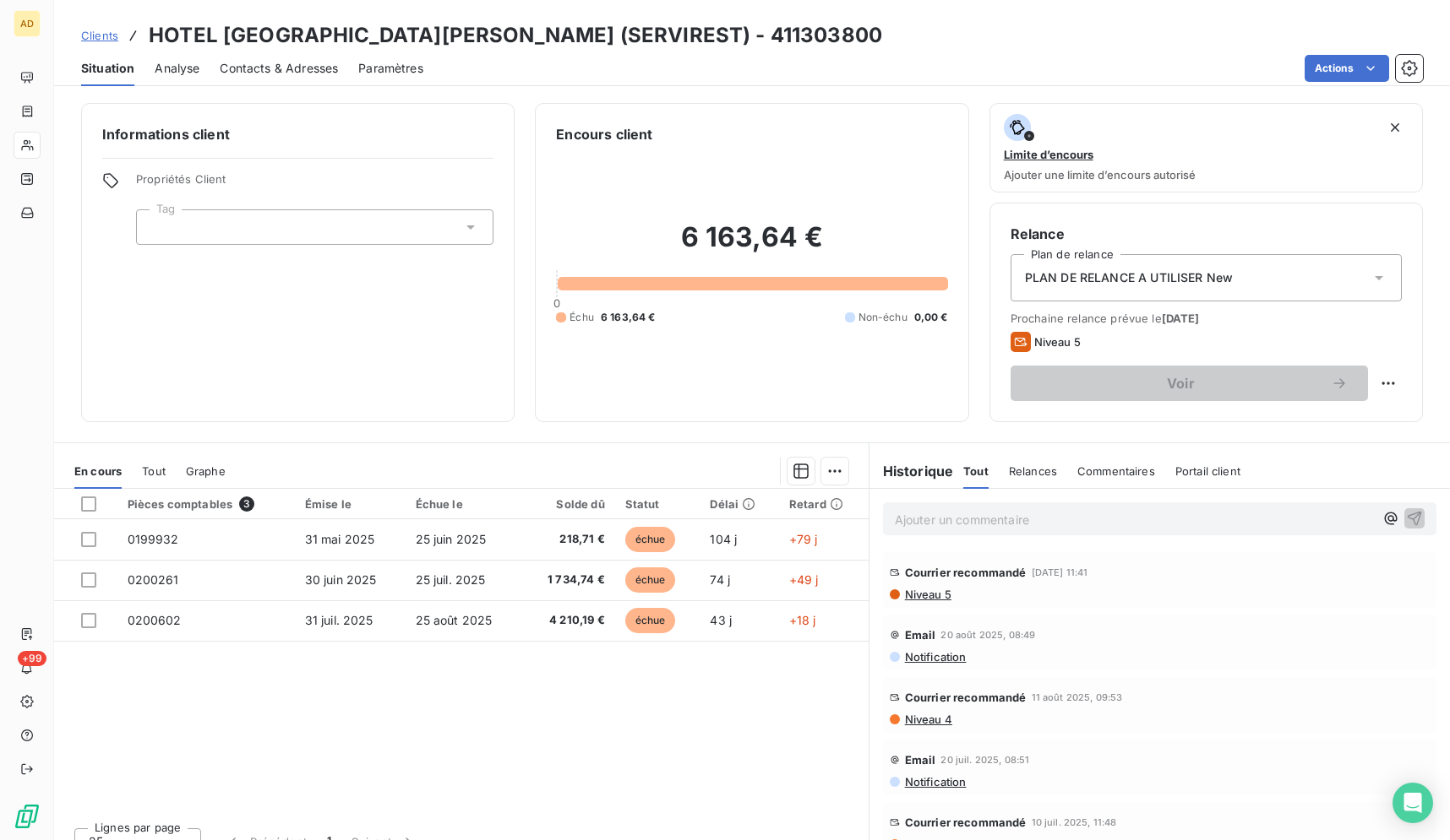
click at [810, 753] on div "Pièces comptables 3 Émise le Échue le Solde dû Statut Délai Retard 0199932 [DAT…" at bounding box center [461, 651] width 815 height 326
click at [599, 687] on div "Pièces comptables 3 Émise le Échue le Solde dû Statut Délai Retard 0199932 [DAT…" at bounding box center [461, 651] width 815 height 326
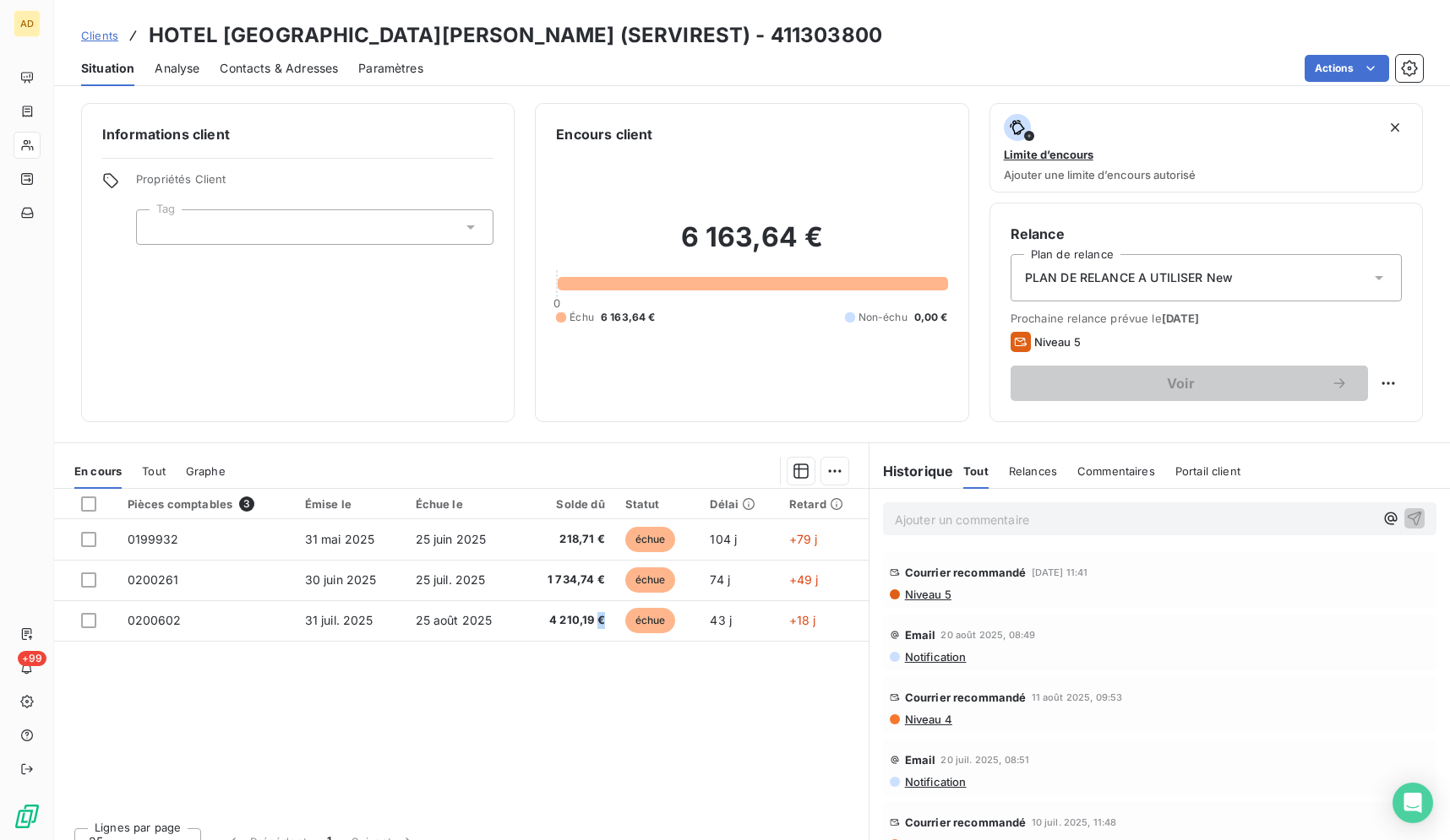
click at [599, 687] on div "Pièces comptables 3 Émise le Échue le Solde dû Statut Délai Retard 0199932 [DAT…" at bounding box center [461, 651] width 815 height 326
click at [628, 725] on div "Pièces comptables 3 Émise le Échue le Solde dû Statut Délai Retard 0199932 [DAT…" at bounding box center [461, 651] width 815 height 326
click at [679, 734] on div "Pièces comptables 3 Émise le Échue le Solde dû Statut Délai Retard 0199932 [DAT…" at bounding box center [461, 651] width 815 height 326
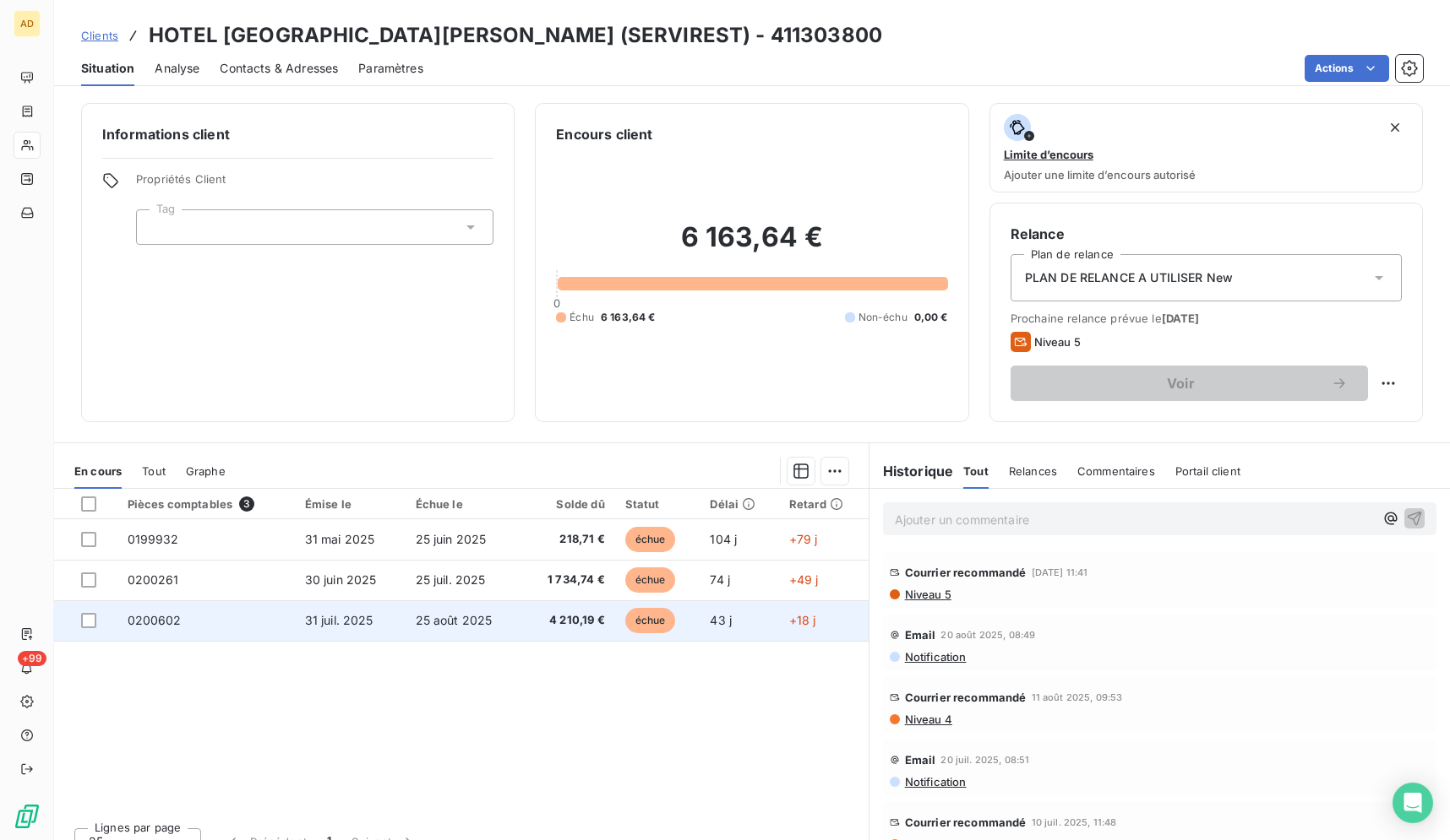
drag, startPoint x: 146, startPoint y: 26, endPoint x: 805, endPoint y: 620, distance: 887.2
click at [899, 683] on div "Clients HOTEL [GEOGRAPHIC_DATA][PERSON_NAME] (SERVIREST) - 411303800 Situation …" at bounding box center [752, 420] width 1396 height 840
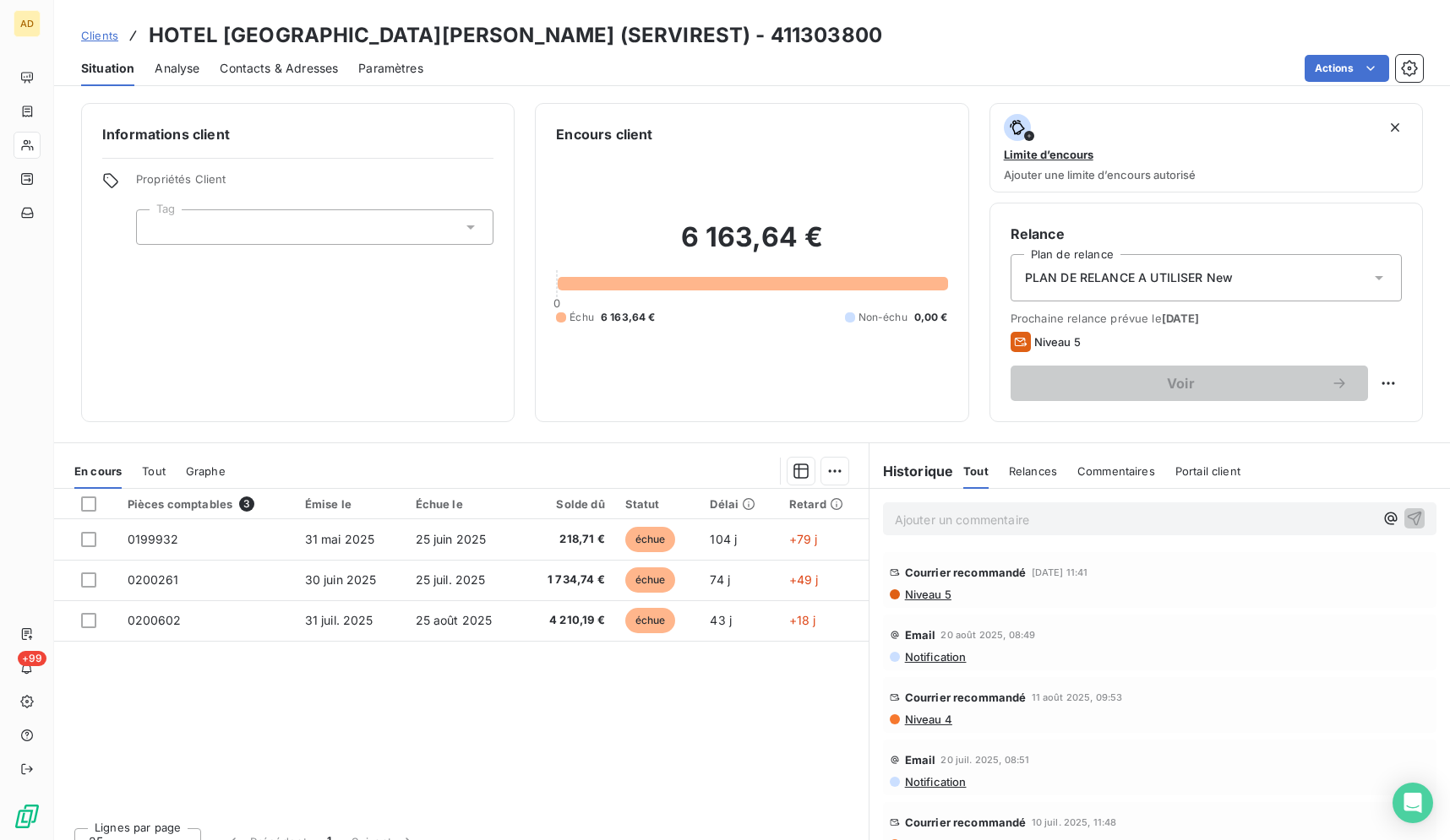
click at [477, 703] on div "Pièces comptables 3 Émise le Échue le Solde dû Statut Délai Retard 0199932 [DAT…" at bounding box center [461, 651] width 815 height 326
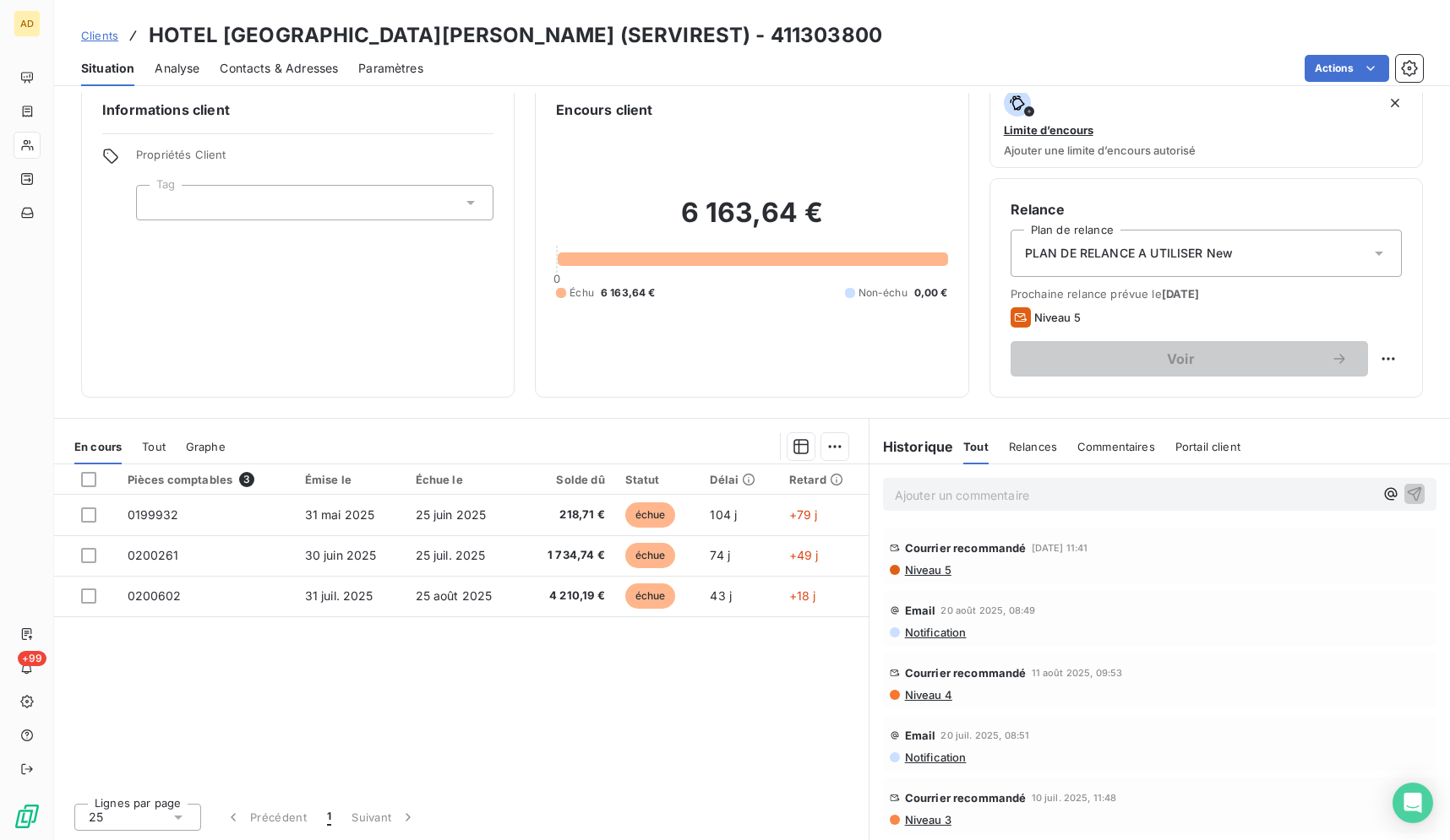
click at [344, 65] on div "Situation Analyse Contacts & Adresses Paramètres Actions" at bounding box center [752, 68] width 1396 height 35
click at [331, 67] on span "Contacts & Adresses" at bounding box center [279, 68] width 118 height 17
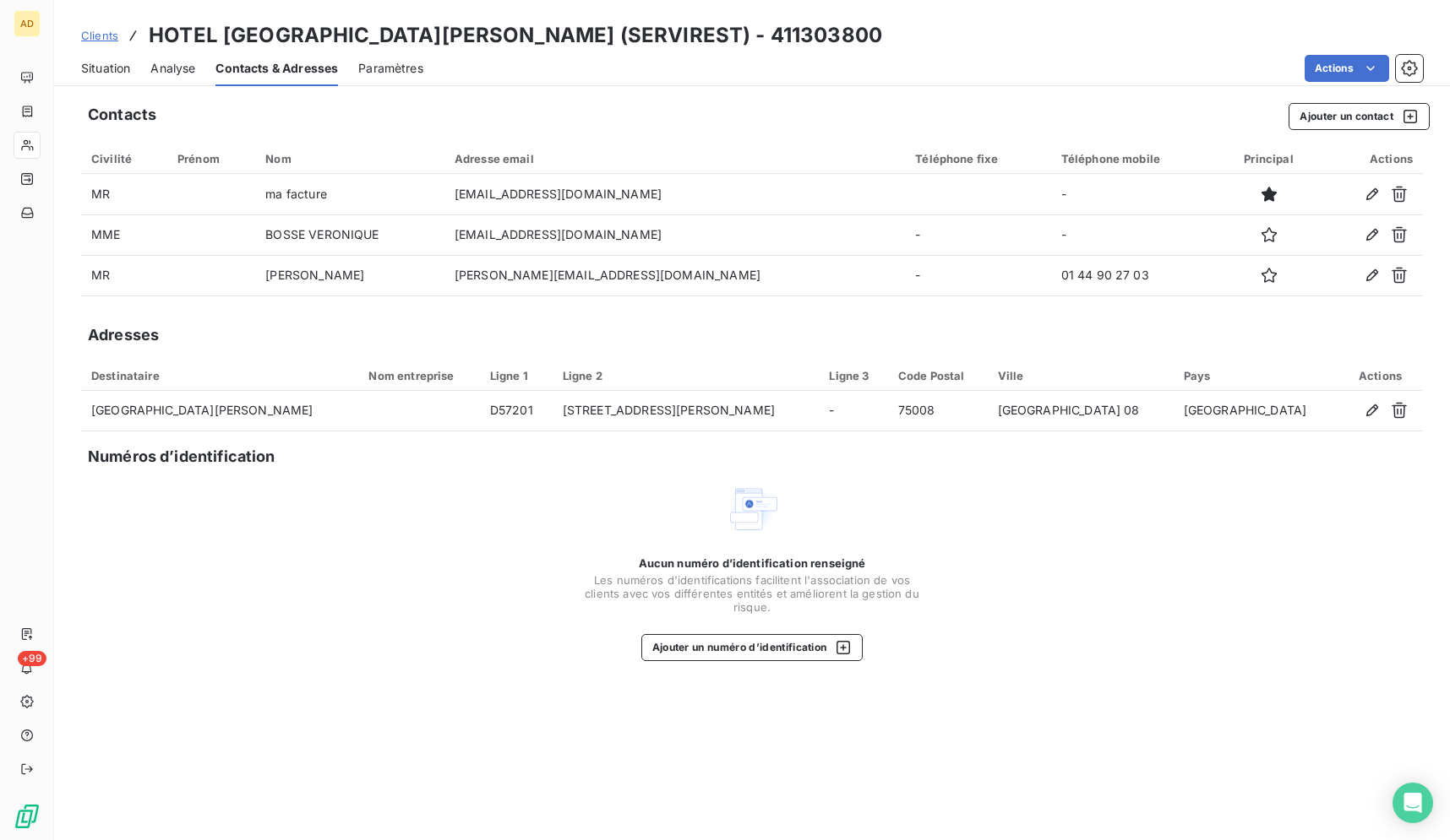
click at [250, 625] on div "Aucun numéro d’identification renseigné Les numéros d'identifications faciliten…" at bounding box center [752, 572] width 1342 height 179
click at [373, 716] on div "Contacts Ajouter un contact Civilité Prénom Nom Adresse email Téléphone fixe Té…" at bounding box center [752, 467] width 1396 height 748
click at [115, 695] on div "Contacts Ajouter un contact Civilité Prénom Nom Adresse email Téléphone fixe Té…" at bounding box center [752, 467] width 1396 height 748
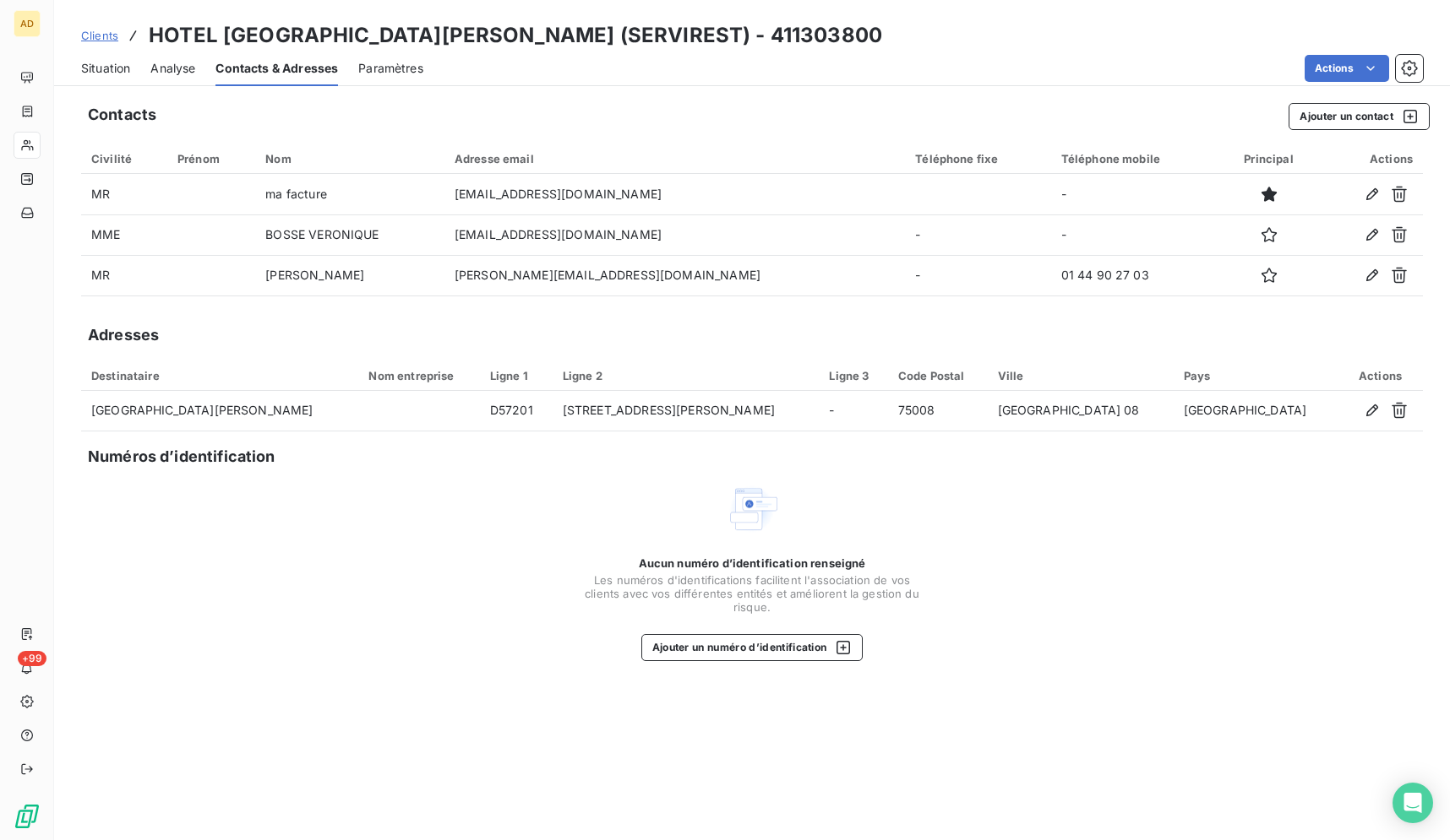
click at [115, 695] on div "Contacts Ajouter un contact Civilité Prénom Nom Adresse email Téléphone fixe Té…" at bounding box center [752, 467] width 1396 height 748
click at [106, 78] on div "Situation" at bounding box center [105, 68] width 49 height 35
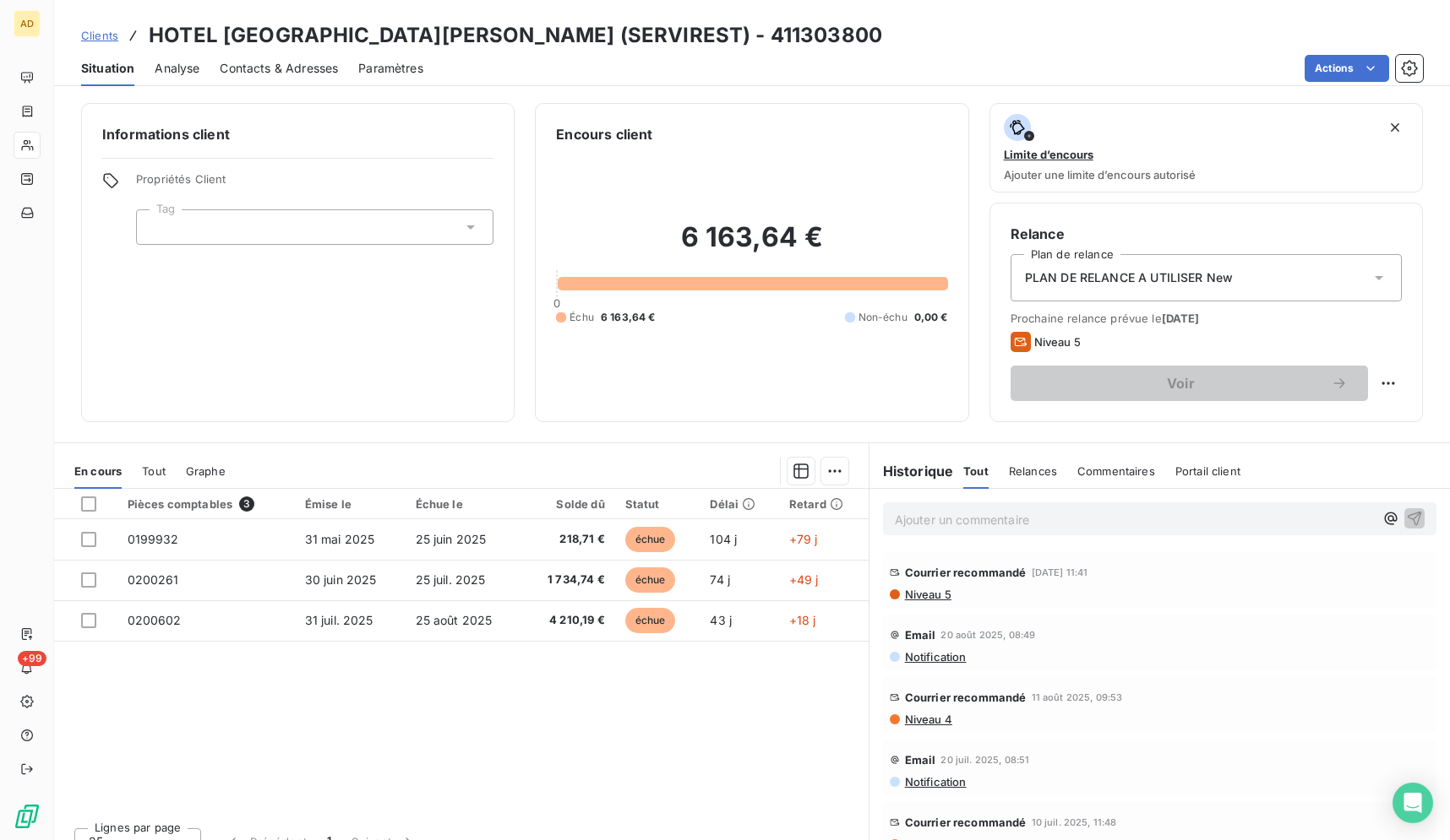
click at [579, 807] on div "Pièces comptables 3 Émise le Échue le Solde dû Statut Délai Retard 0199932 [DAT…" at bounding box center [461, 651] width 815 height 326
click at [531, 773] on div "Pièces comptables 3 Émise le Échue le Solde dû Statut Délai Retard 0199932 [DAT…" at bounding box center [461, 651] width 815 height 326
click at [527, 839] on div "Lignes par page 25 Précédent 1 Suivant" at bounding box center [461, 839] width 815 height 51
click at [543, 736] on div "Pièces comptables 3 Émise le Échue le Solde dû Statut Délai Retard 0199932 [DAT…" at bounding box center [461, 651] width 815 height 326
click at [543, 734] on div "Pièces comptables 3 Émise le Échue le Solde dû Statut Délai Retard 0199932 [DAT…" at bounding box center [461, 651] width 815 height 326
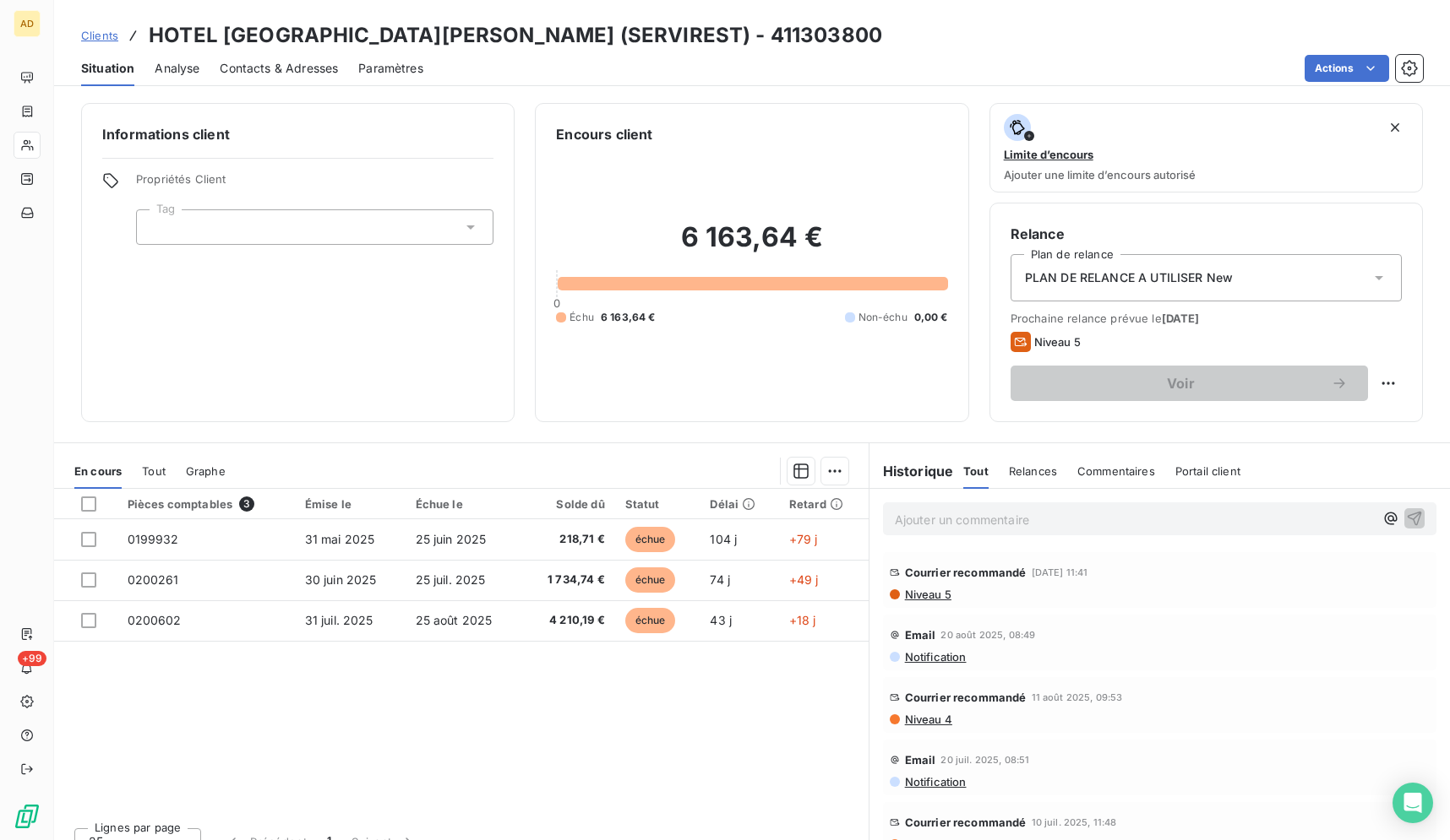
click at [778, 709] on div "Pièces comptables 3 Émise le Échue le Solde dû Statut Délai Retard 0199932 [DAT…" at bounding box center [461, 651] width 815 height 326
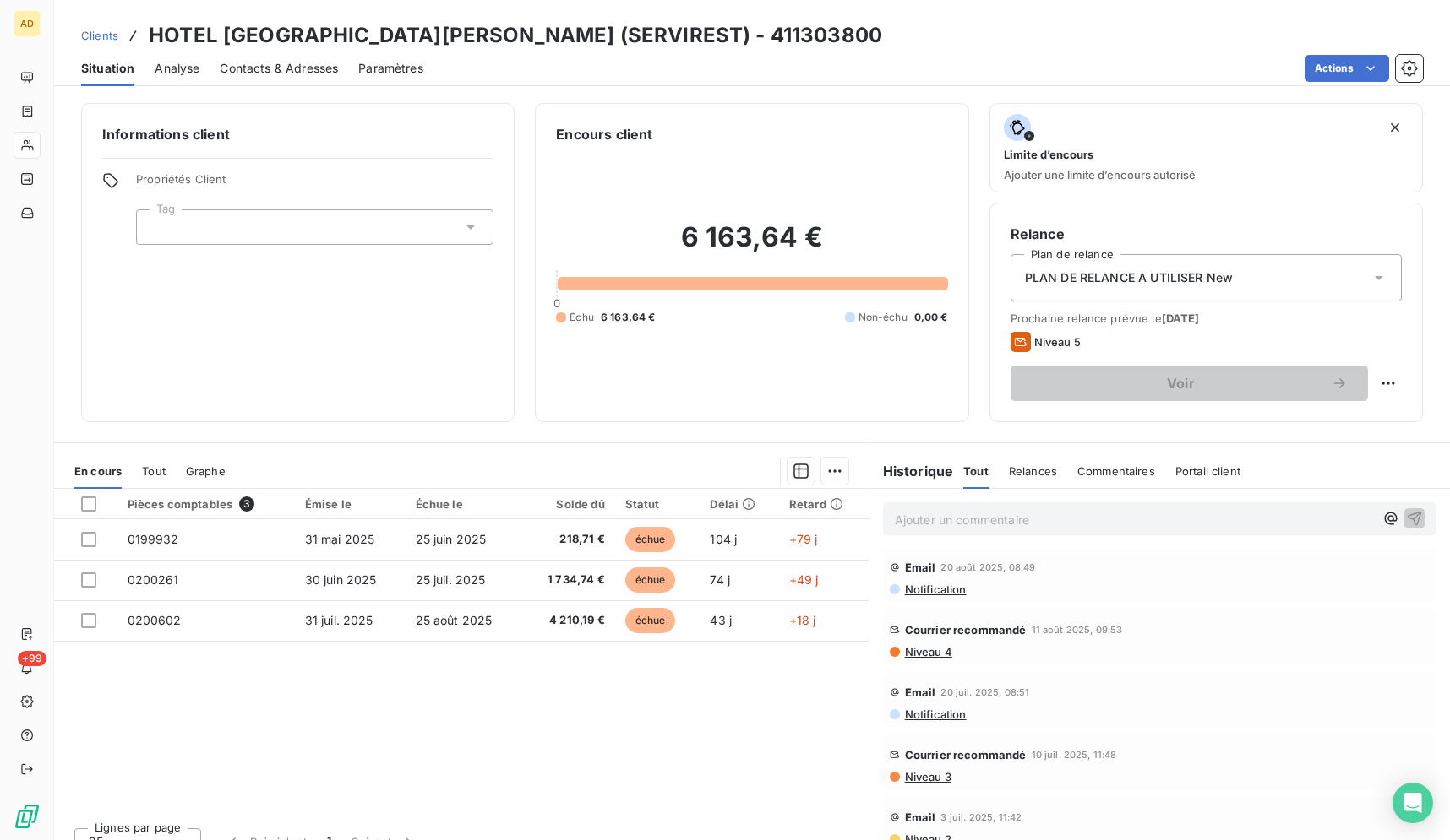
click at [731, 78] on div "Actions" at bounding box center [933, 68] width 979 height 27
click at [703, 45] on div "Clients [GEOGRAPHIC_DATA][PERSON_NAME] (SERVIREST) - 411303800" at bounding box center [752, 35] width 1396 height 30
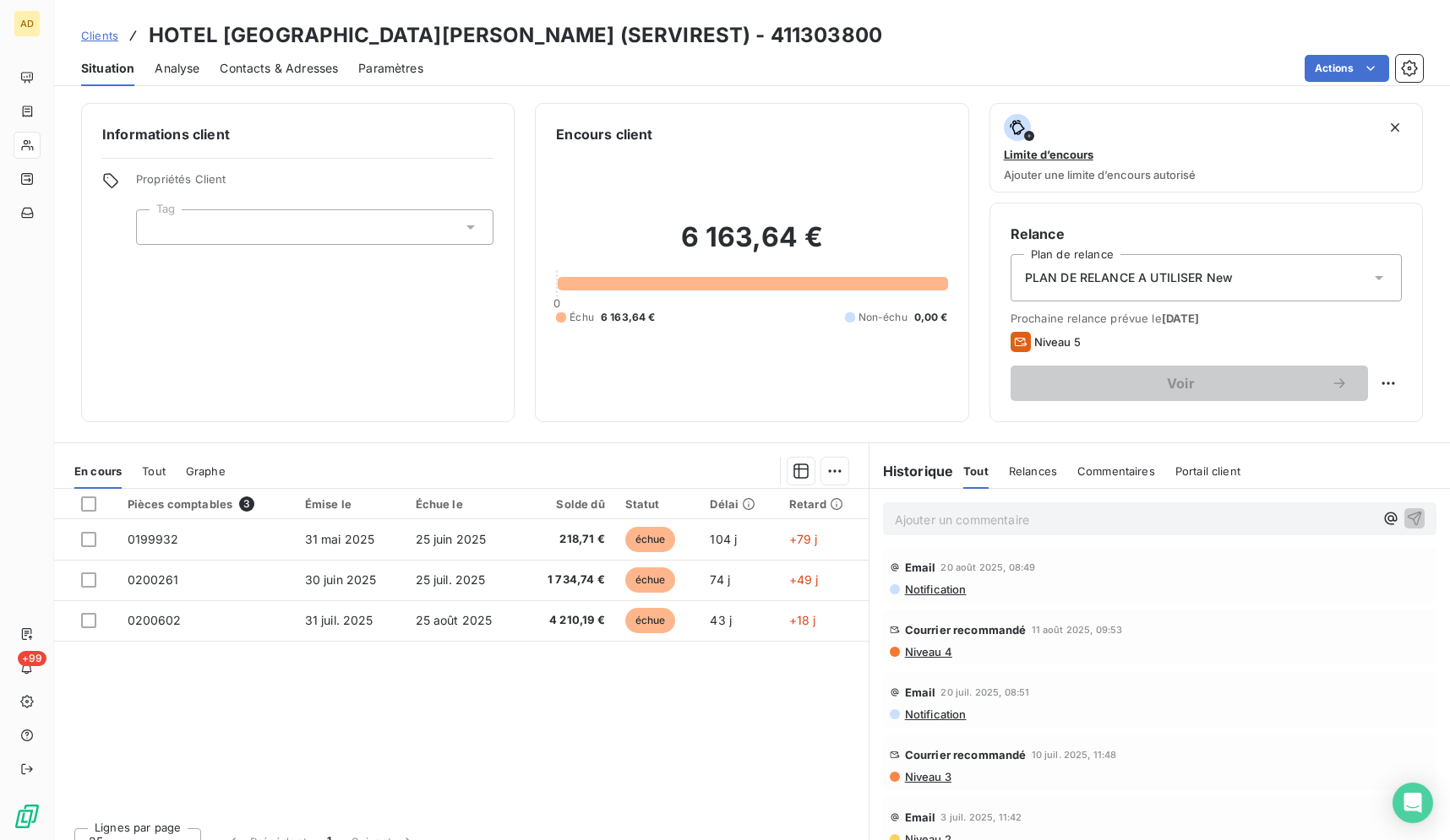
click at [581, 816] on div "Lignes par page 25 Précédent 1 Suivant" at bounding box center [461, 839] width 815 height 51
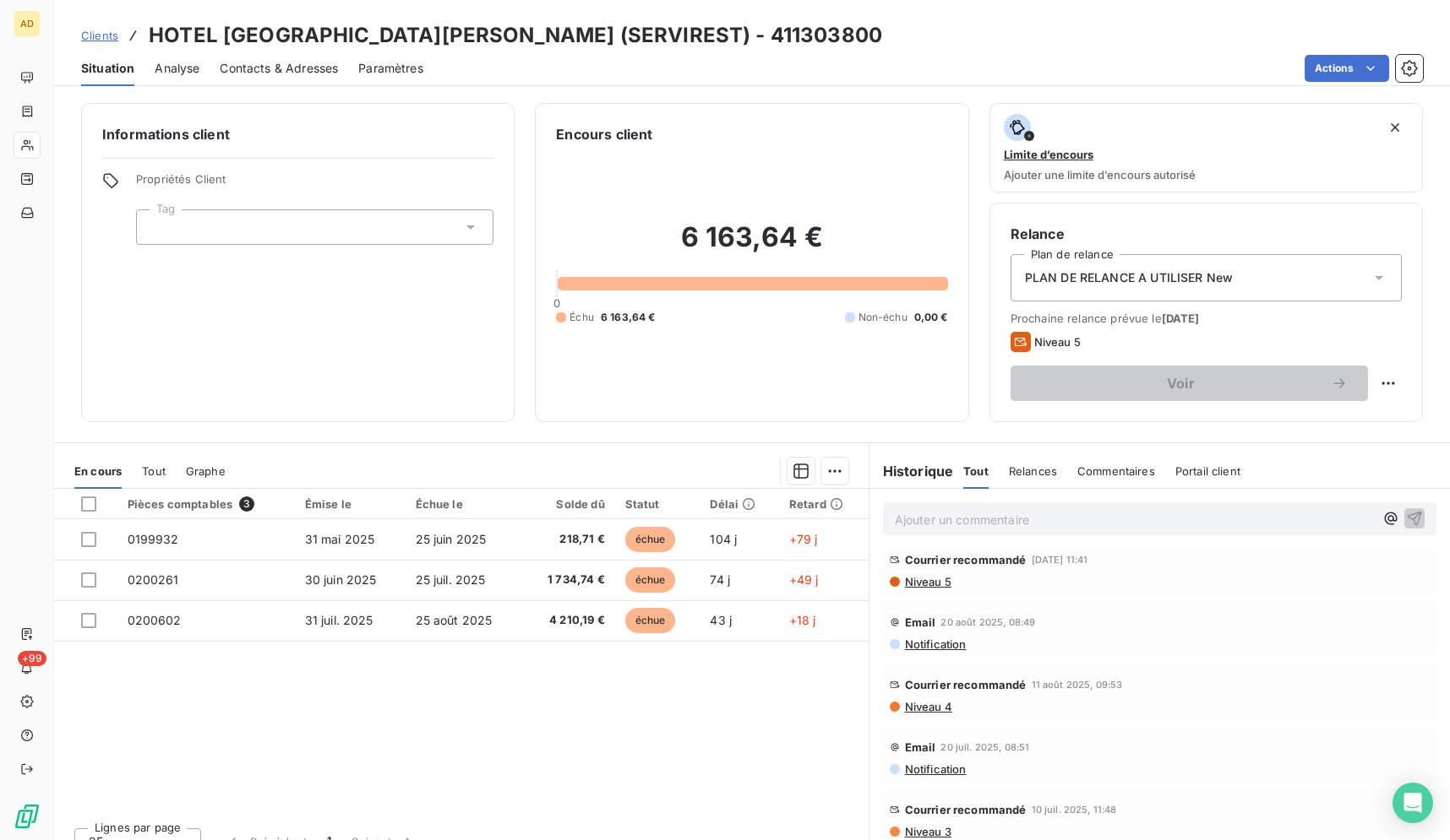
scroll to position [0, 0]
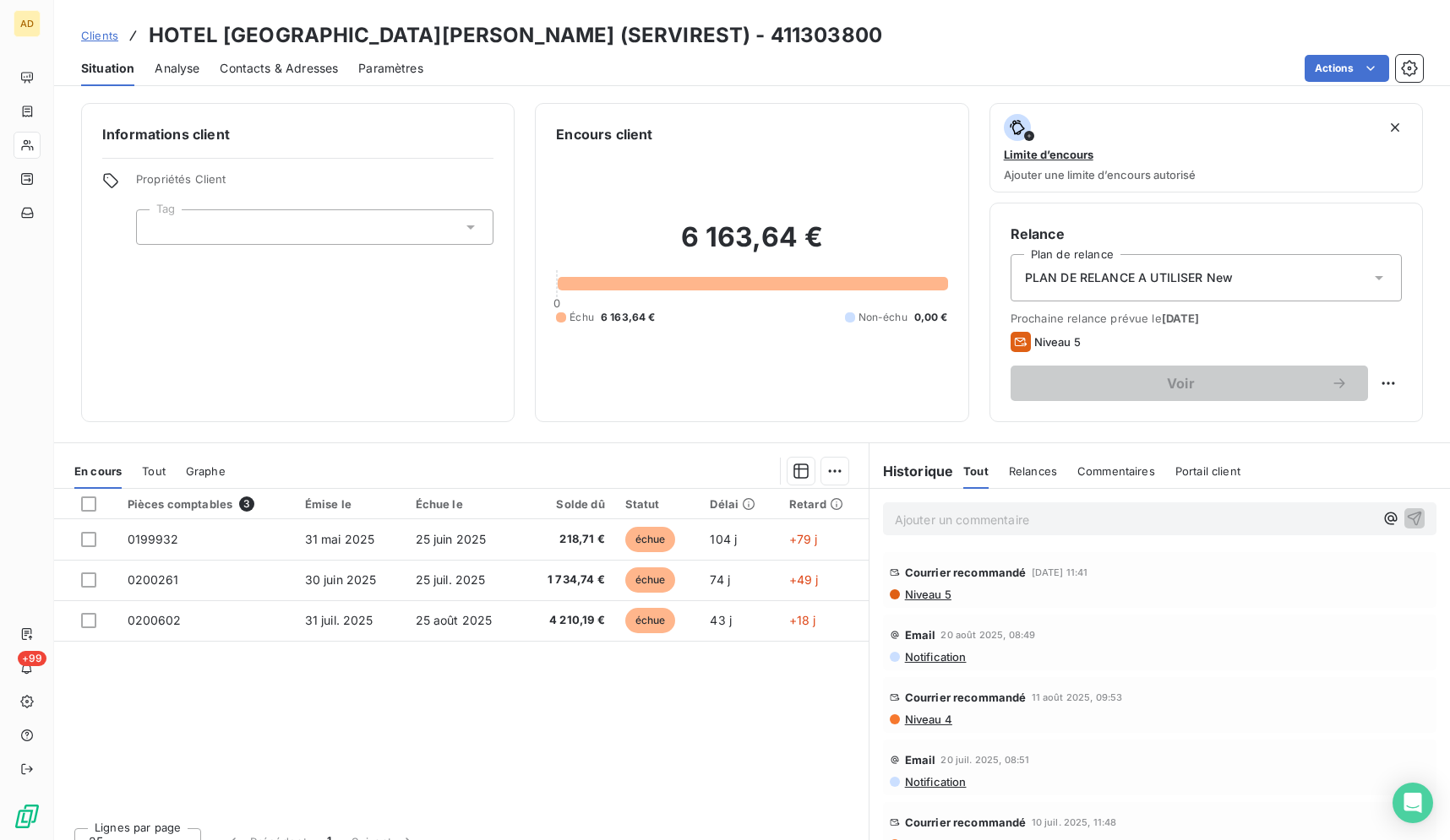
click at [814, 9] on div "Clients HOTEL [GEOGRAPHIC_DATA][PERSON_NAME] (SERVIREST) - 411303800 Situation …" at bounding box center [752, 43] width 1396 height 86
click at [1048, 60] on div "Actions" at bounding box center [933, 68] width 979 height 27
click at [996, 55] on div "Actions" at bounding box center [933, 68] width 979 height 27
click at [855, 35] on div "Clients [GEOGRAPHIC_DATA][PERSON_NAME] (SERVIREST) - 411303800" at bounding box center [752, 35] width 1396 height 30
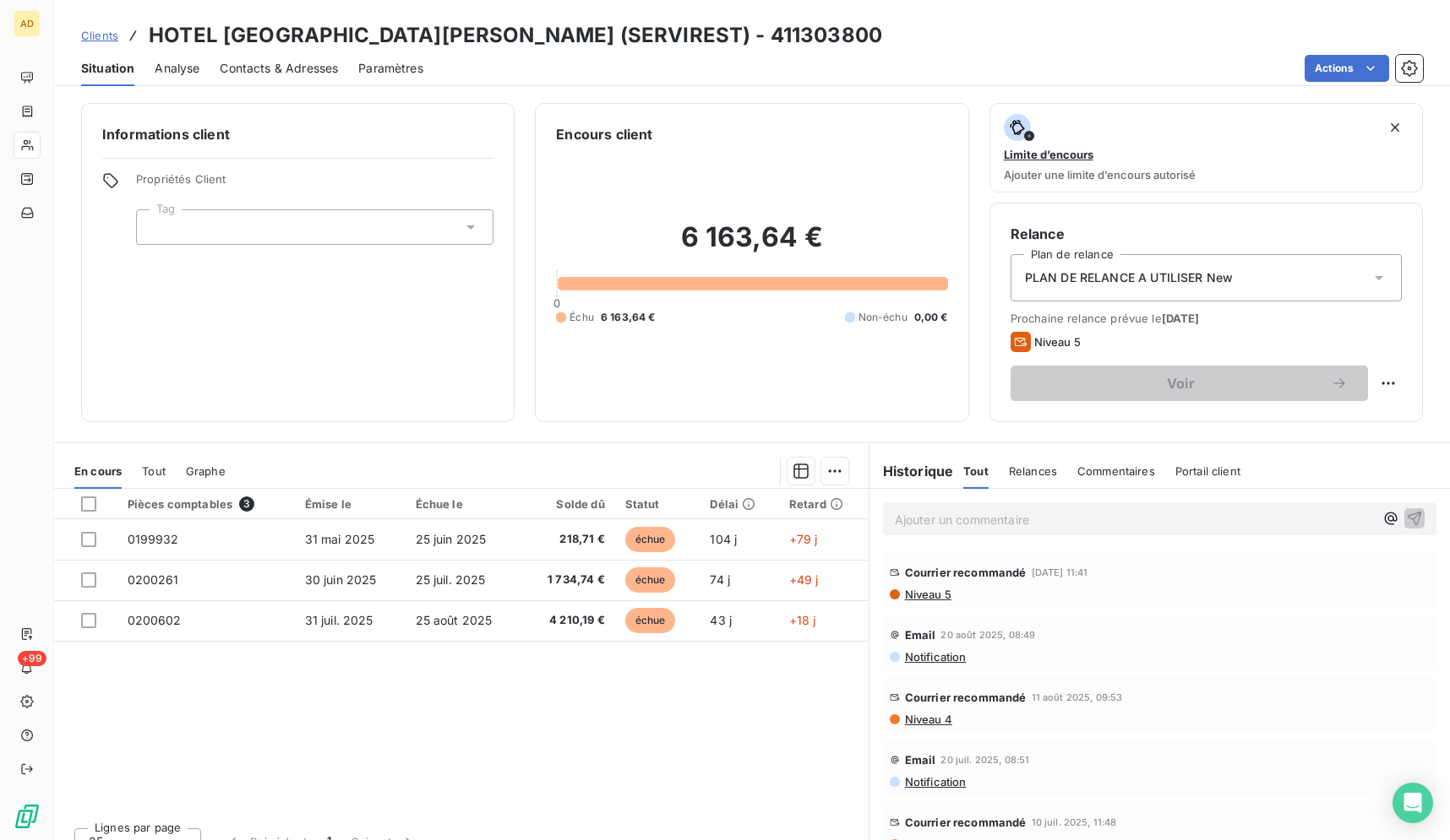
click at [857, 29] on div "Clients [GEOGRAPHIC_DATA][PERSON_NAME] (SERVIREST) - 411303800" at bounding box center [752, 35] width 1396 height 30
click at [445, 754] on div "Pièces comptables 3 Émise le Échue le Solde dû Statut Délai Retard 0199932 [DAT…" at bounding box center [461, 651] width 815 height 326
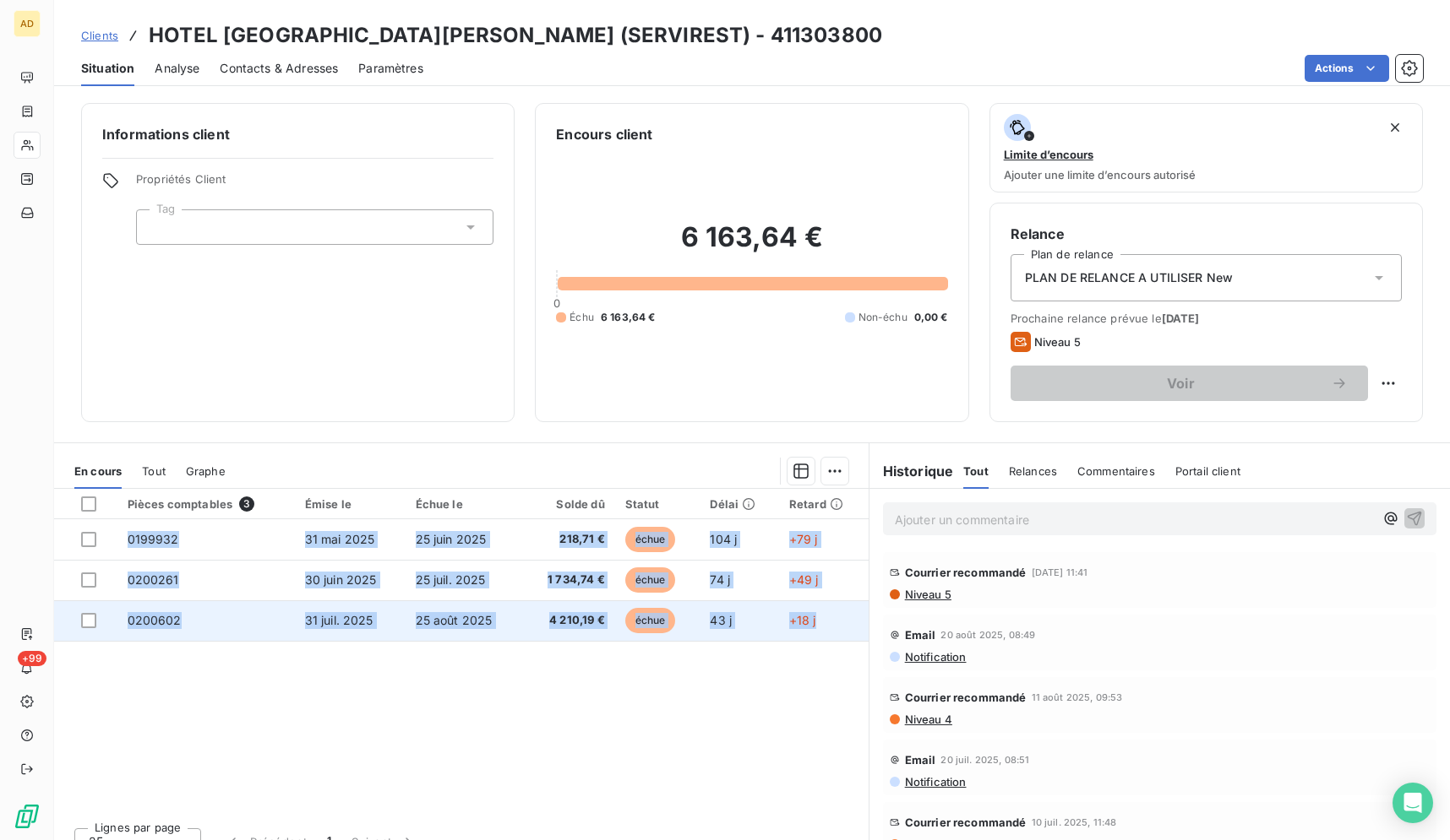
drag, startPoint x: 154, startPoint y: 27, endPoint x: 786, endPoint y: 640, distance: 880.5
click at [823, 641] on div "Clients HOTEL [GEOGRAPHIC_DATA][PERSON_NAME] (SERVIREST) - 411303800 Situation …" at bounding box center [752, 420] width 1396 height 840
copy tbody "0199932 [DATE] [DATE] 218,71 € échue 104 j +79 j 0200261 [DATE] [DATE] 1 734,74…"
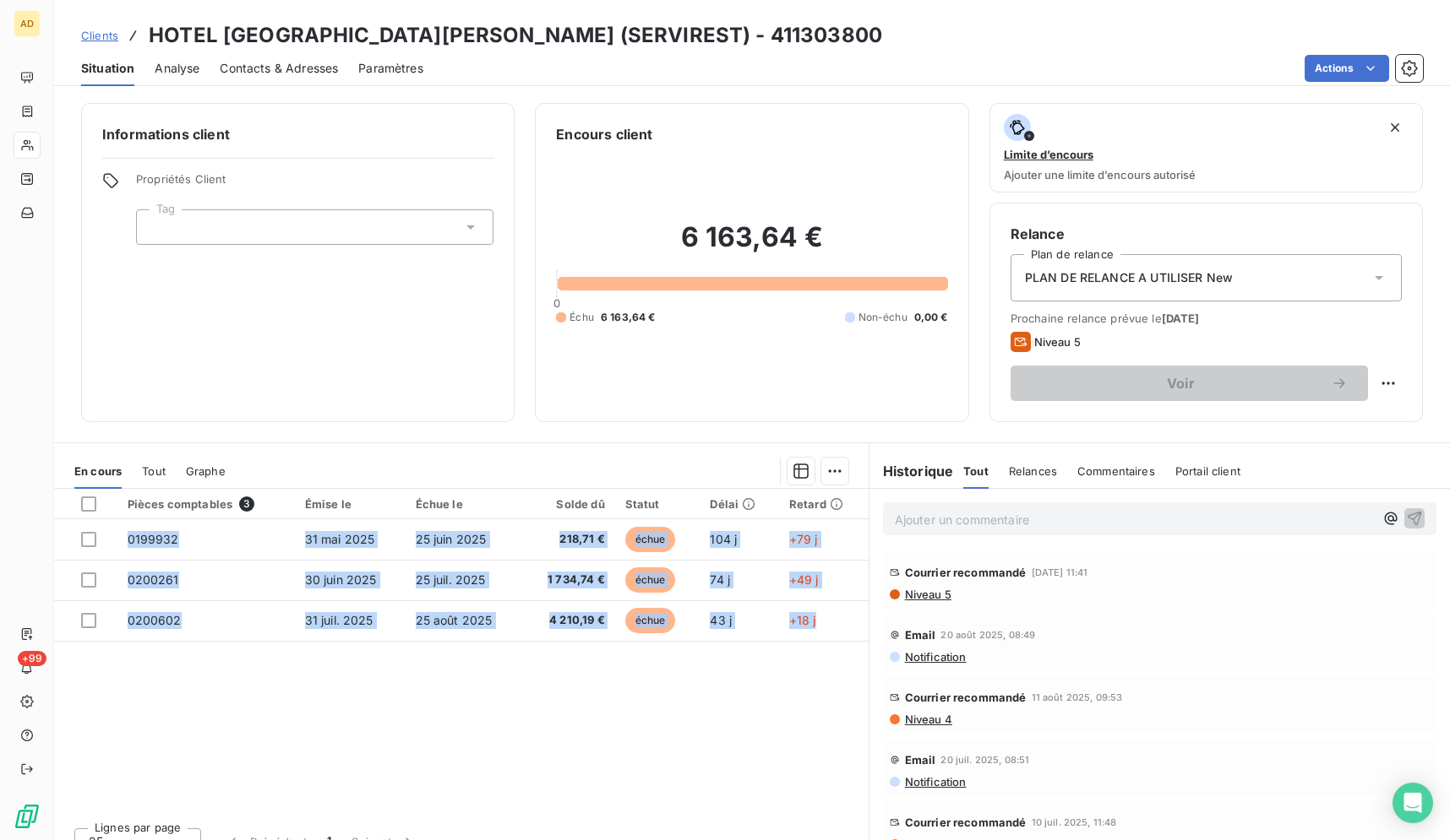
click at [778, 50] on div "Clients [GEOGRAPHIC_DATA][PERSON_NAME] (SERVIREST) - 411303800" at bounding box center [752, 35] width 1396 height 30
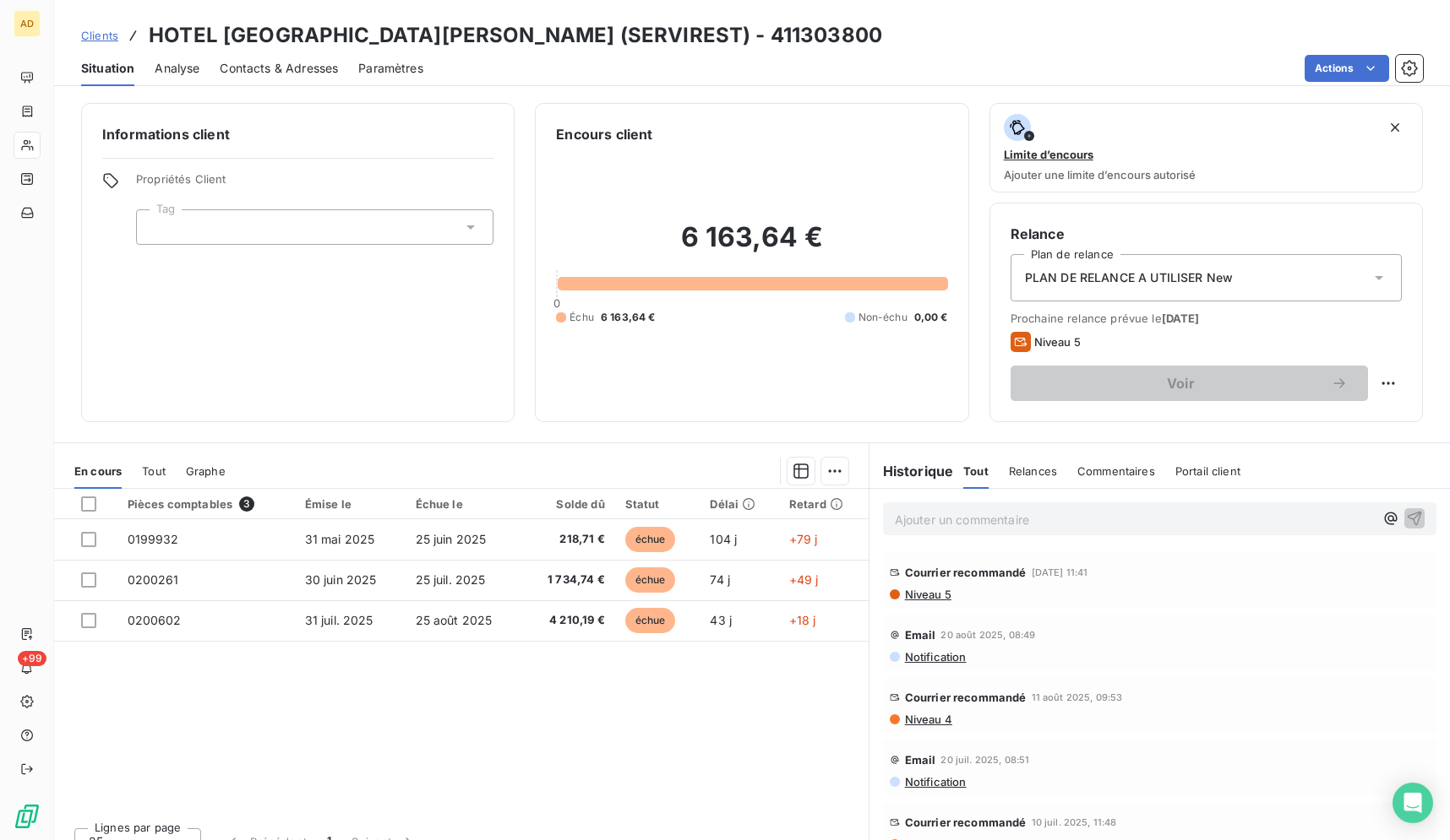
click at [815, 41] on div "Clients [GEOGRAPHIC_DATA][PERSON_NAME] (SERVIREST) - 411303800" at bounding box center [752, 35] width 1396 height 30
click at [713, 50] on div "Clients [GEOGRAPHIC_DATA][PERSON_NAME] (SERVIREST) - 411303800" at bounding box center [752, 35] width 1396 height 30
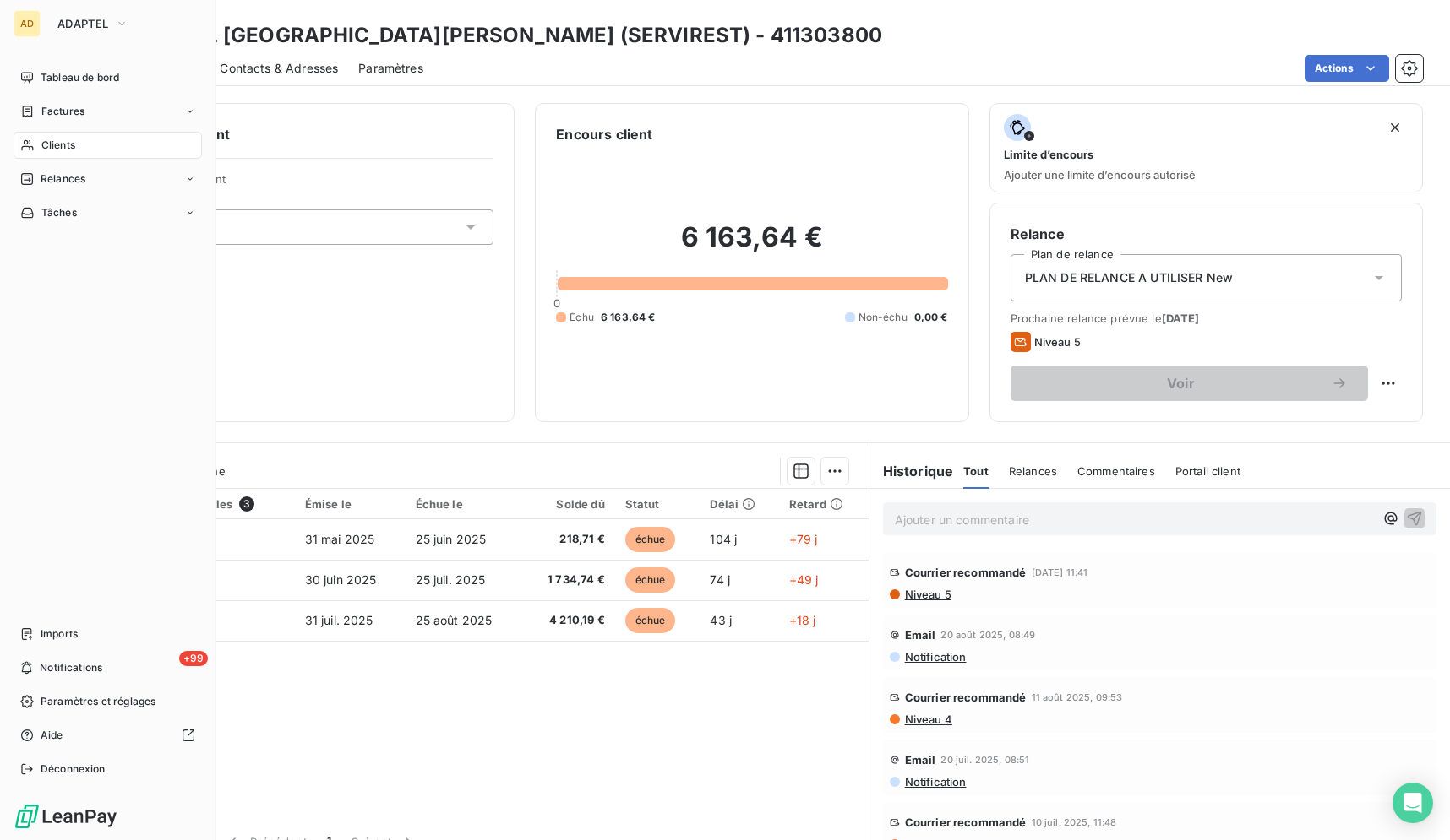
click at [27, 150] on icon at bounding box center [28, 145] width 14 height 13
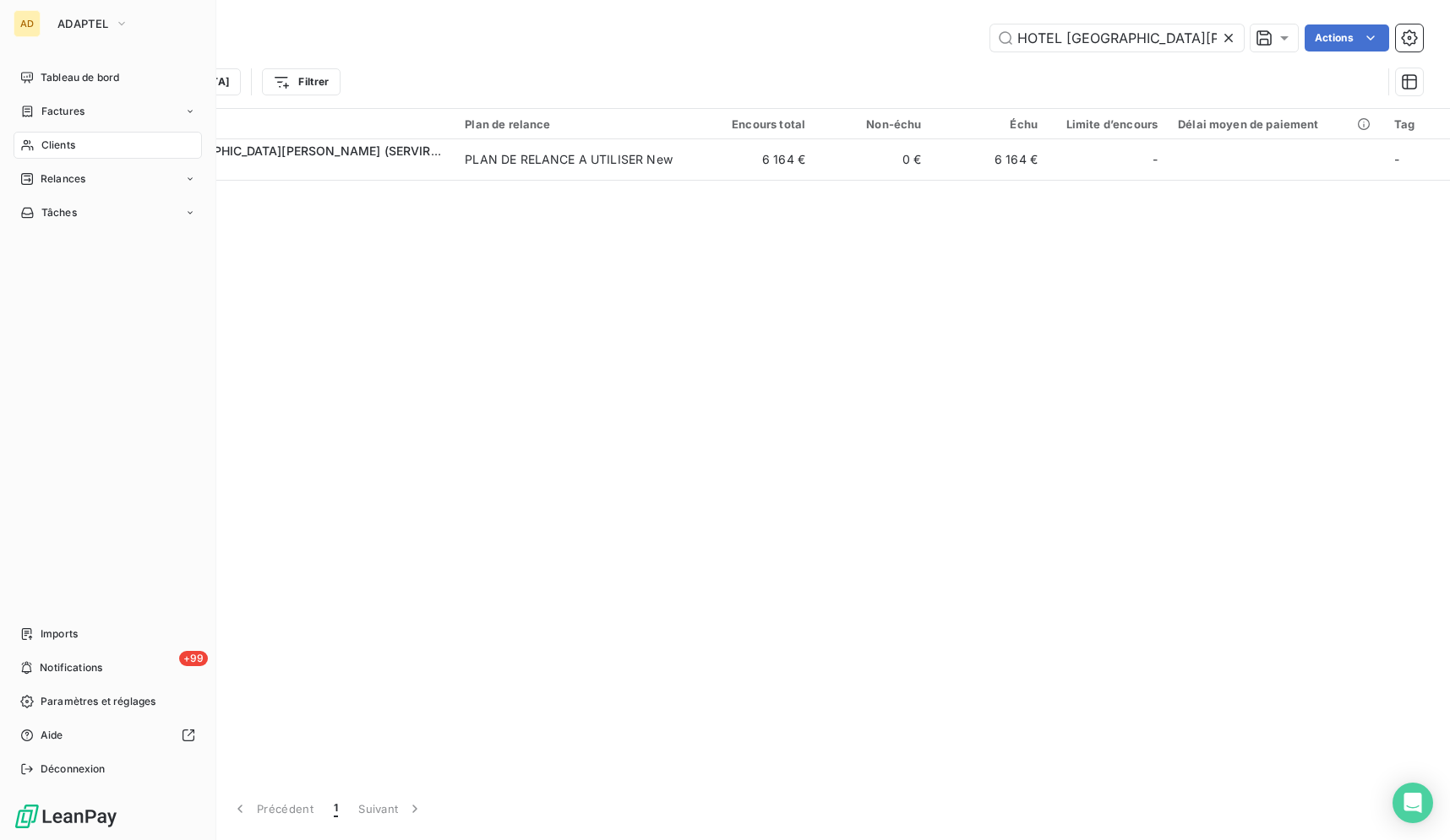
scroll to position [0, 50]
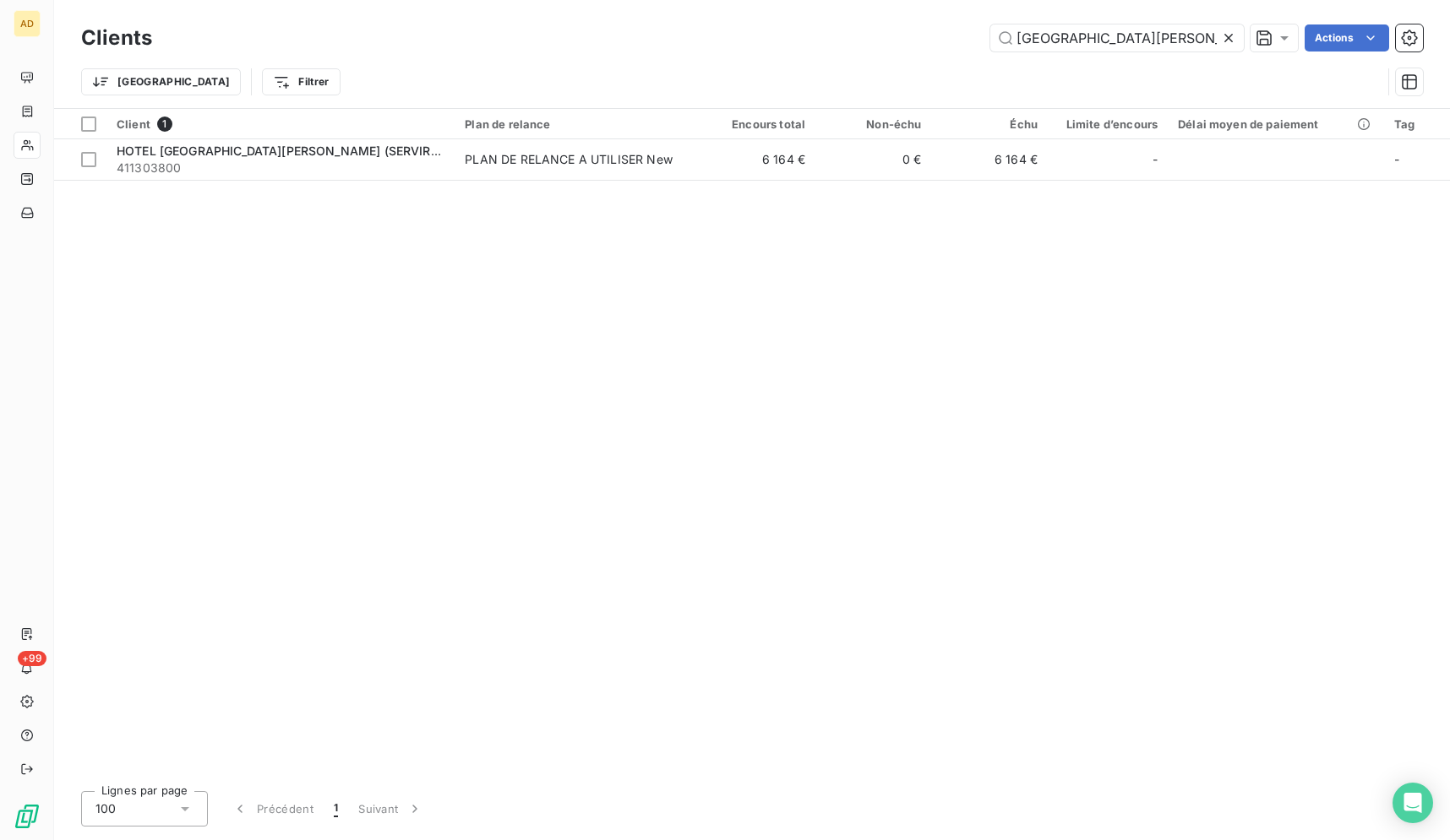
click at [1227, 37] on icon at bounding box center [1229, 38] width 9 height 9
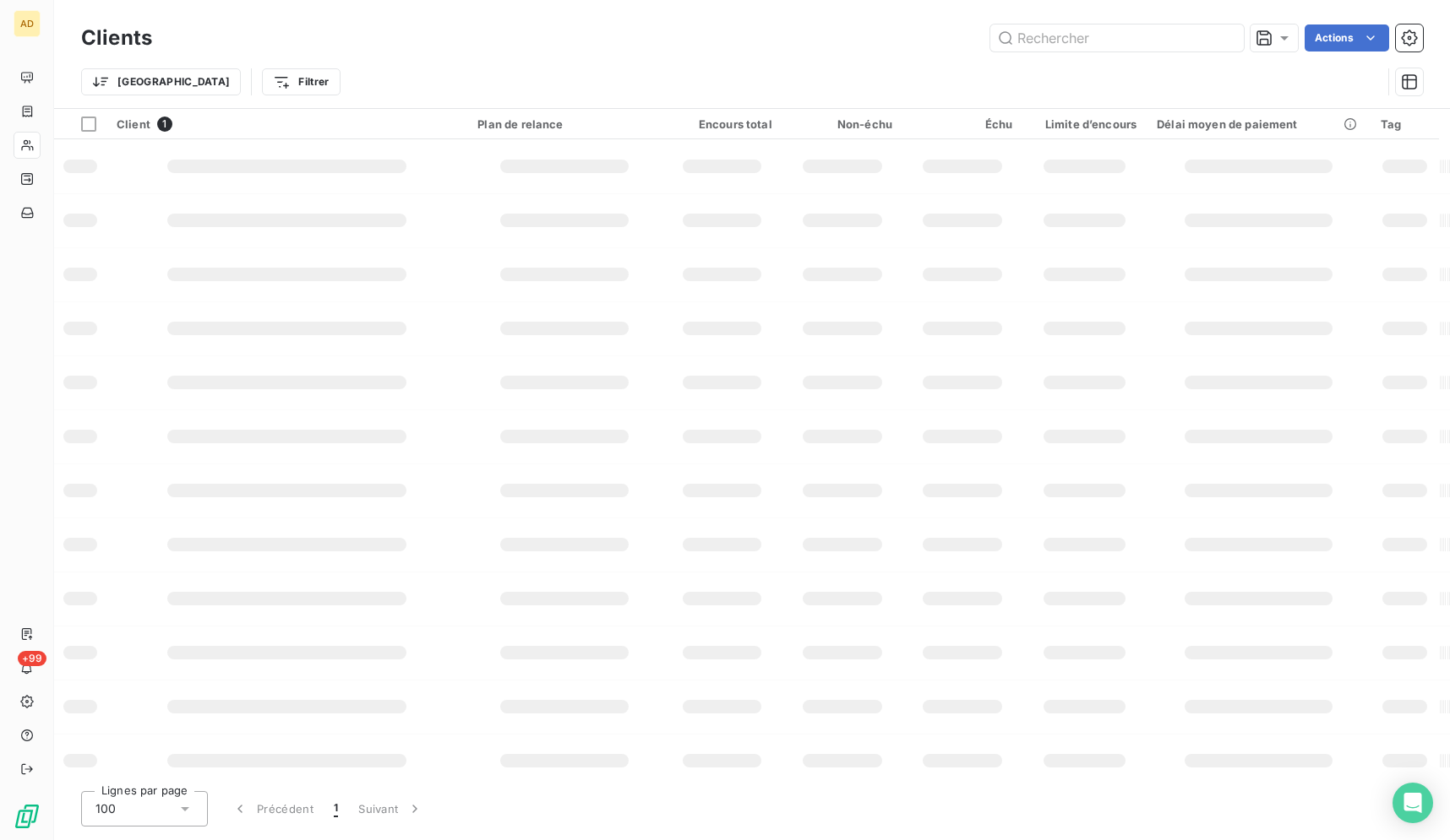
scroll to position [0, 0]
click at [1223, 38] on input "text" at bounding box center [1117, 38] width 254 height 27
click at [1171, 39] on input "text" at bounding box center [1117, 38] width 254 height 27
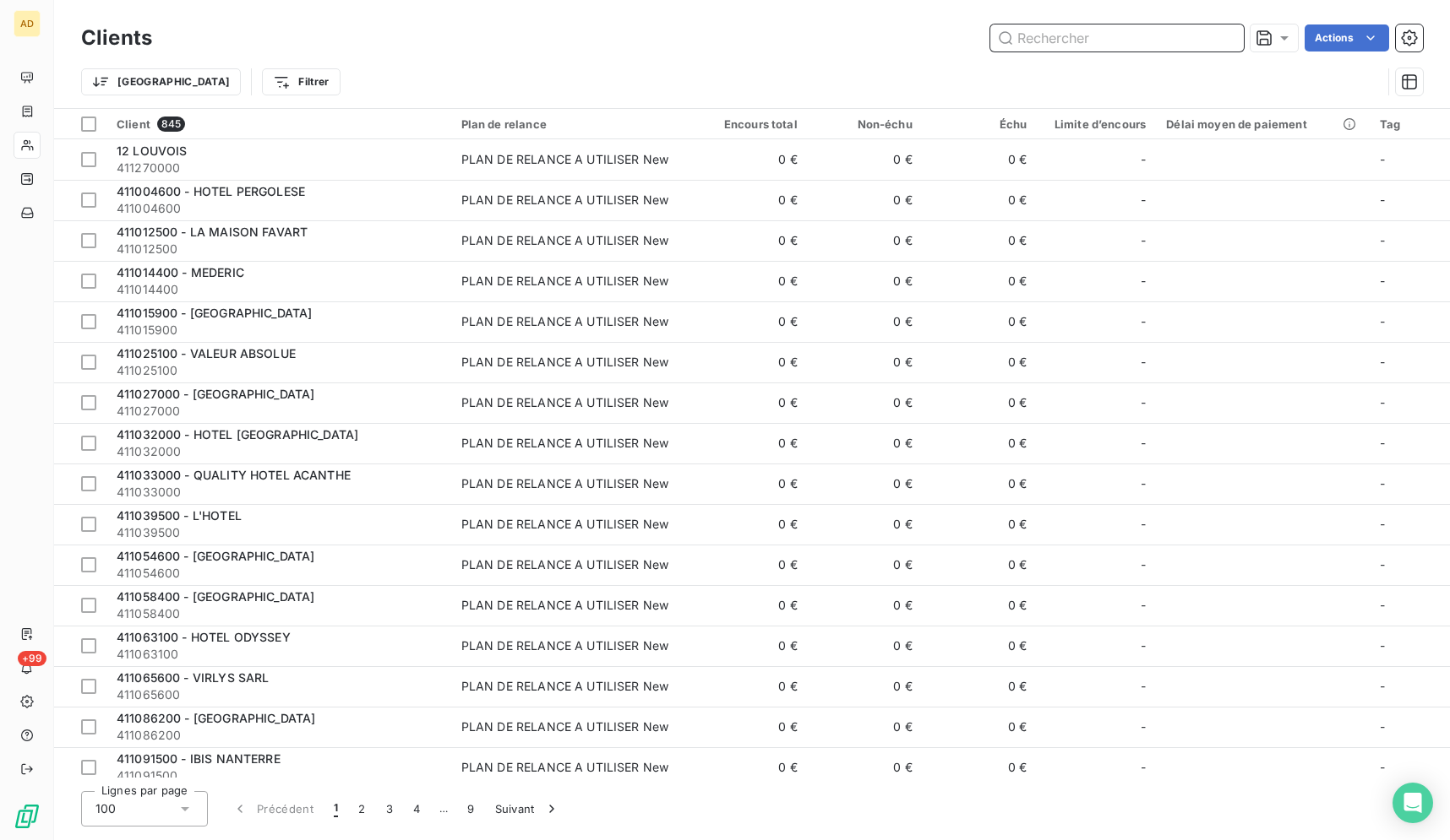
click at [1171, 39] on input "text" at bounding box center [1117, 38] width 254 height 27
paste input "GORALSKA SERVICES"
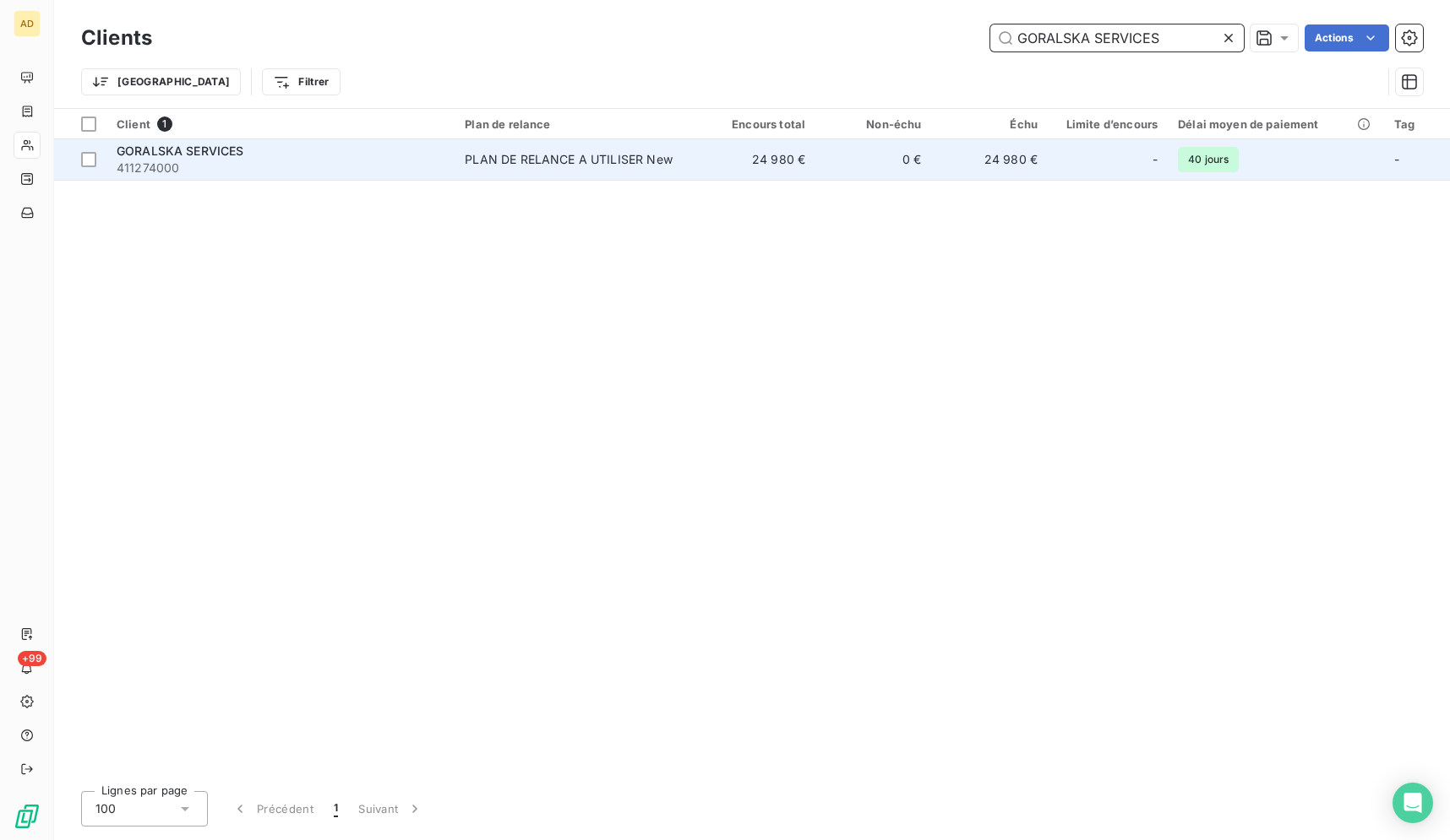
type input "GORALSKA SERVICES"
click at [837, 150] on td "0 €" at bounding box center [873, 160] width 115 height 41
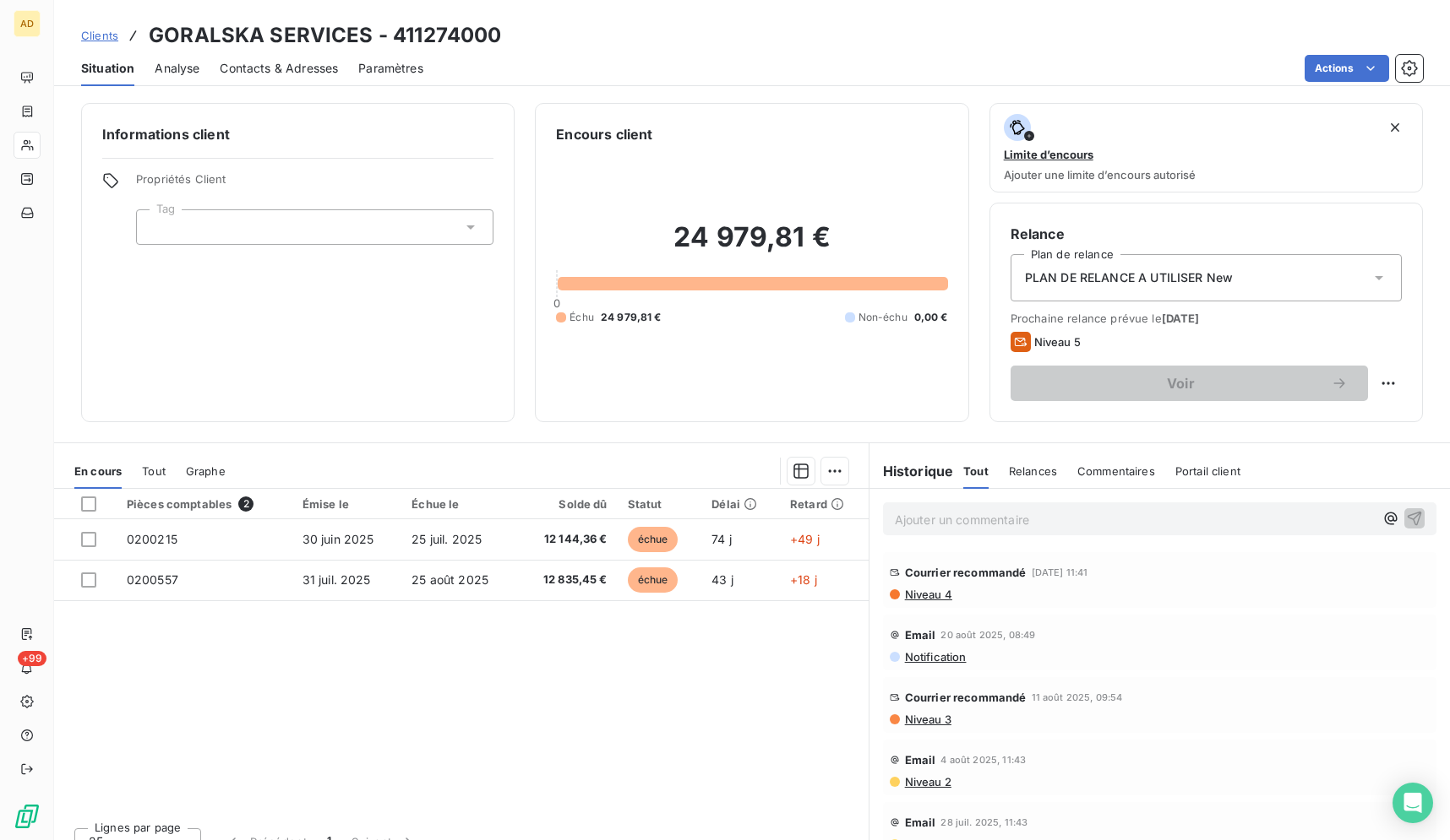
click at [659, 674] on div "Pièces comptables 2 Émise le Échue le Solde dû Statut Délai Retard 0200215 [DAT…" at bounding box center [461, 651] width 815 height 326
